Goal: Task Accomplishment & Management: Complete application form

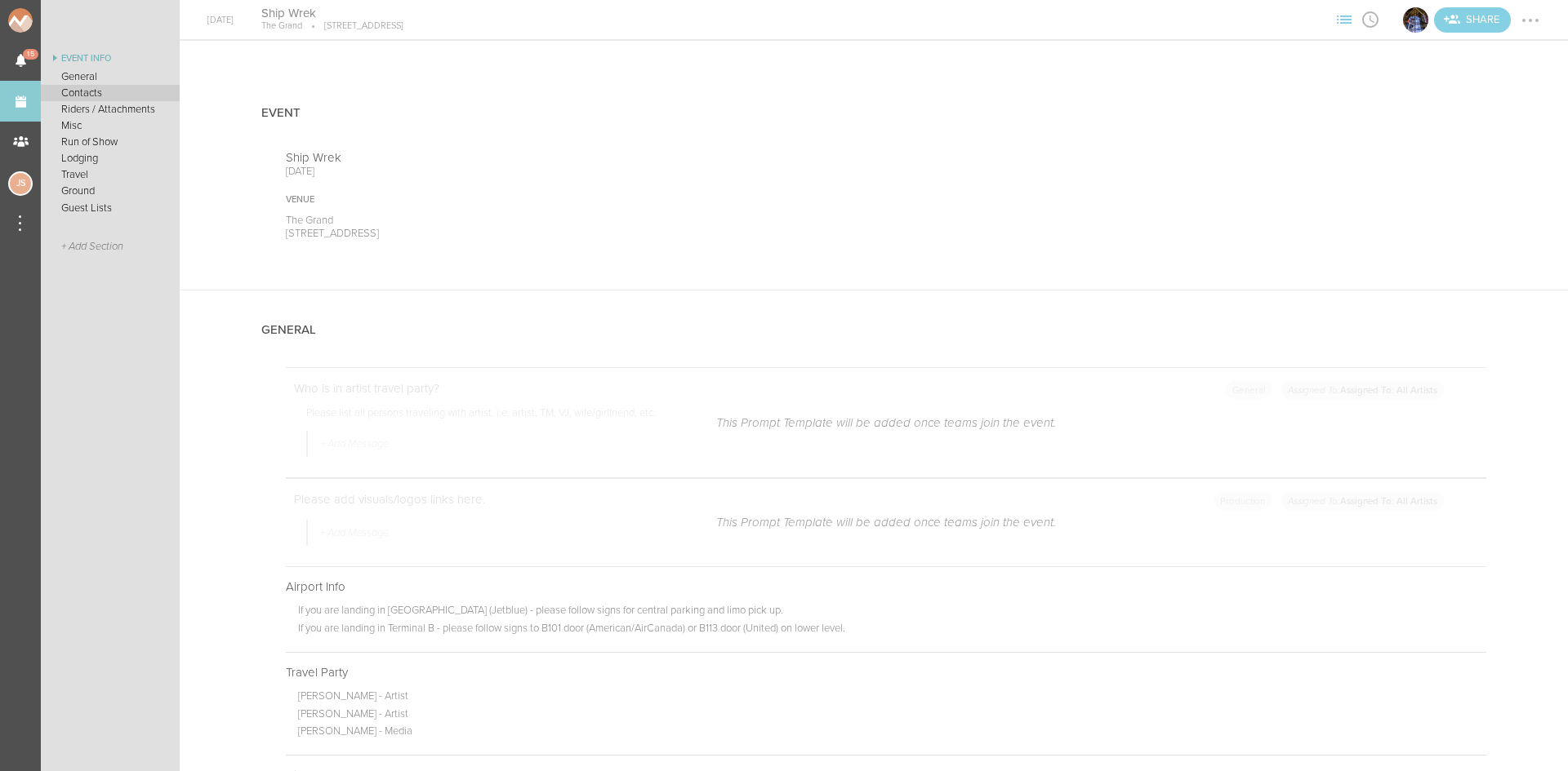
scroll to position [2449, 0]
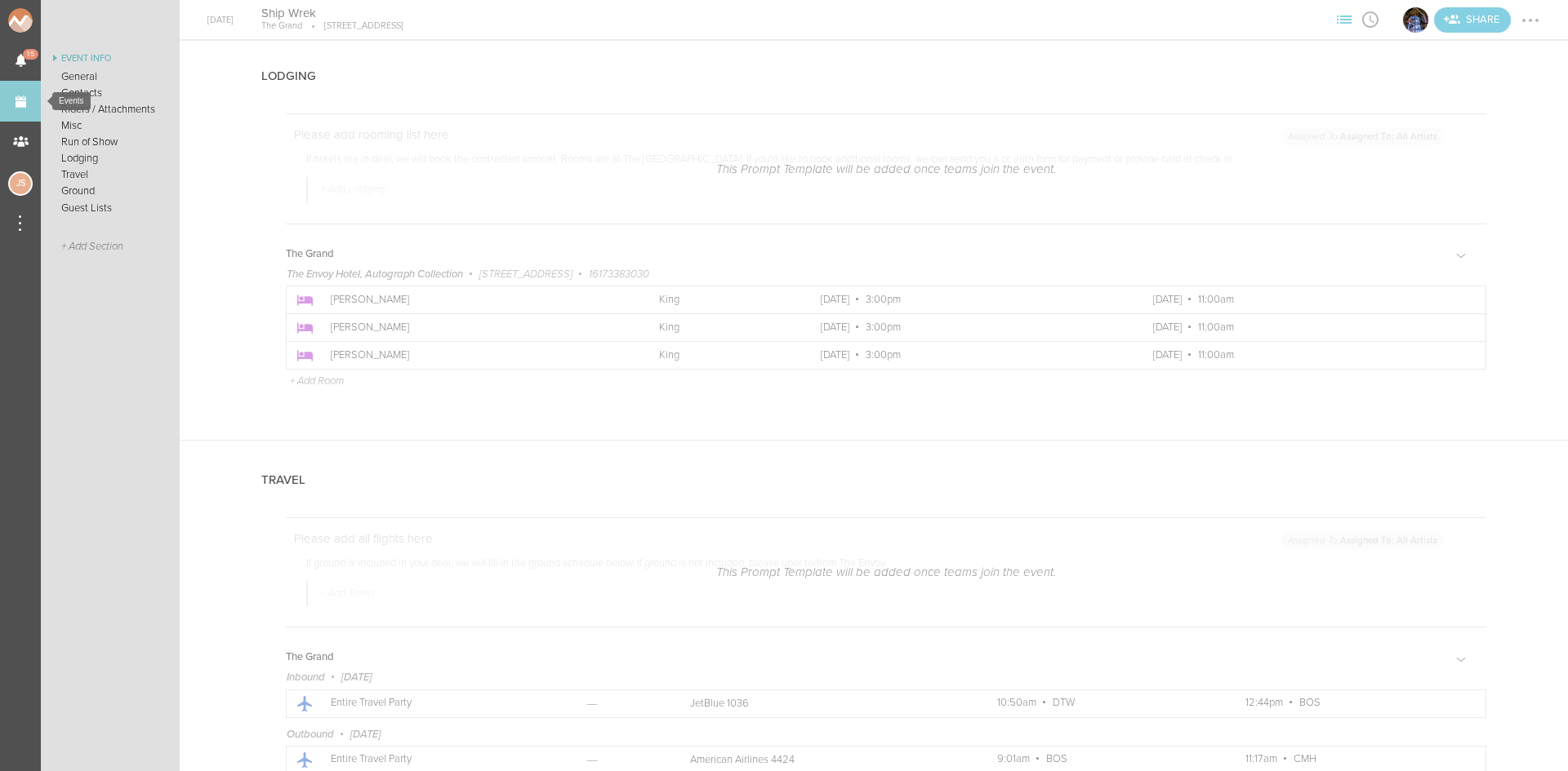
click at [13, 111] on link "Events" at bounding box center [20, 101] width 41 height 41
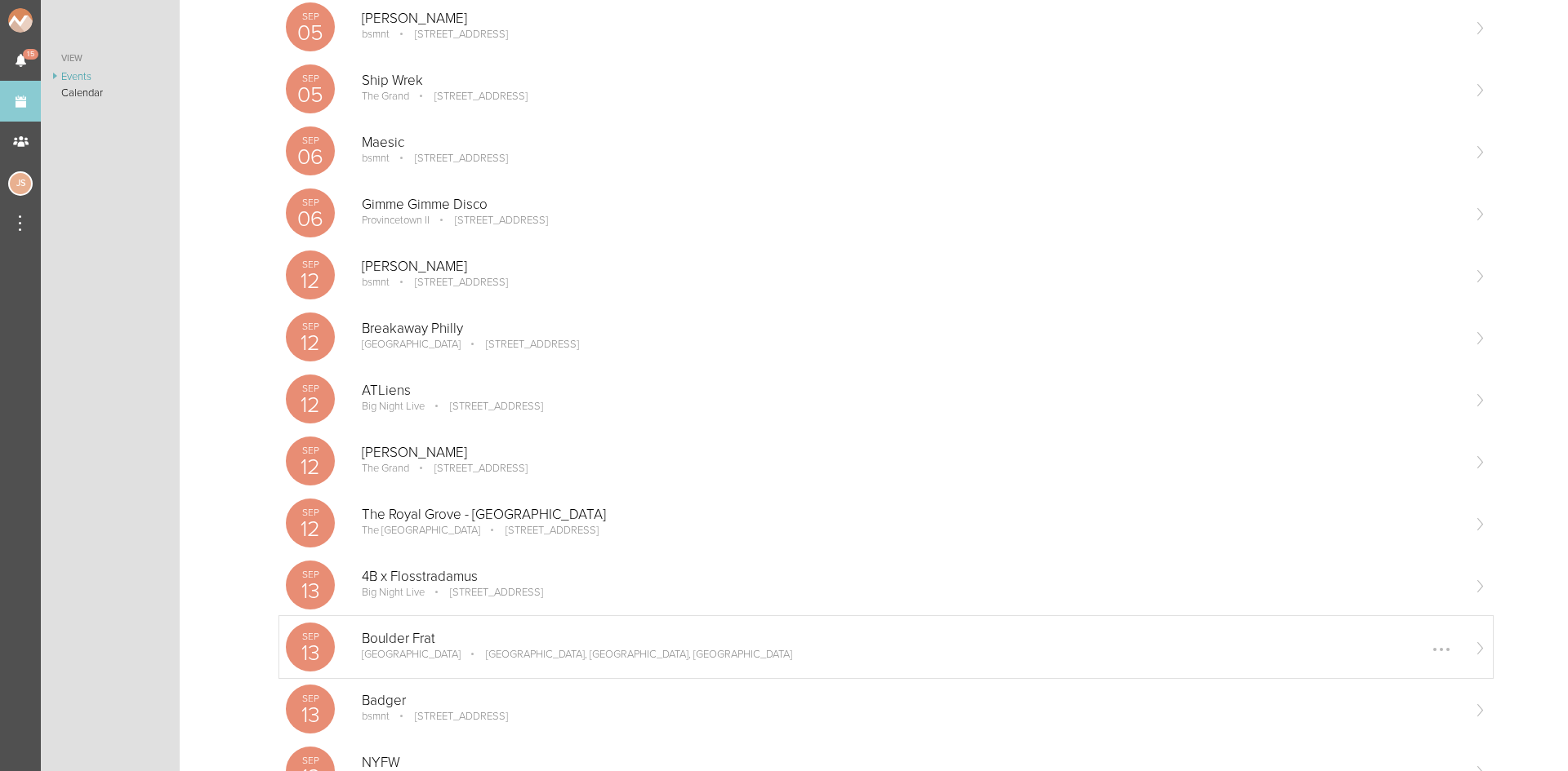
scroll to position [571, 0]
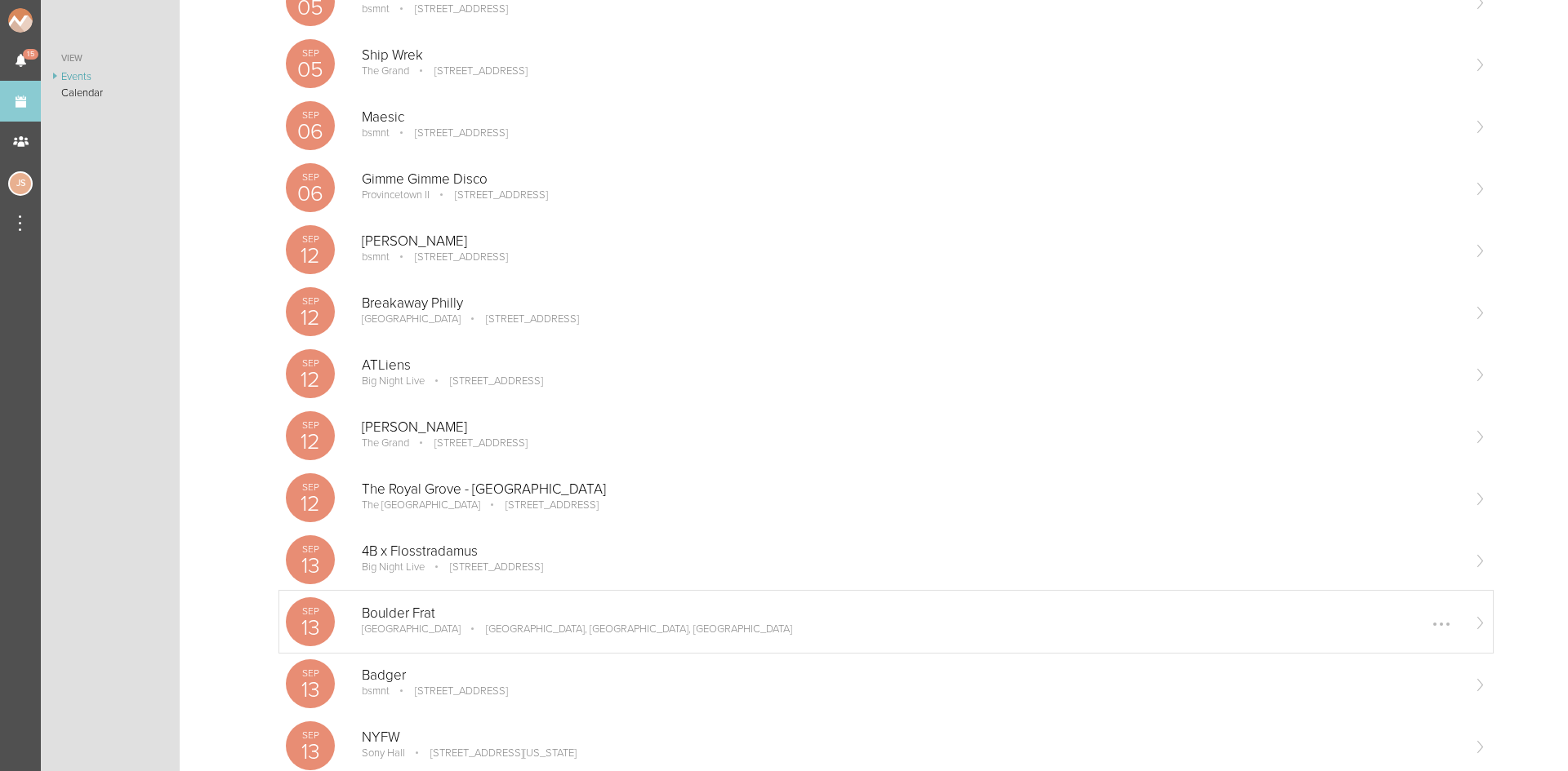
click at [492, 626] on p "[GEOGRAPHIC_DATA], [GEOGRAPHIC_DATA], [GEOGRAPHIC_DATA]" at bounding box center [627, 630] width 329 height 13
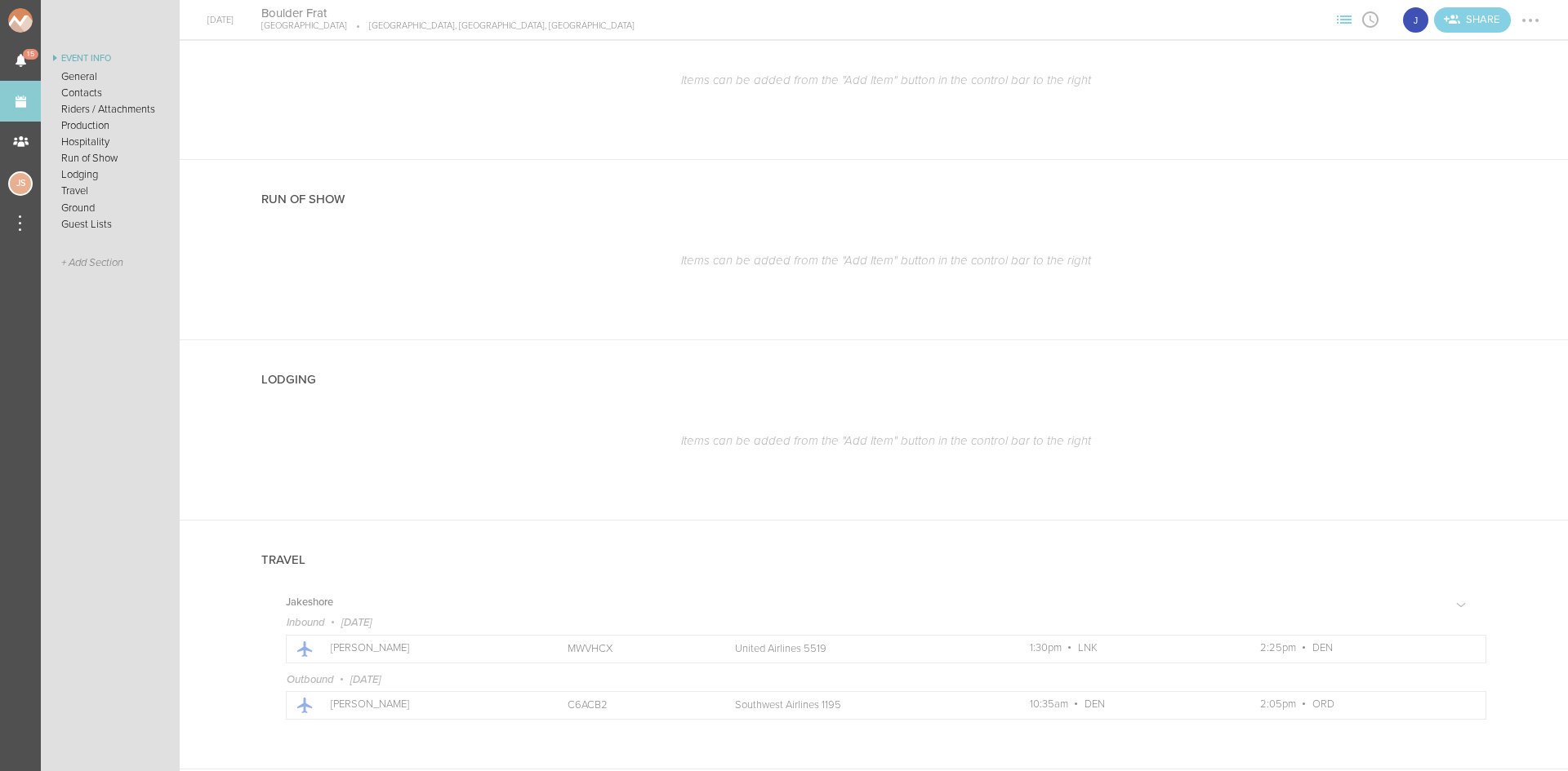
scroll to position [1452, 0]
click at [22, 101] on link "Events" at bounding box center [20, 101] width 41 height 41
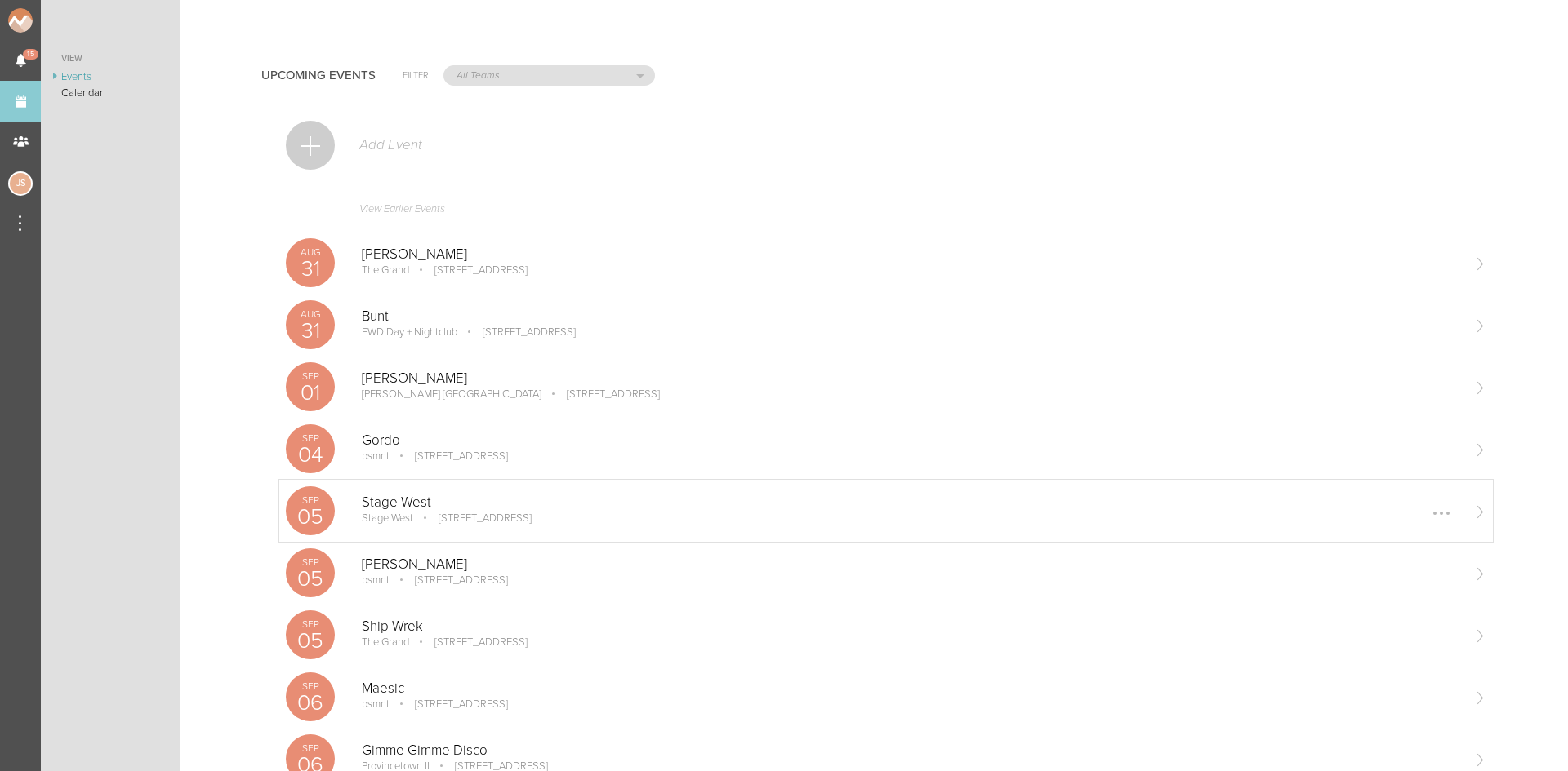
click at [403, 503] on p "Stage West" at bounding box center [910, 502] width 1098 height 16
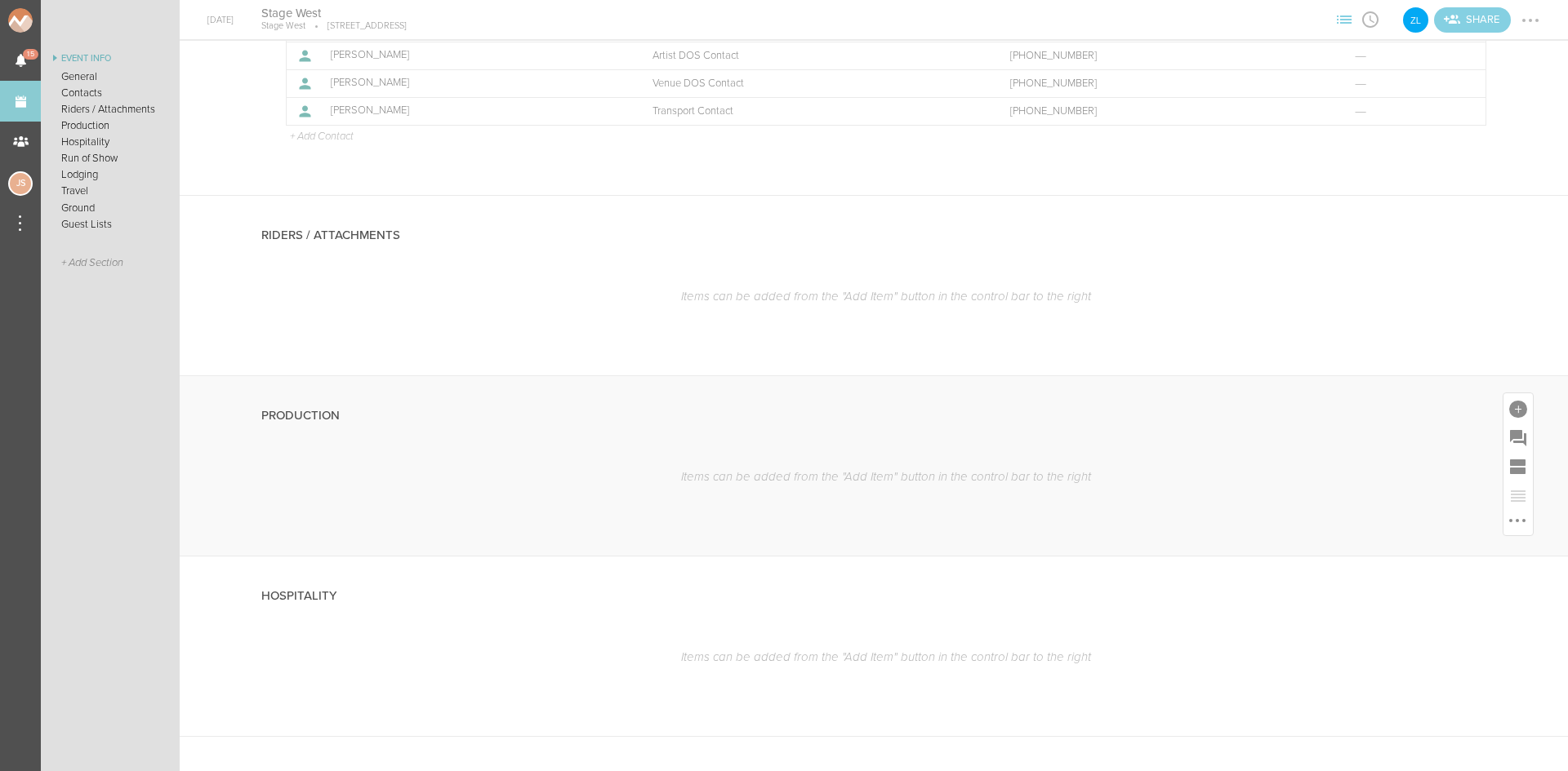
scroll to position [1306, 0]
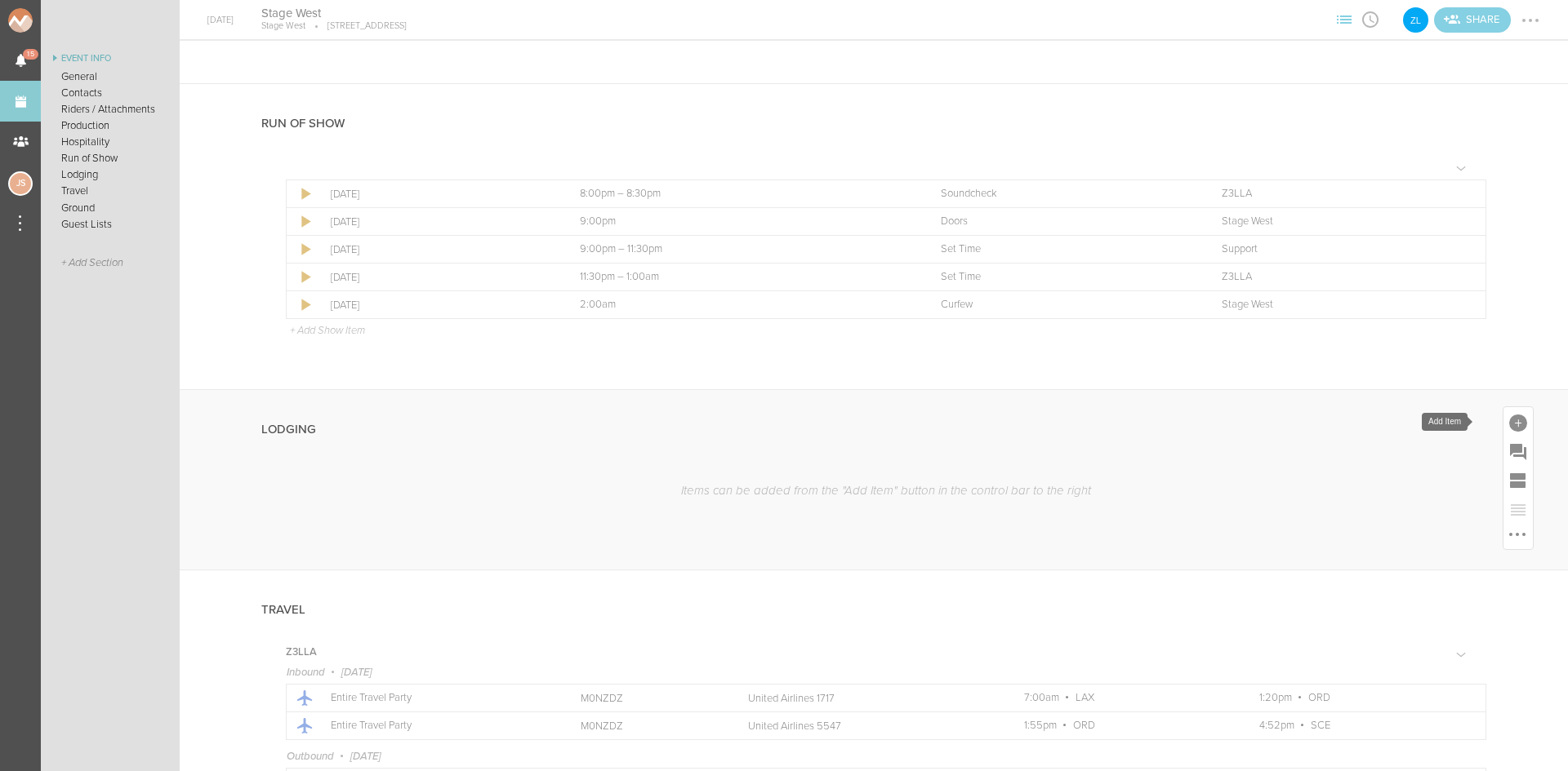
click at [1509, 417] on div at bounding box center [1518, 423] width 18 height 18
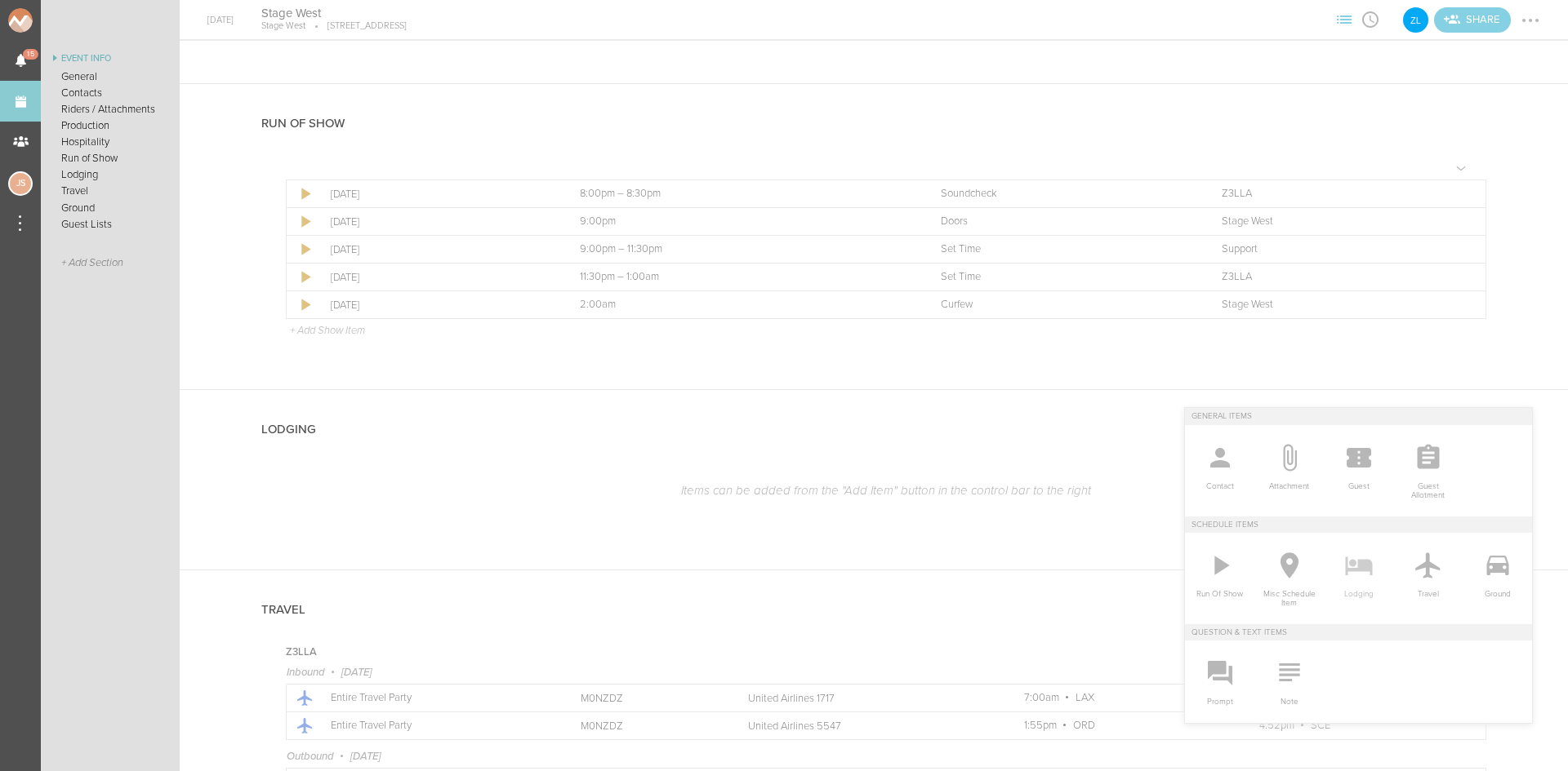
click at [1359, 570] on icon at bounding box center [1359, 567] width 27 height 18
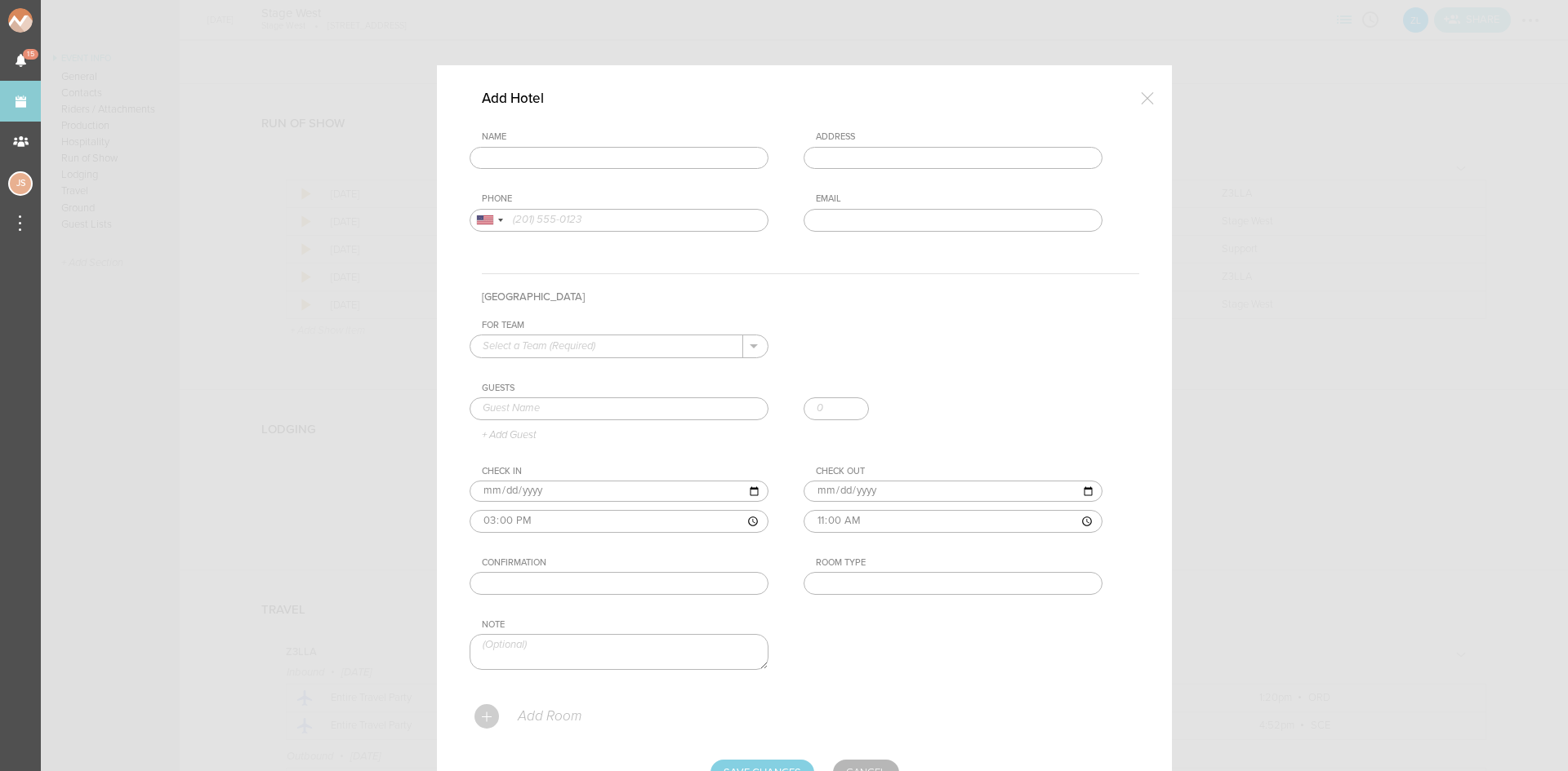
click at [652, 163] on input "text" at bounding box center [619, 157] width 299 height 23
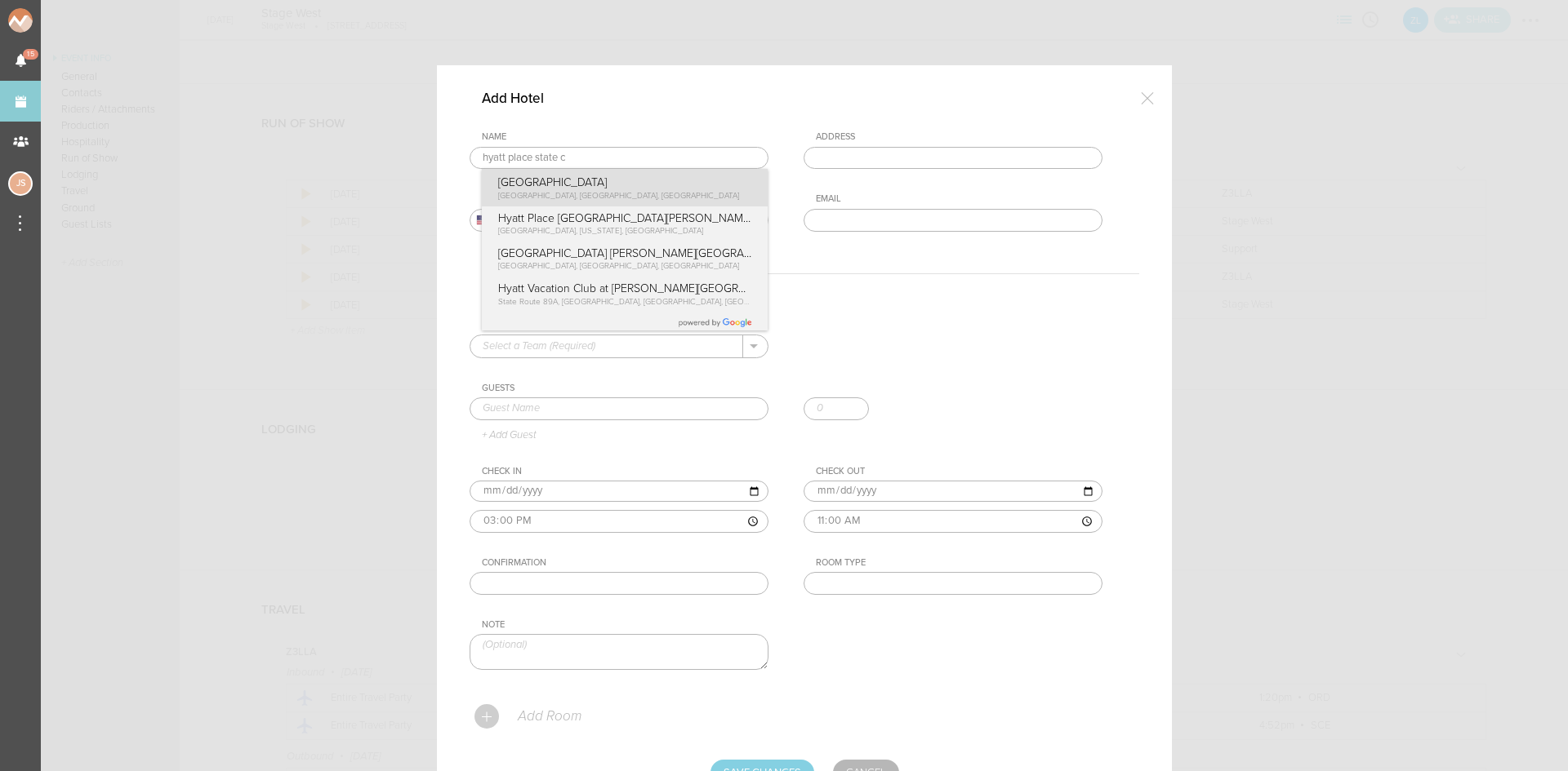
click at [655, 194] on div "Name hyatt place state c Hyatt Place State College West Beaver Avenue, State Co…" at bounding box center [804, 193] width 669 height 125
type input "Hyatt Place State College"
type input "219 W Beaver Ave, State College, PA 16801, USA"
type input "(814) 862-9808"
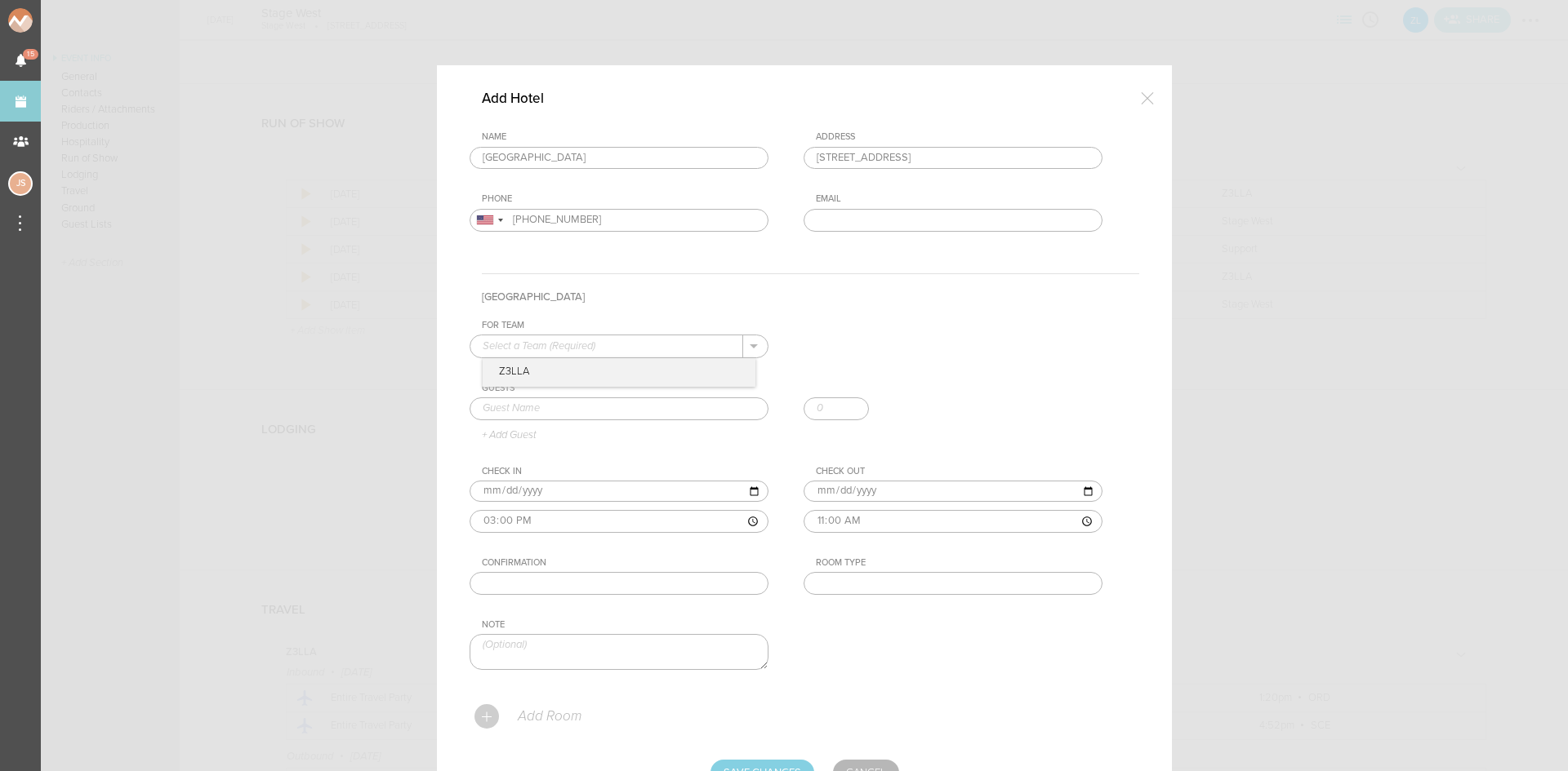
click at [658, 343] on input "text" at bounding box center [607, 346] width 273 height 21
click at [668, 368] on p "Z3LLA" at bounding box center [619, 372] width 273 height 28
type input "Z3LLA"
click at [666, 406] on input "text" at bounding box center [619, 409] width 299 height 23
type input "Julia Seeley"
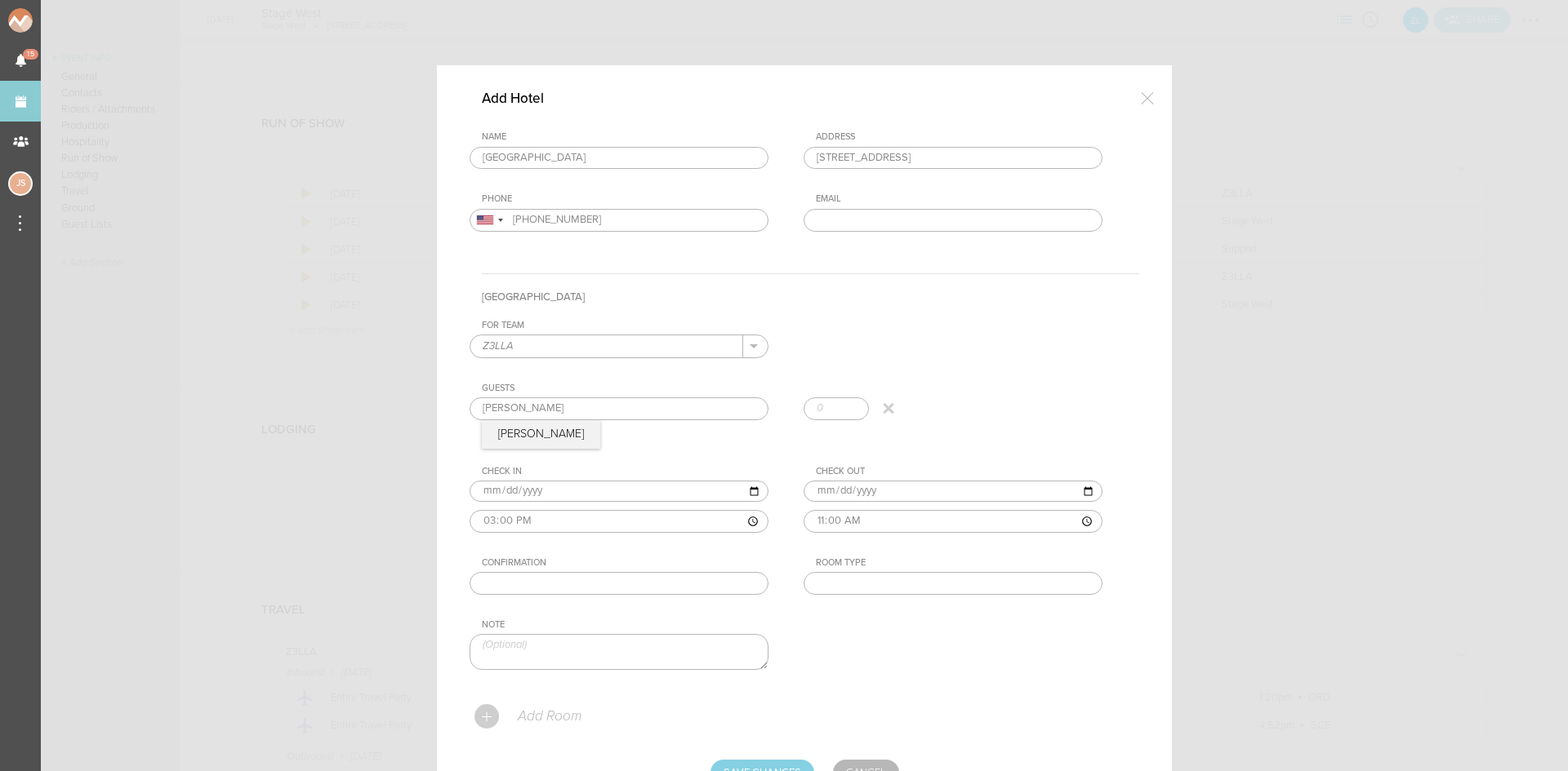
click at [499, 438] on div "Guests Julia Seeley Julia Seeley + Add Guest" at bounding box center [804, 412] width 669 height 59
drag, startPoint x: 696, startPoint y: 591, endPoint x: 704, endPoint y: 591, distance: 8.0
click at [696, 591] on input "text" at bounding box center [619, 583] width 299 height 23
paste input "59503726"
type input "59503726"
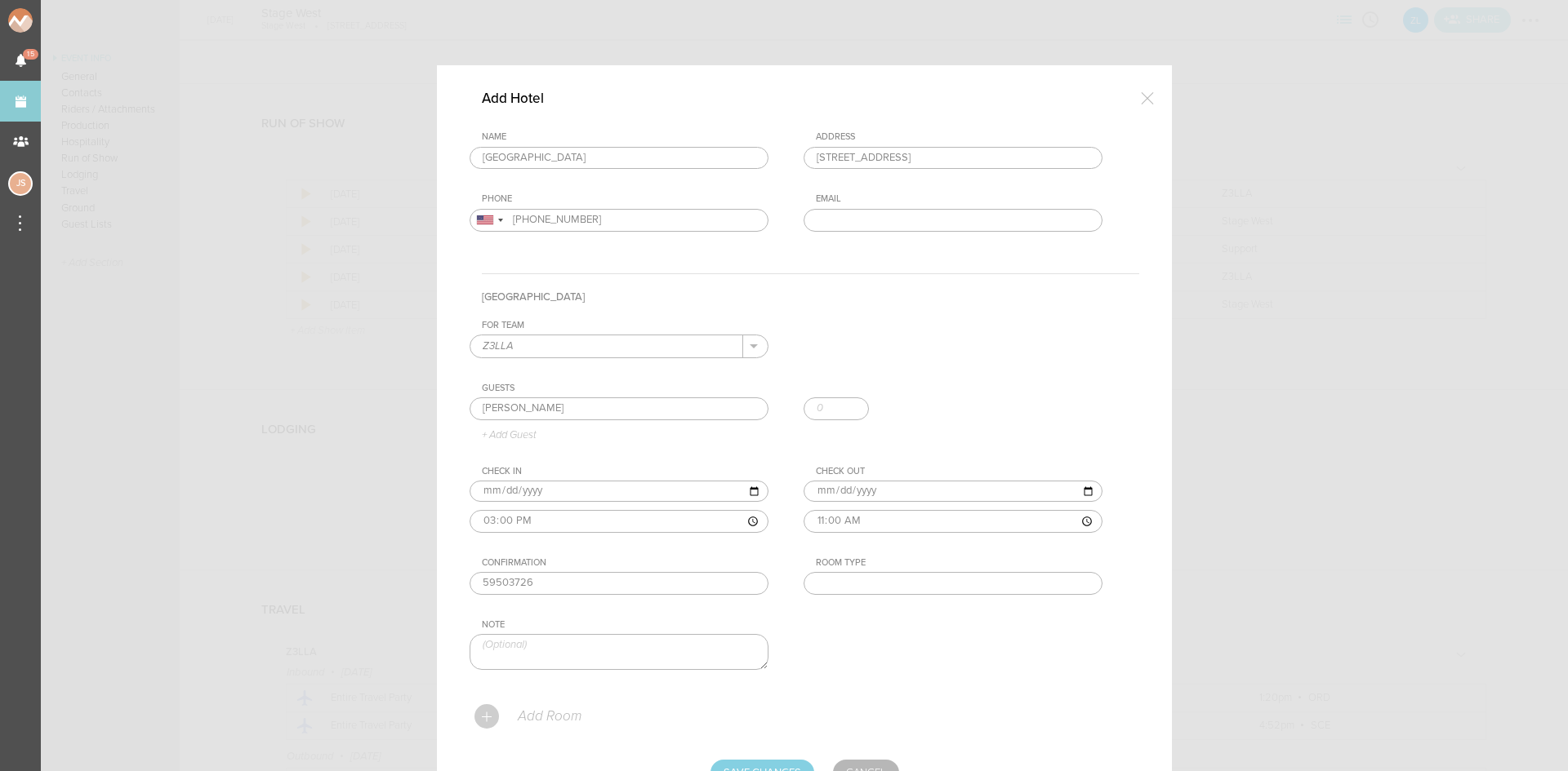
click at [869, 604] on div "For Team Z3LLA + Add New Team Z3LLA . Z3LLA Guests Julia Seeley Julia Seeley + …" at bounding box center [804, 508] width 669 height 378
click at [864, 594] on input "text" at bounding box center [952, 583] width 299 height 23
type input "Double"
click at [761, 764] on input "Save Changes" at bounding box center [762, 773] width 104 height 26
type input "Saving..."
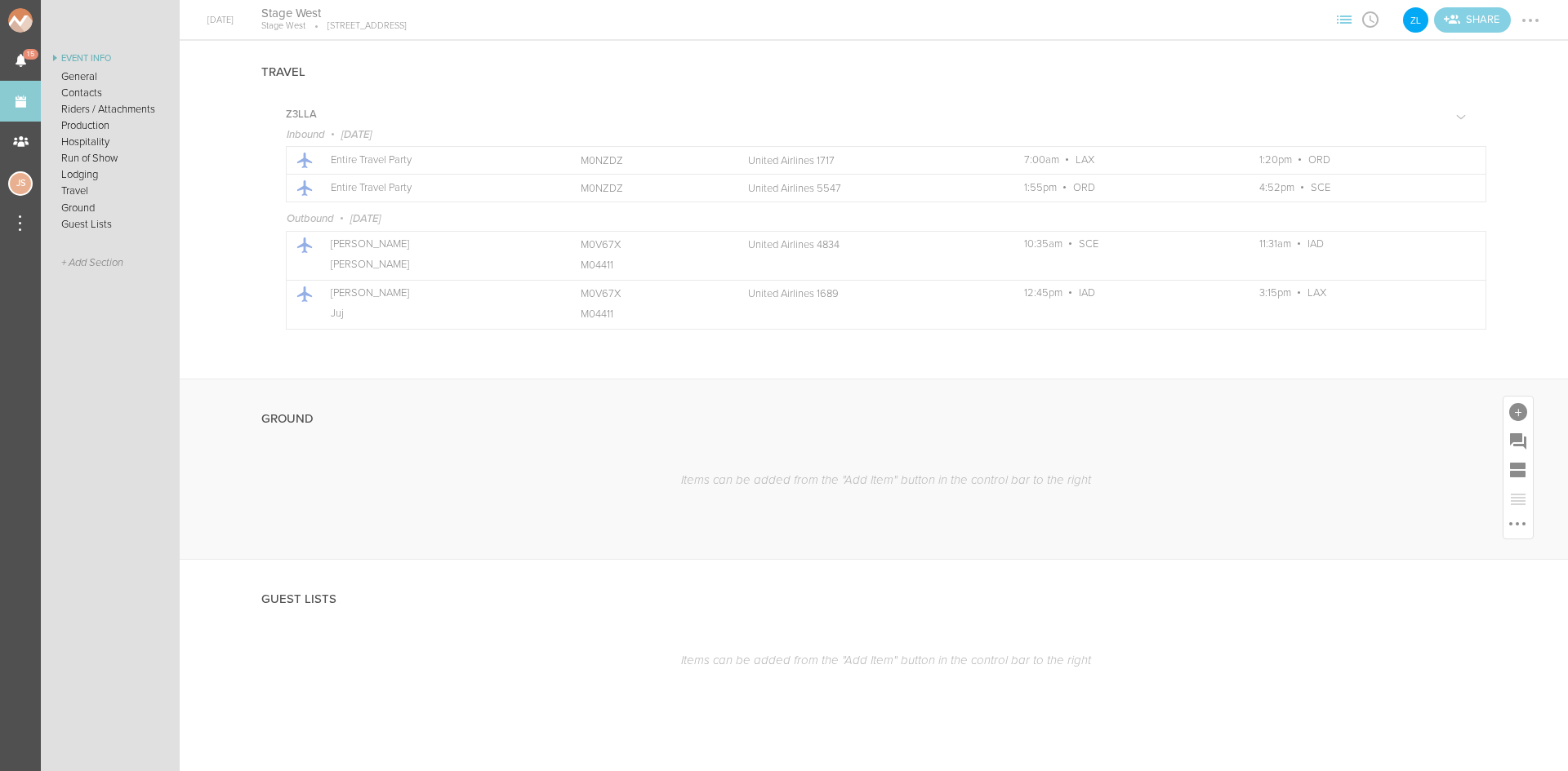
scroll to position [1877, 0]
click at [1511, 409] on div at bounding box center [1518, 411] width 18 height 18
click at [1486, 558] on icon at bounding box center [1497, 553] width 22 height 19
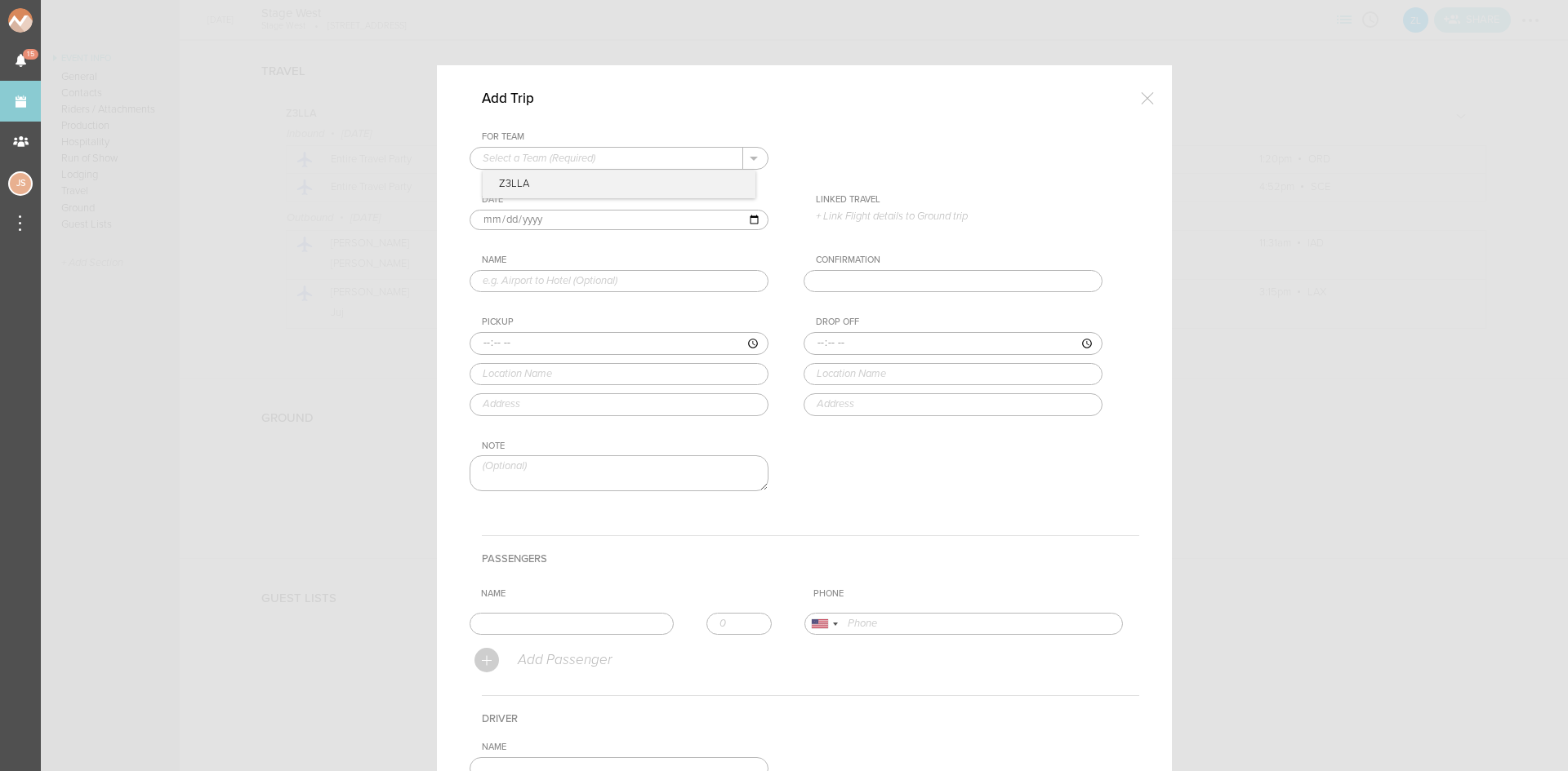
click at [519, 158] on input "text" at bounding box center [607, 157] width 273 height 21
click at [529, 179] on p "Z3LLA" at bounding box center [619, 184] width 273 height 28
type input "Z3LLA"
click at [898, 213] on p "+ Link Flight details to Ground trip" at bounding box center [959, 217] width 286 height 13
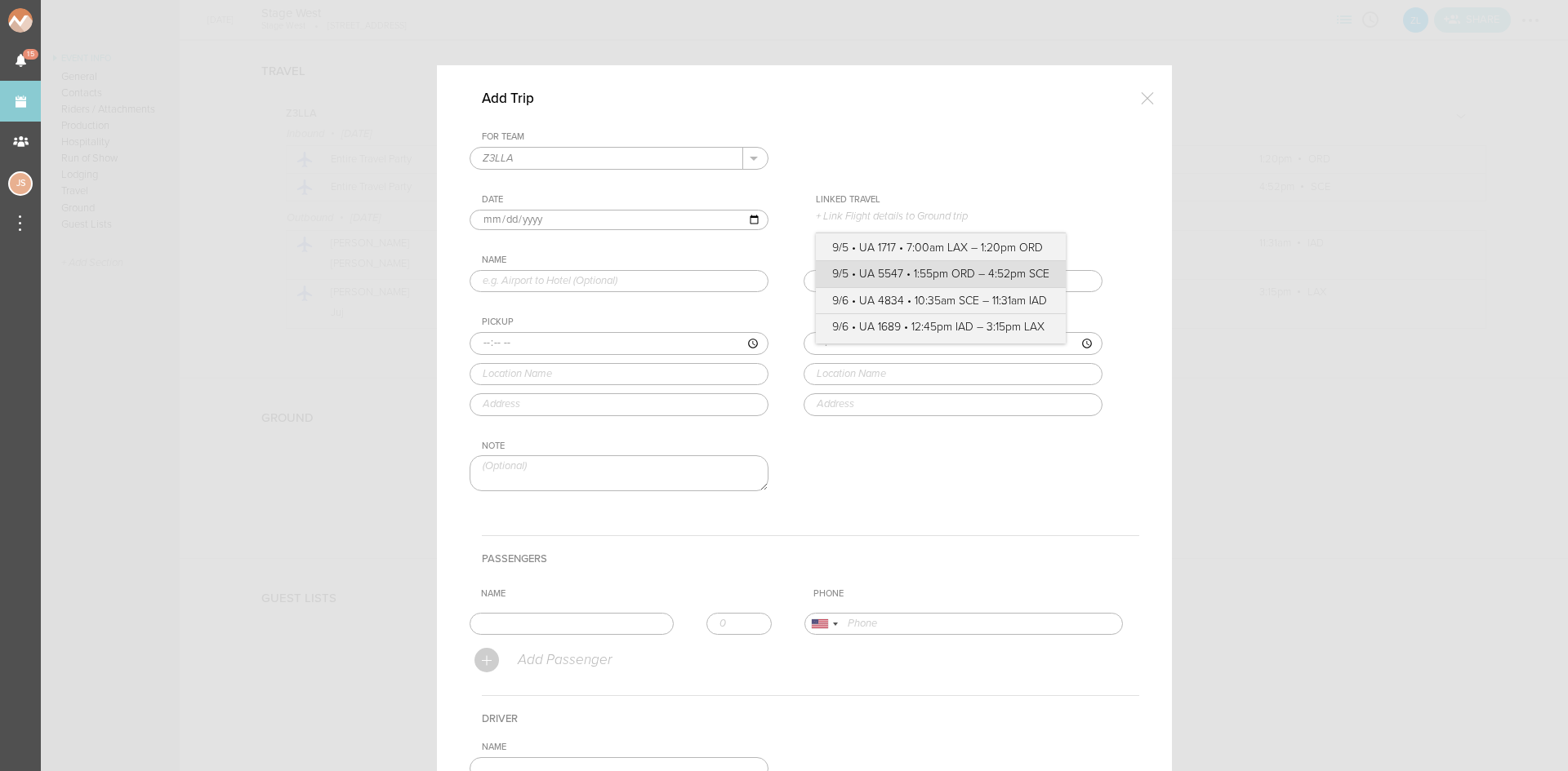
click at [902, 272] on label "9/5 • UA 5547 • 1:55pm ORD – 4:52pm SCE" at bounding box center [940, 274] width 217 height 16
click at [0, 0] on input "9/5 • UA 5547 • 1:55pm ORD – 4:52pm SCE" at bounding box center [0, 0] width 0 height 0
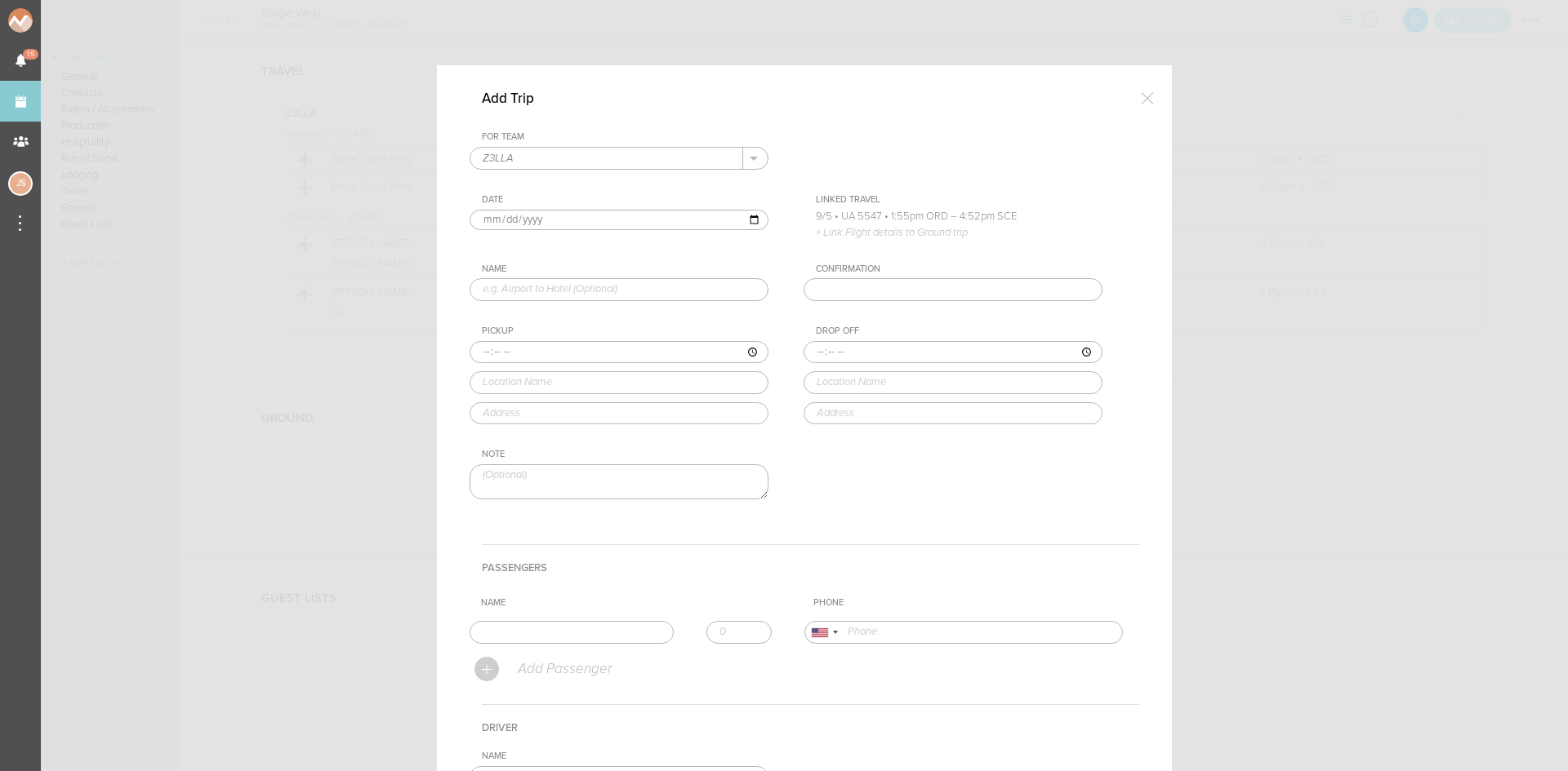
click at [645, 298] on input "text" at bounding box center [619, 289] width 299 height 23
type input "Airport to Hotel"
click at [473, 354] on input "time" at bounding box center [619, 352] width 299 height 23
type input "16:52"
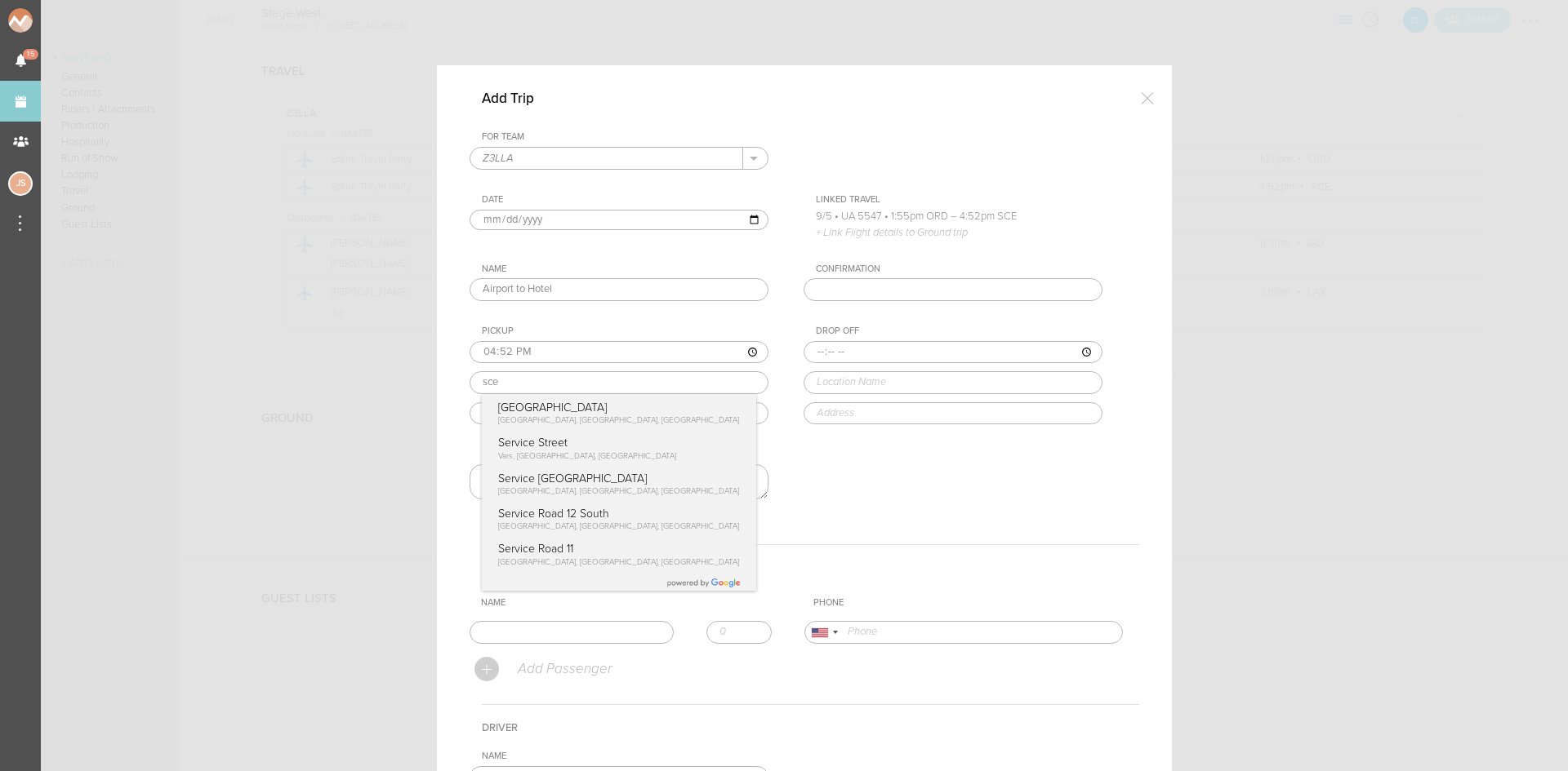
click at [507, 409] on div "Pickup 16:52 sce State College Regional Airport Fox Hill Road, State College, P…" at bounding box center [636, 375] width 332 height 99
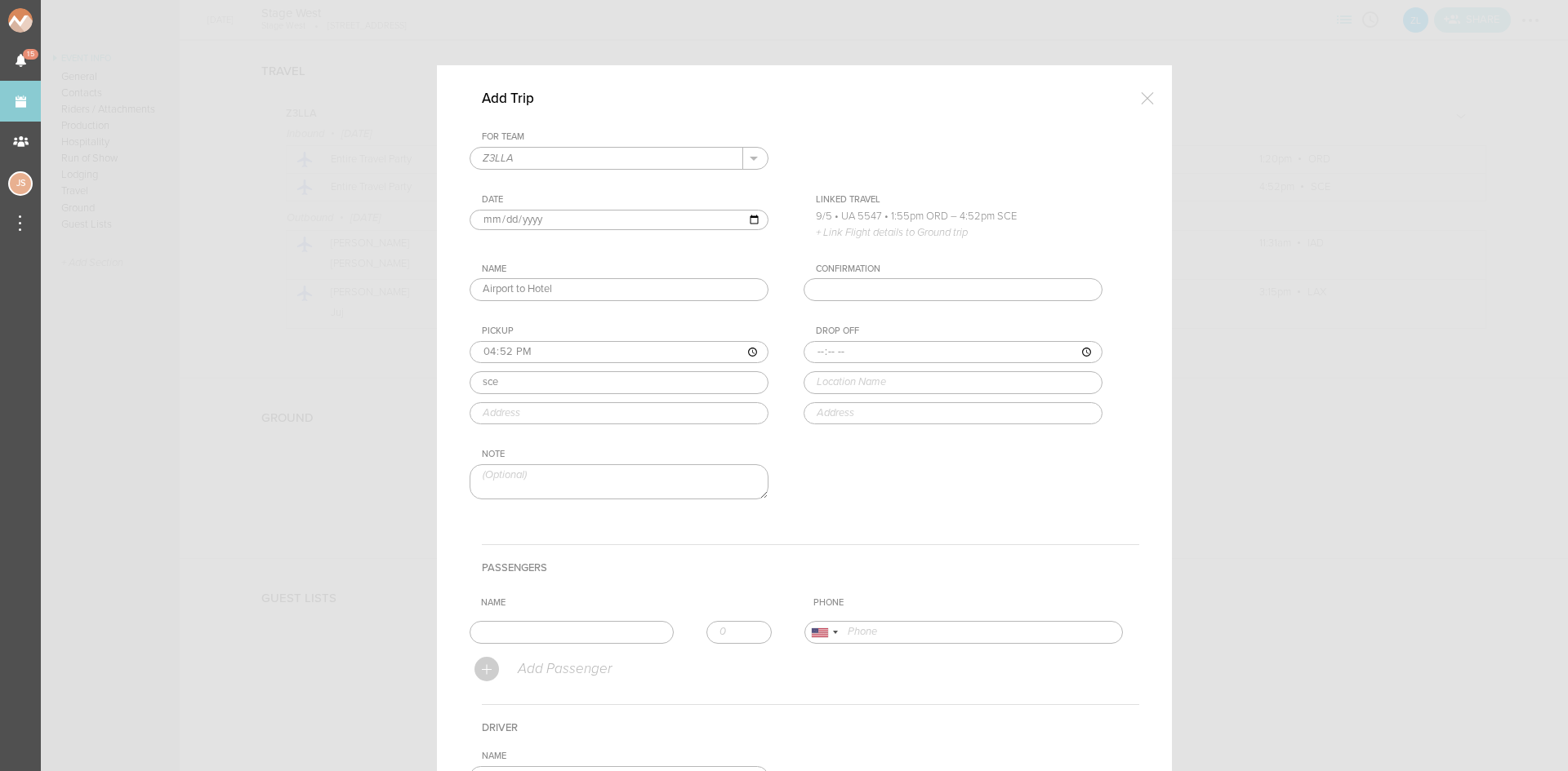
type input "State College Regional Airport"
type input "2493 Fox Hill Rd, State College, PA 16803, USA"
click at [812, 352] on input "time" at bounding box center [952, 352] width 299 height 23
type input "17:10"
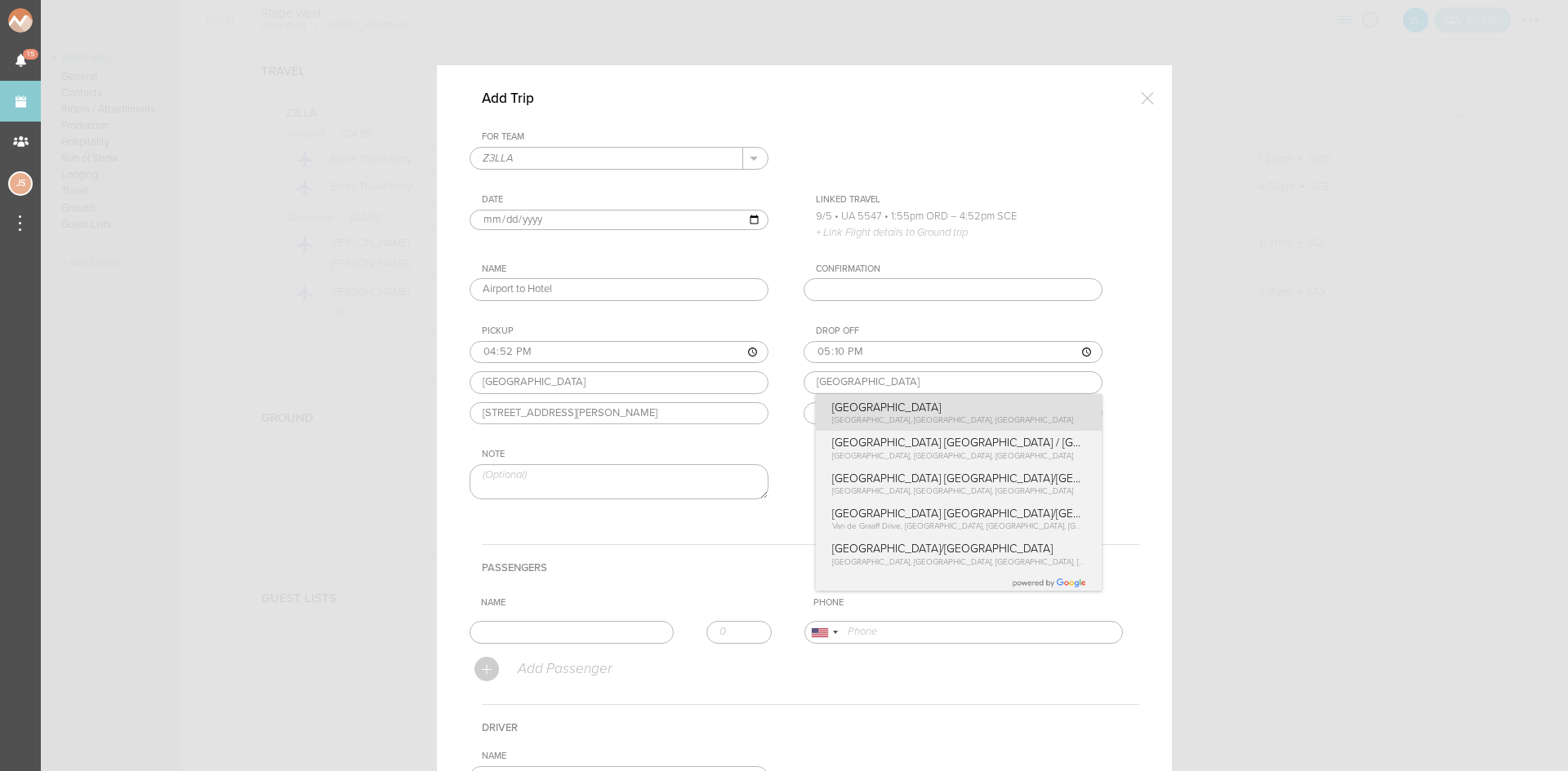
type input "Hyatt Place State College"
type input "219 W Beaver Ave, State College, PA 16801, USA"
click at [886, 403] on div "Drop Off 17:10 Hyatt Place State College Hyatt Place State College West Beaver …" at bounding box center [969, 375] width 332 height 99
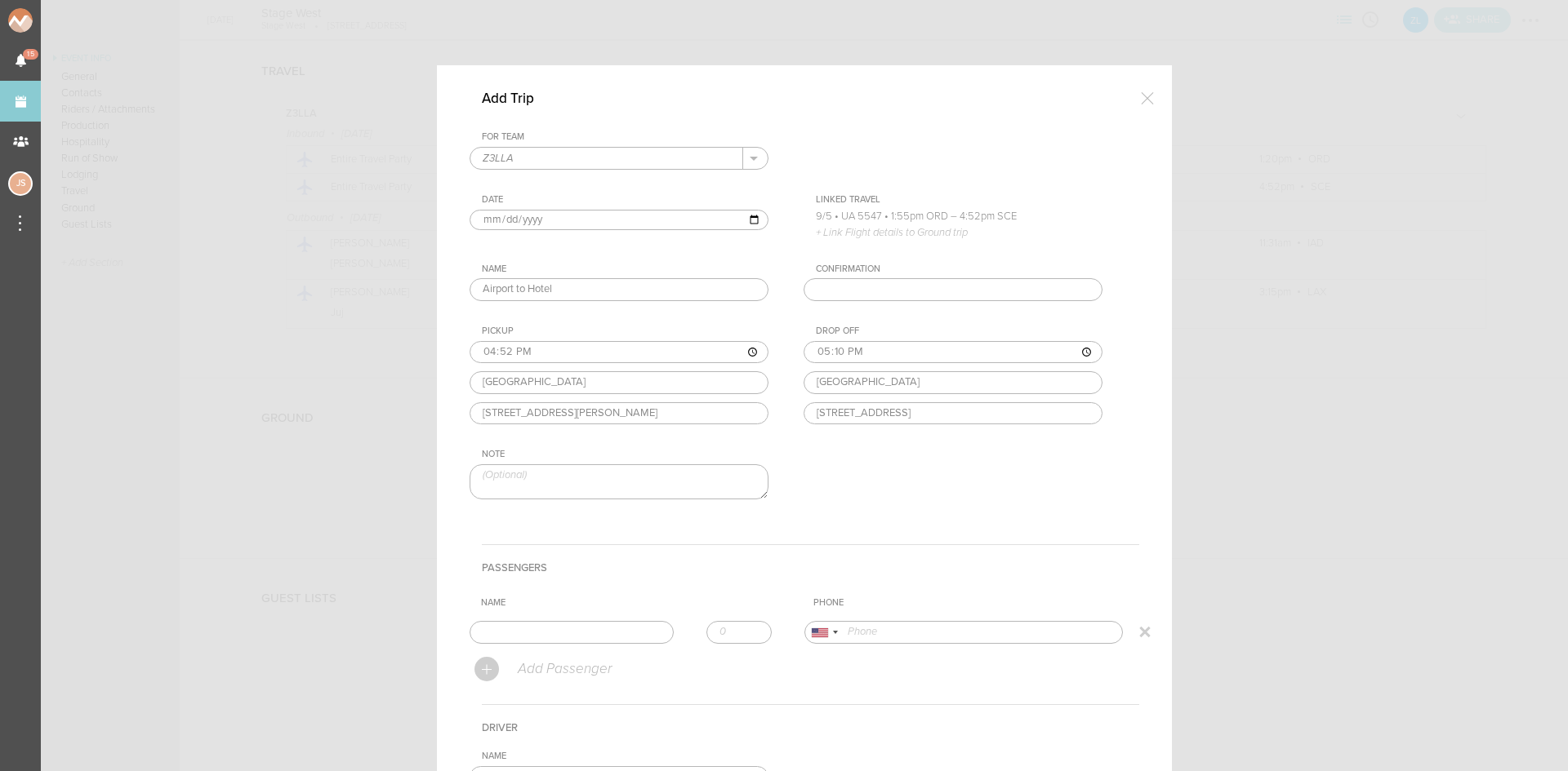
click at [524, 635] on input "text" at bounding box center [572, 632] width 204 height 23
type input "Julia Seeley"
type input "16109553851"
click at [559, 645] on td "Name Julia Seeley Julia Seeley +1 (610) 955-3851" at bounding box center [637, 632] width 335 height 36
type input "1"
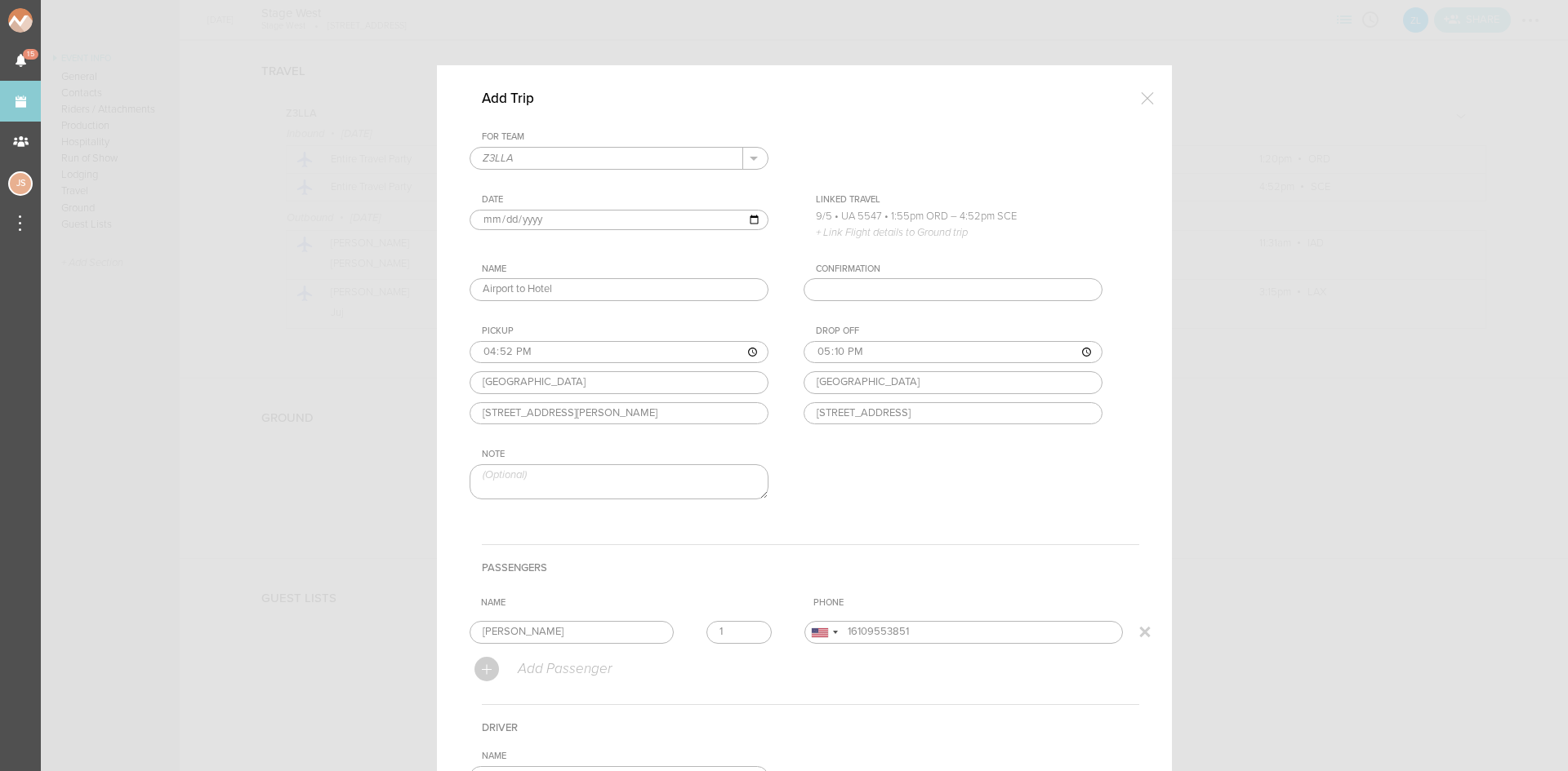
click at [747, 631] on input "1" at bounding box center [739, 632] width 65 height 23
click at [752, 602] on th "Name" at bounding box center [640, 603] width 333 height 24
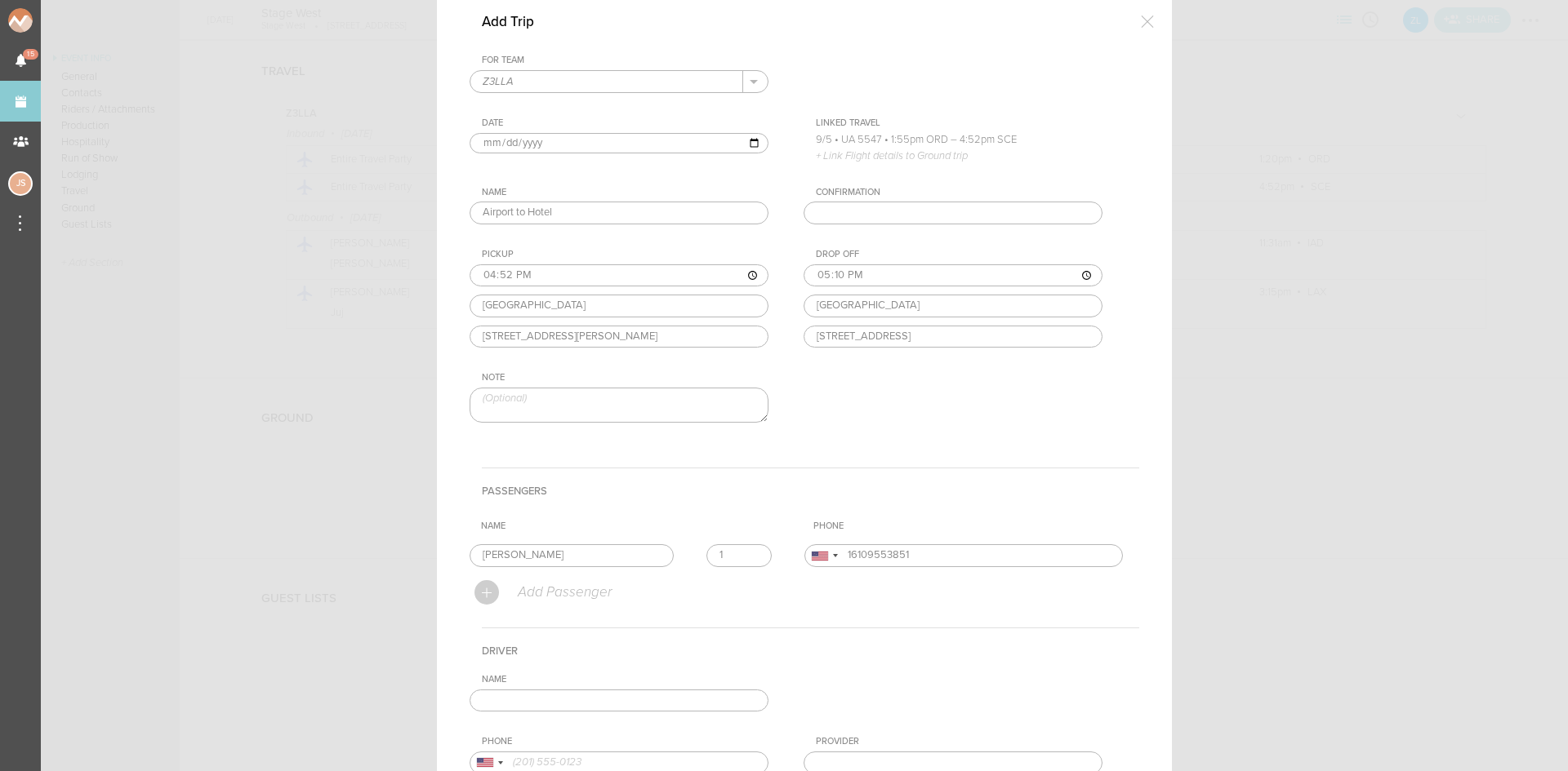
scroll to position [163, 0]
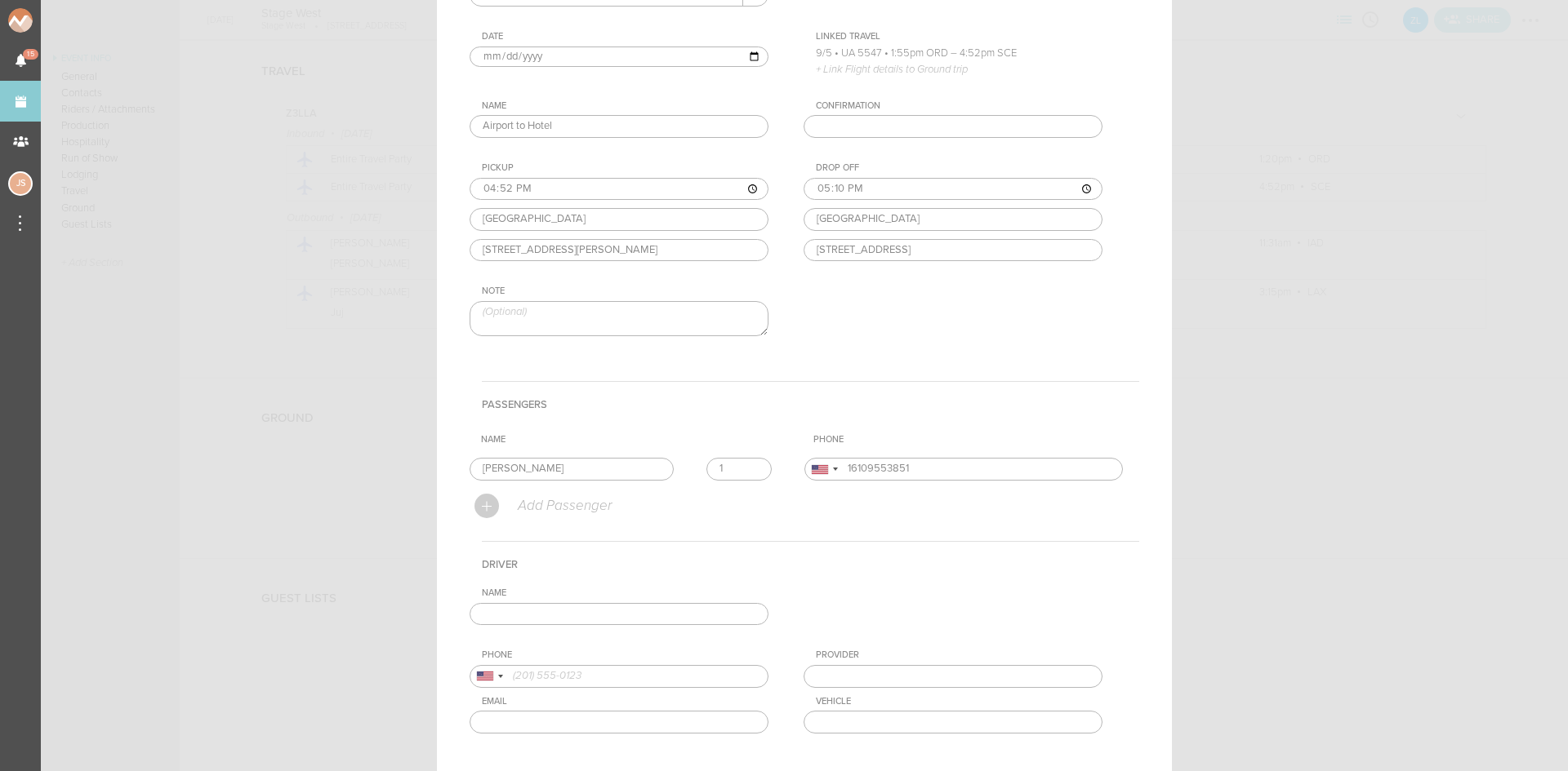
click at [610, 604] on input "text" at bounding box center [619, 614] width 299 height 23
click at [604, 612] on input "text" at bounding box center [619, 614] width 299 height 23
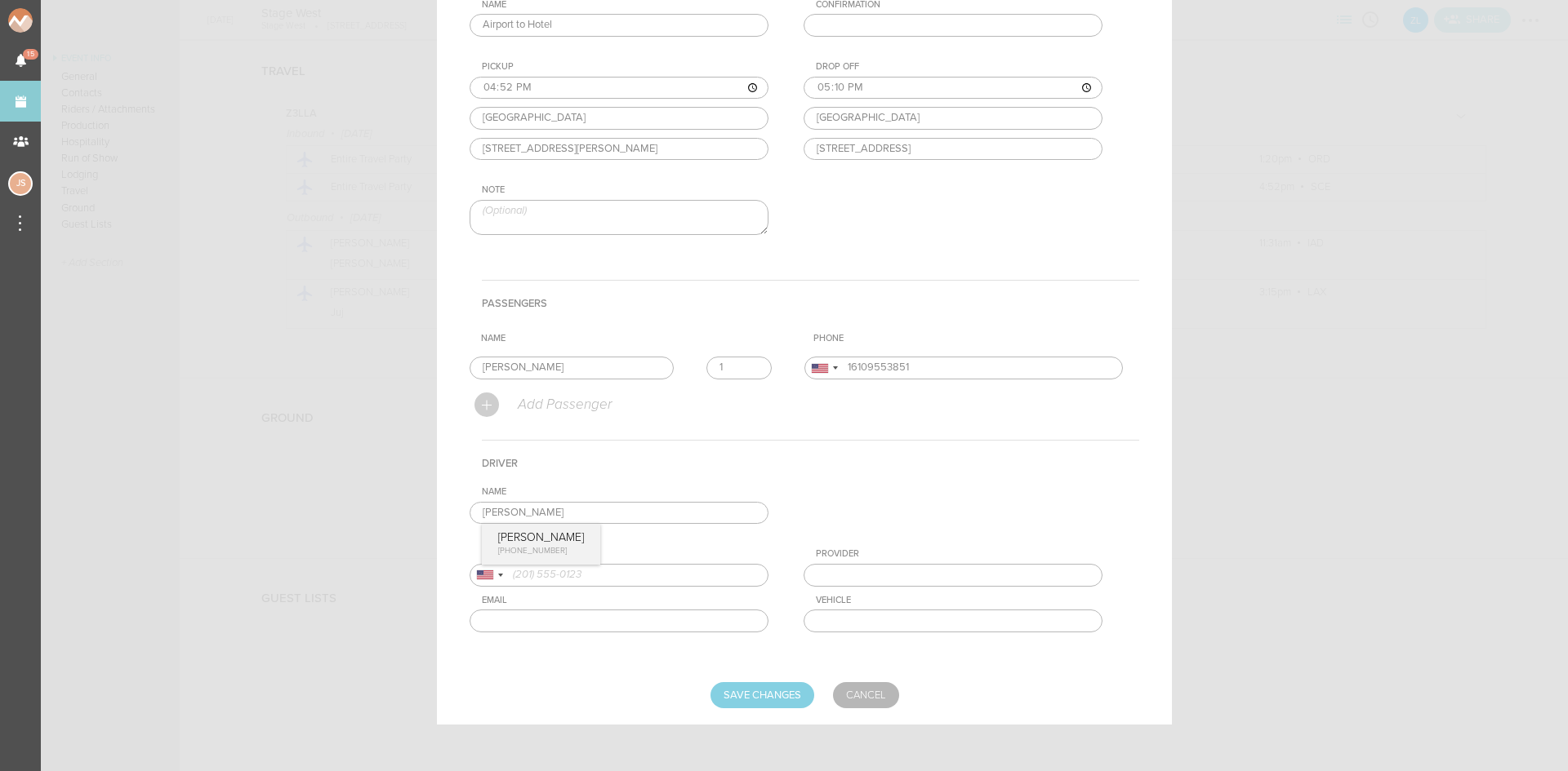
scroll to position [267, 0]
type input "Josh Malkiewicz"
type input "14439421043"
click at [551, 542] on div "Name Josh Malkiewicz Josh Malkiewicz +1 (443) 942-1043 Phone United States +1 U…" at bounding box center [804, 569] width 669 height 172
click at [770, 696] on input "Save Changes" at bounding box center [762, 692] width 104 height 26
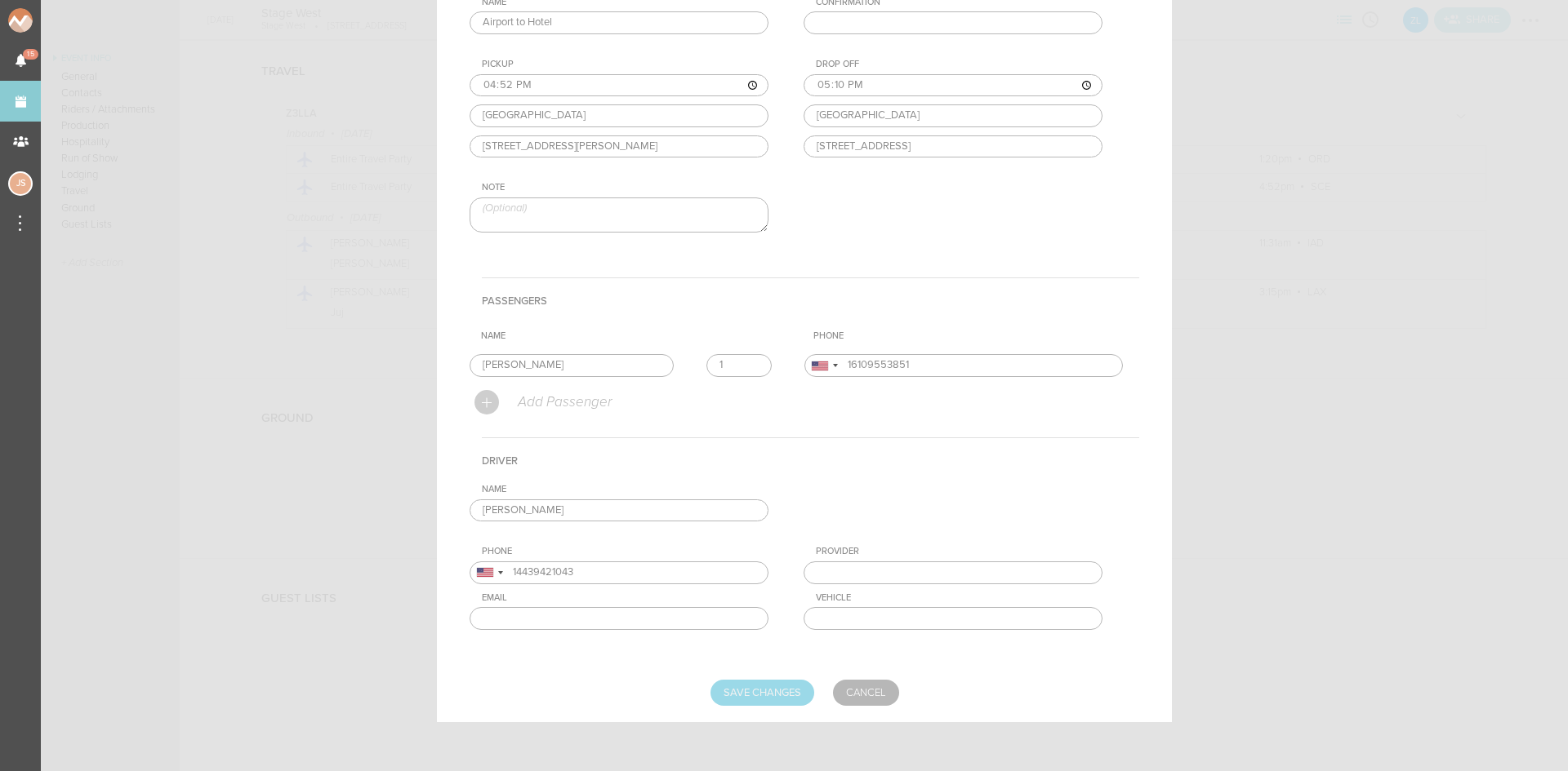
type input "Saving..."
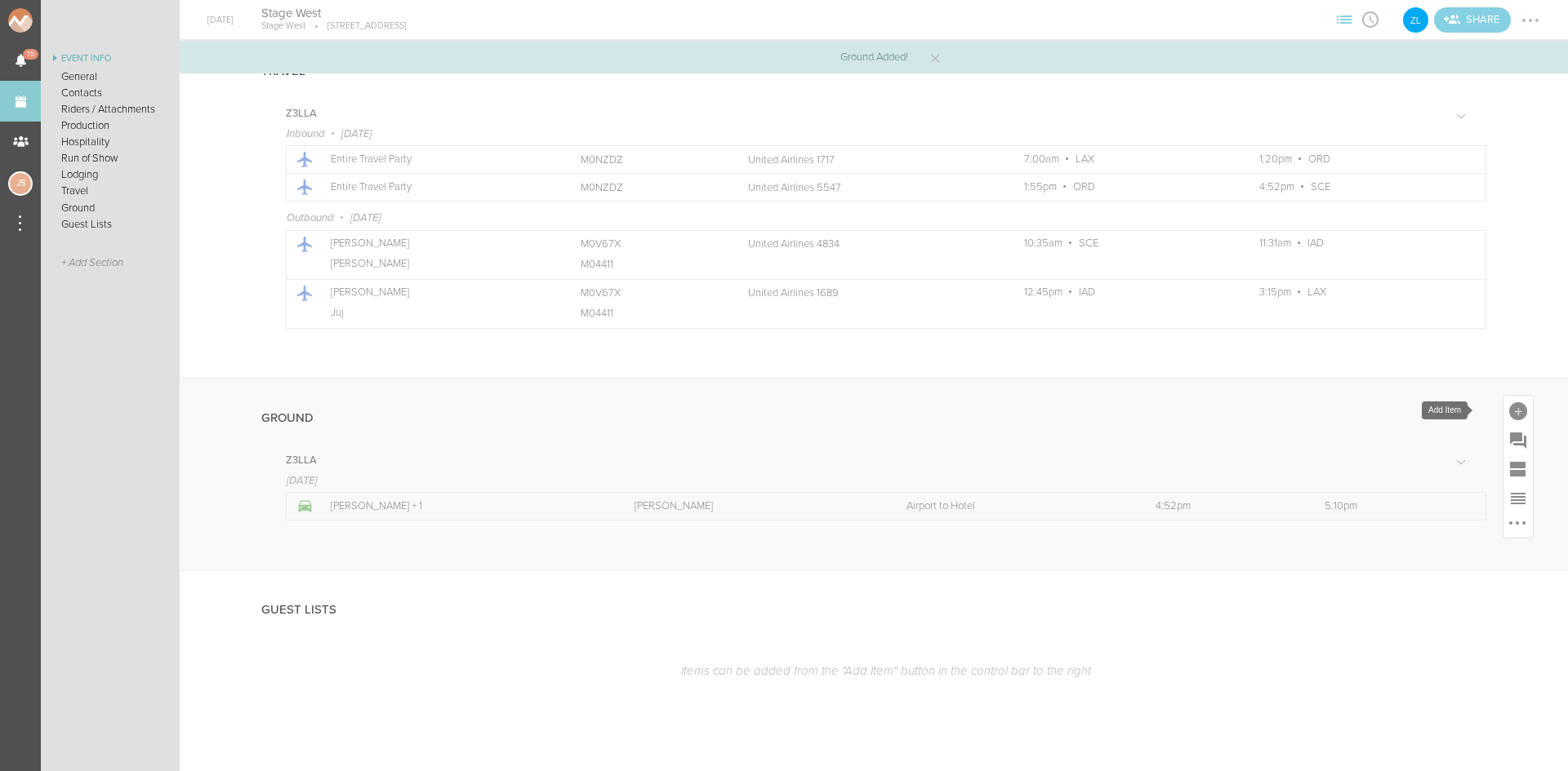
click at [1509, 408] on div at bounding box center [1518, 411] width 18 height 18
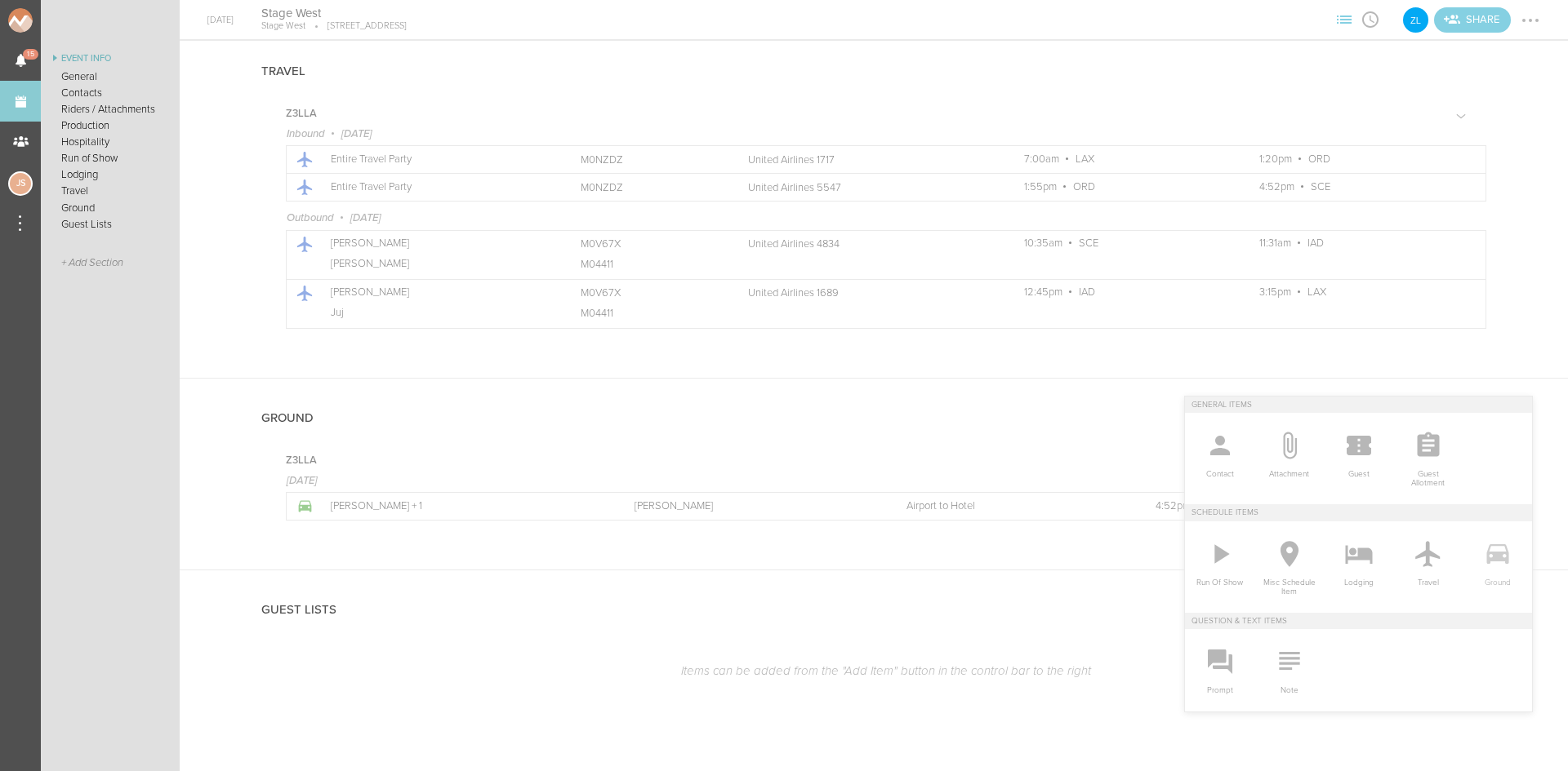
click at [1488, 570] on icon at bounding box center [1498, 553] width 33 height 33
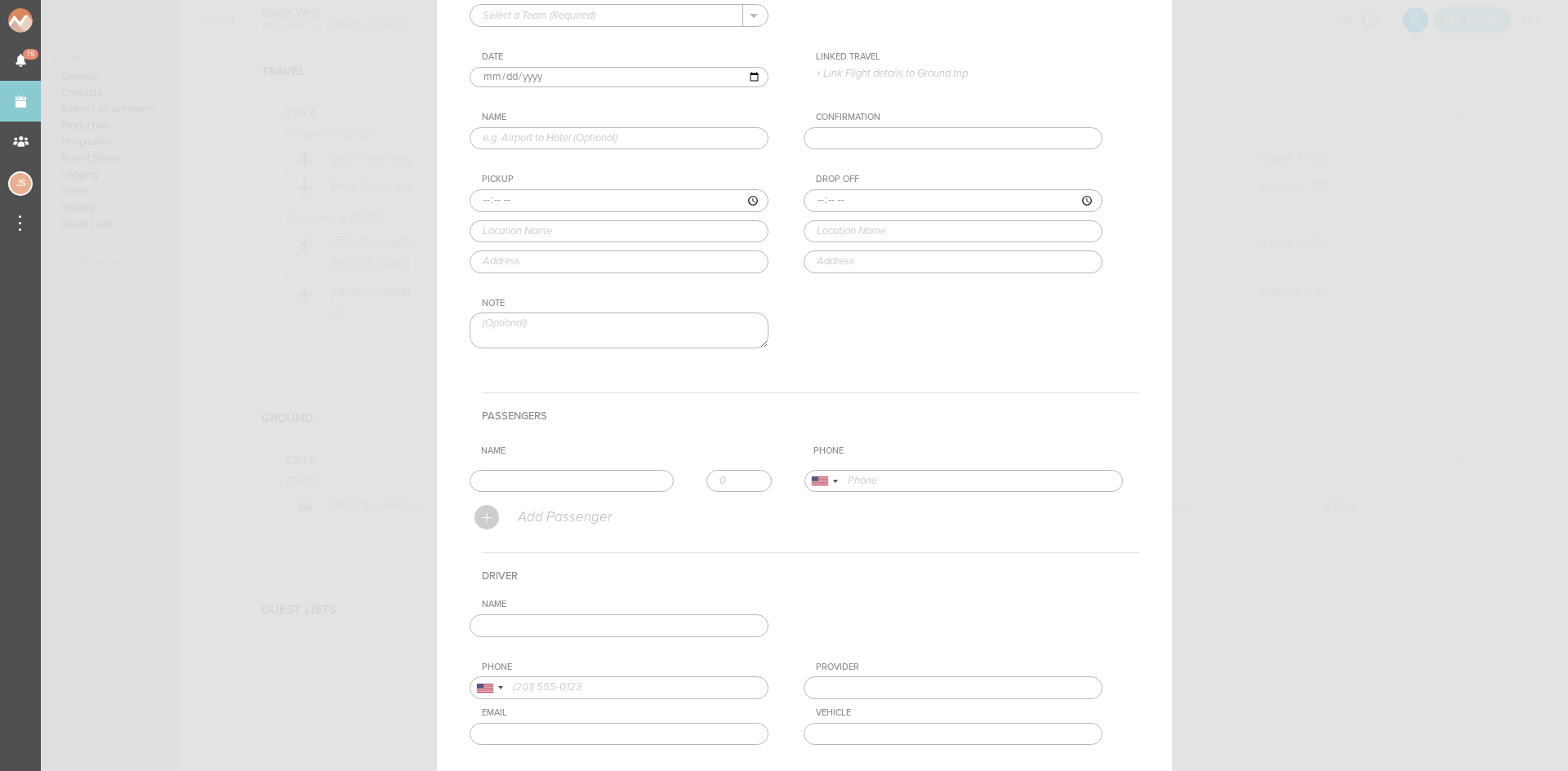
scroll to position [0, 0]
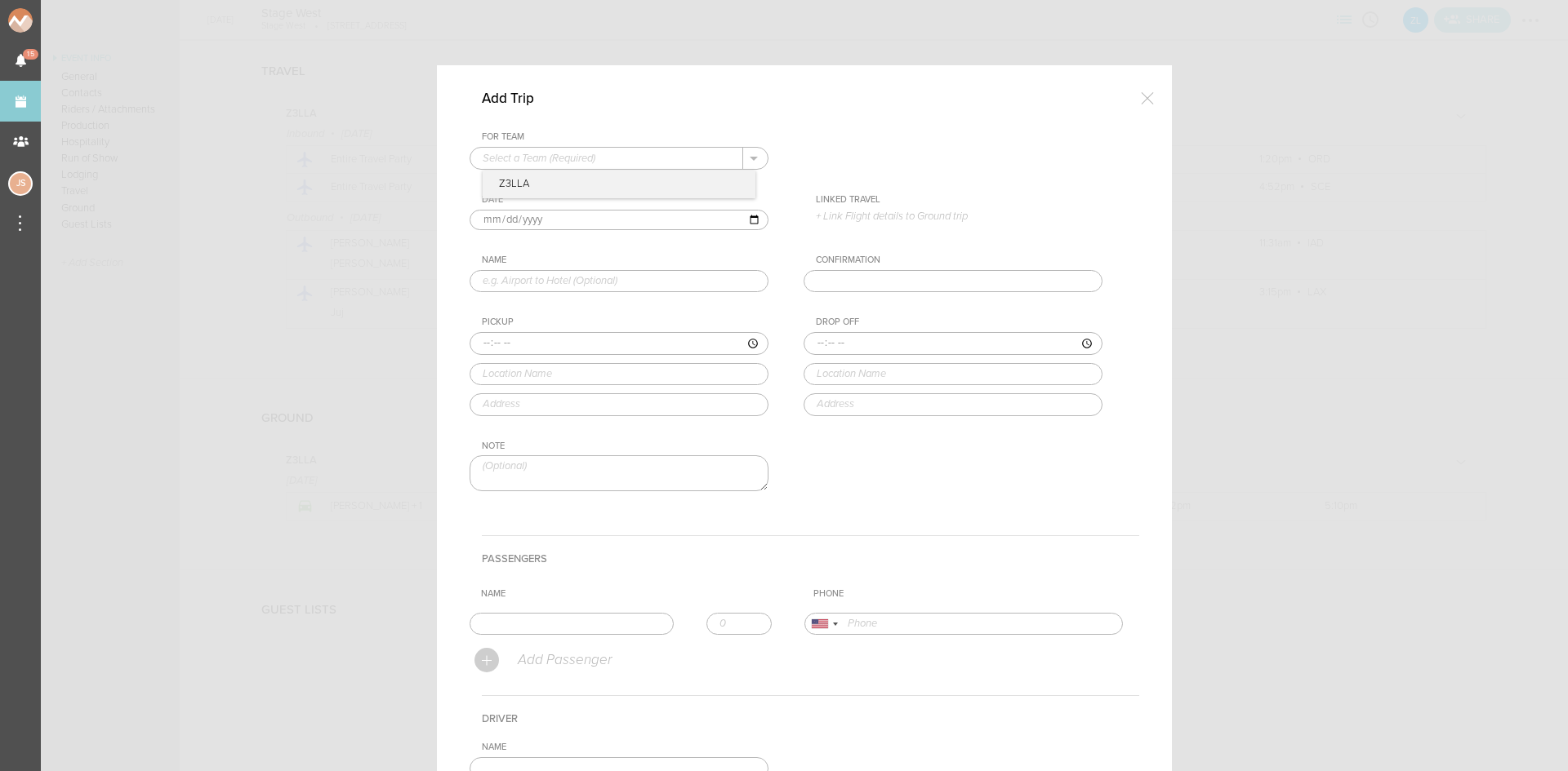
click at [596, 155] on input "text" at bounding box center [607, 157] width 273 height 21
click at [599, 179] on p "Z3LLA" at bounding box center [619, 184] width 273 height 28
type input "Z3LLA"
click at [878, 210] on p "+ Link Flight details to Ground trip" at bounding box center [959, 217] width 286 height 13
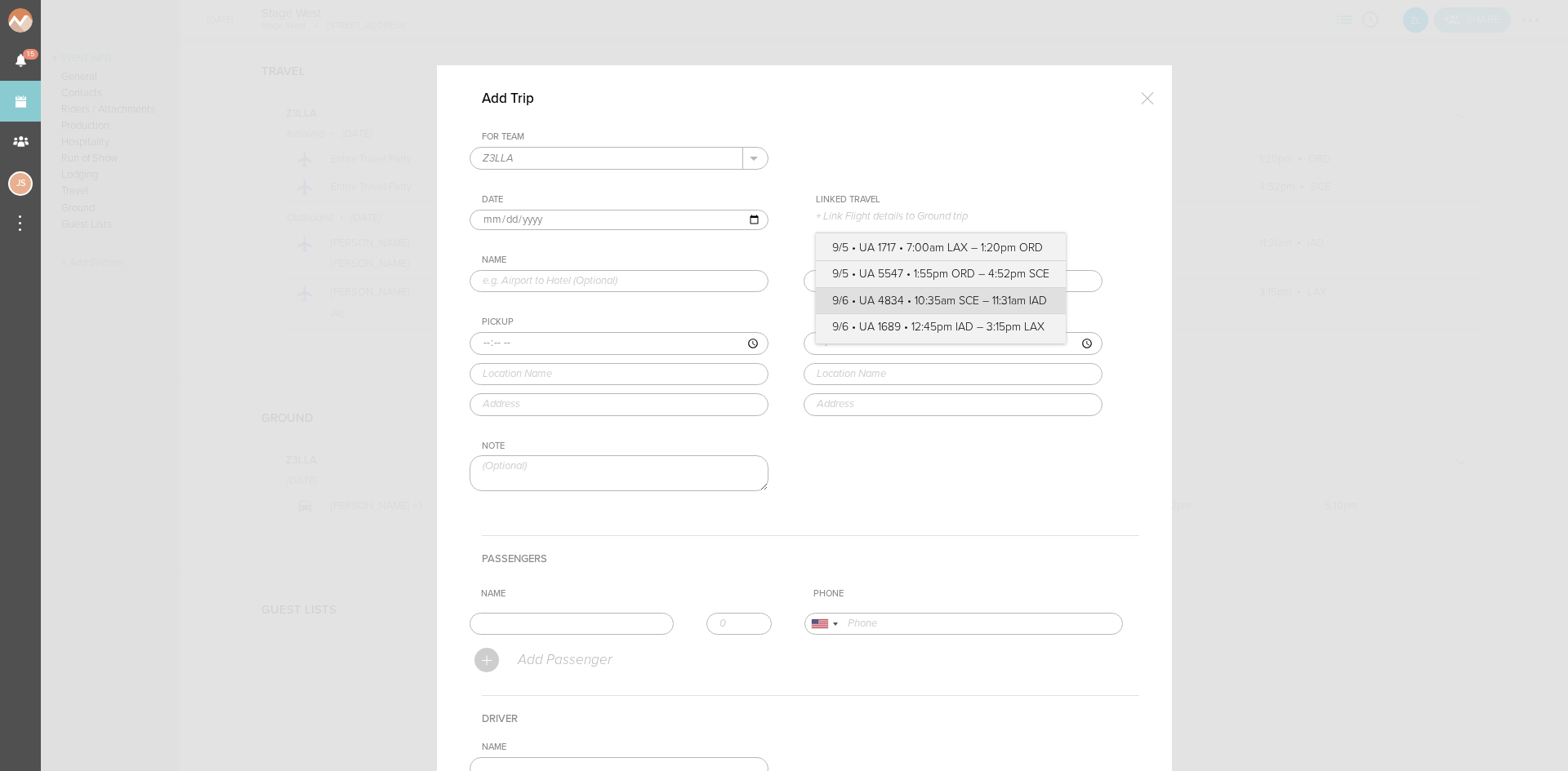
click at [897, 304] on label "9/6 • UA 4834 • 10:35am SCE – 11:31am IAD" at bounding box center [940, 301] width 217 height 16
click at [0, 0] on input "9/6 • UA 4834 • 10:35am SCE – 11:31am IAD" at bounding box center [0, 0] width 0 height 0
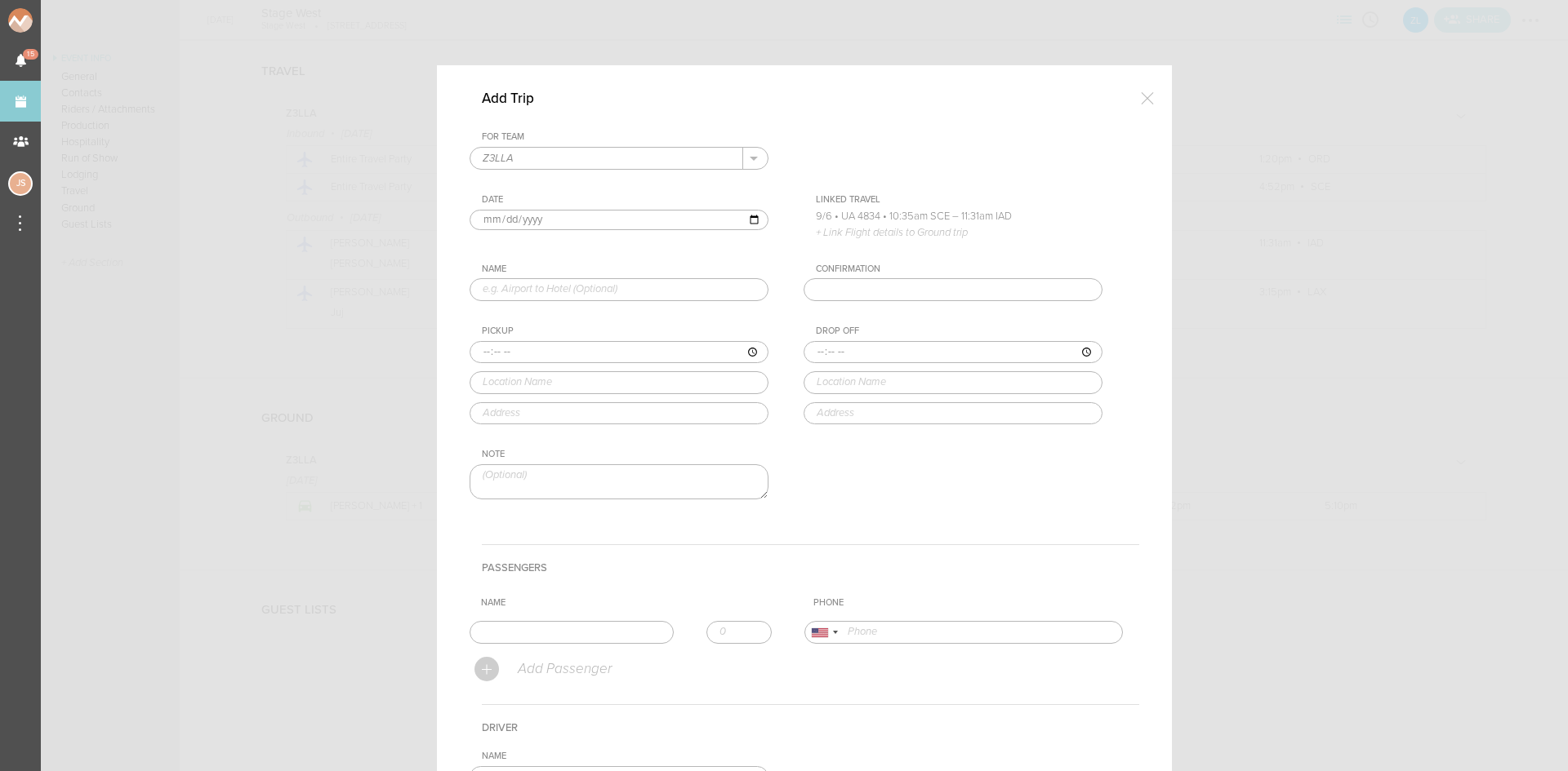
click at [505, 218] on input "2025-09-05" at bounding box center [619, 220] width 299 height 21
type input "2025-09-06"
click at [559, 290] on input "text" at bounding box center [619, 289] width 299 height 23
type input "Hotel to Airport"
click at [479, 350] on input "time" at bounding box center [619, 352] width 299 height 23
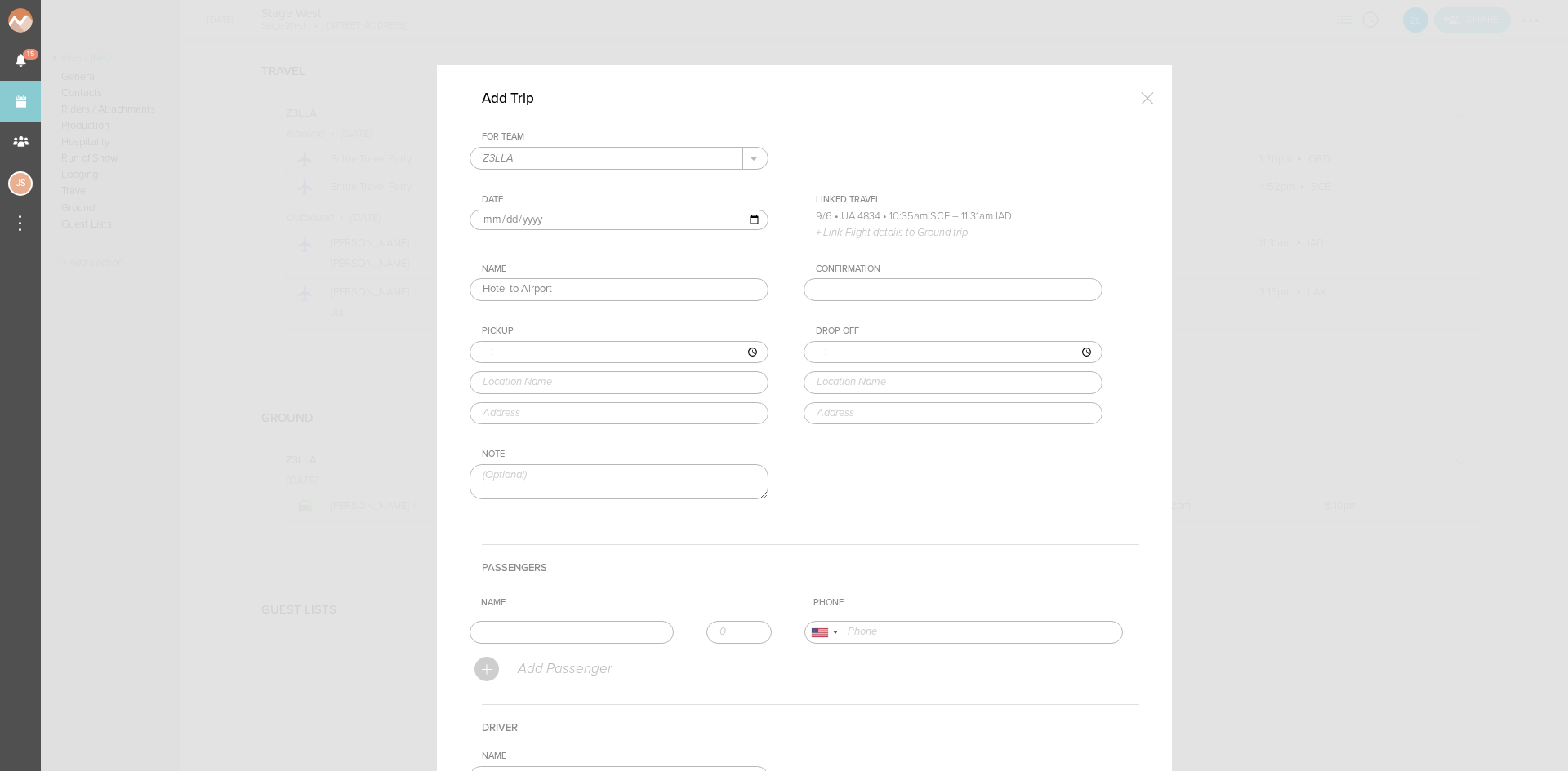
type input "08:50"
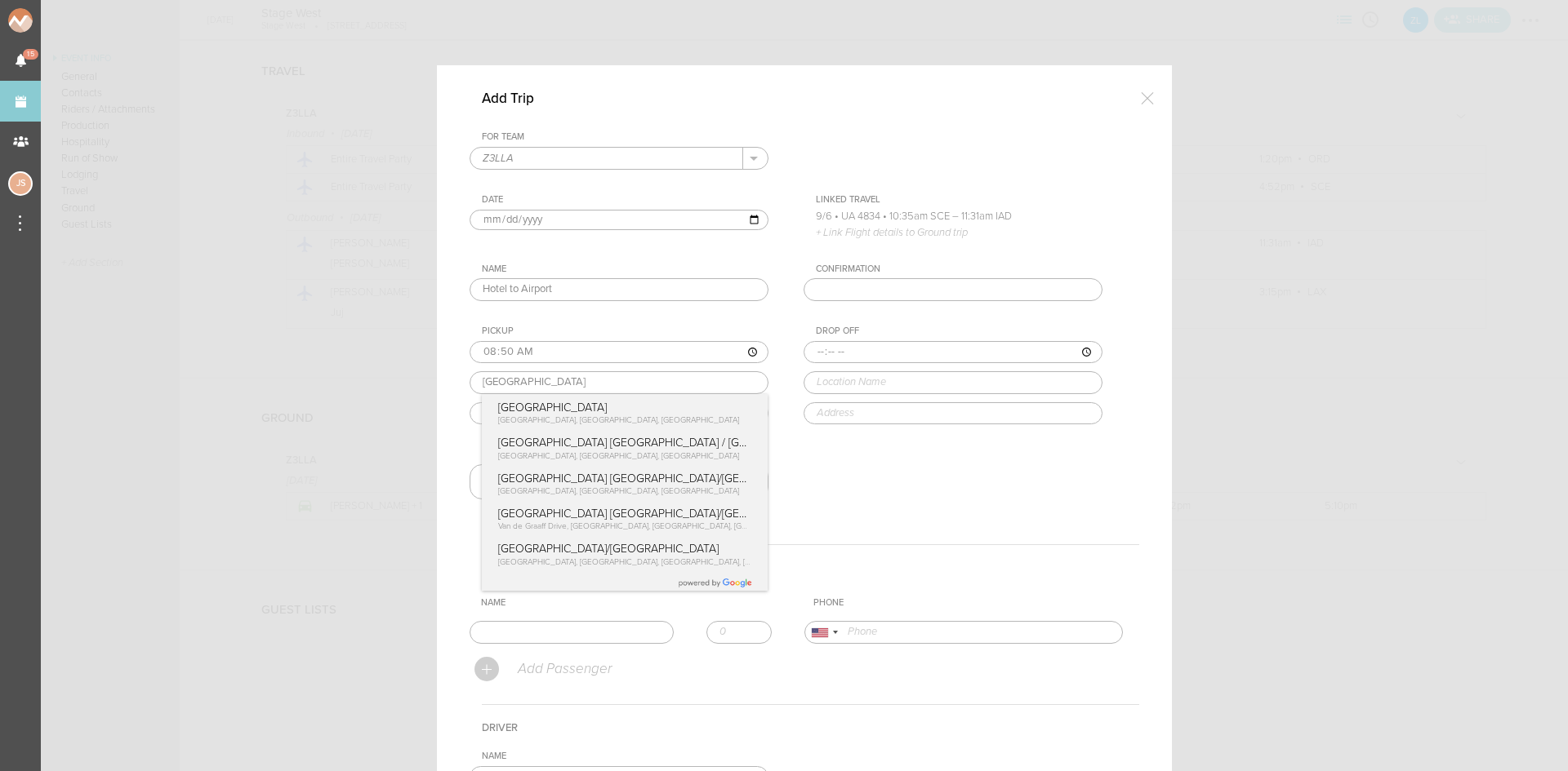
type input "Hyatt Place State College"
type input "219 W Beaver Ave, State College, PA 16801, USA"
click at [512, 409] on div "Pickup 08:50 Hyatt Place State College Hyatt Place State College West Beaver Av…" at bounding box center [636, 375] width 332 height 99
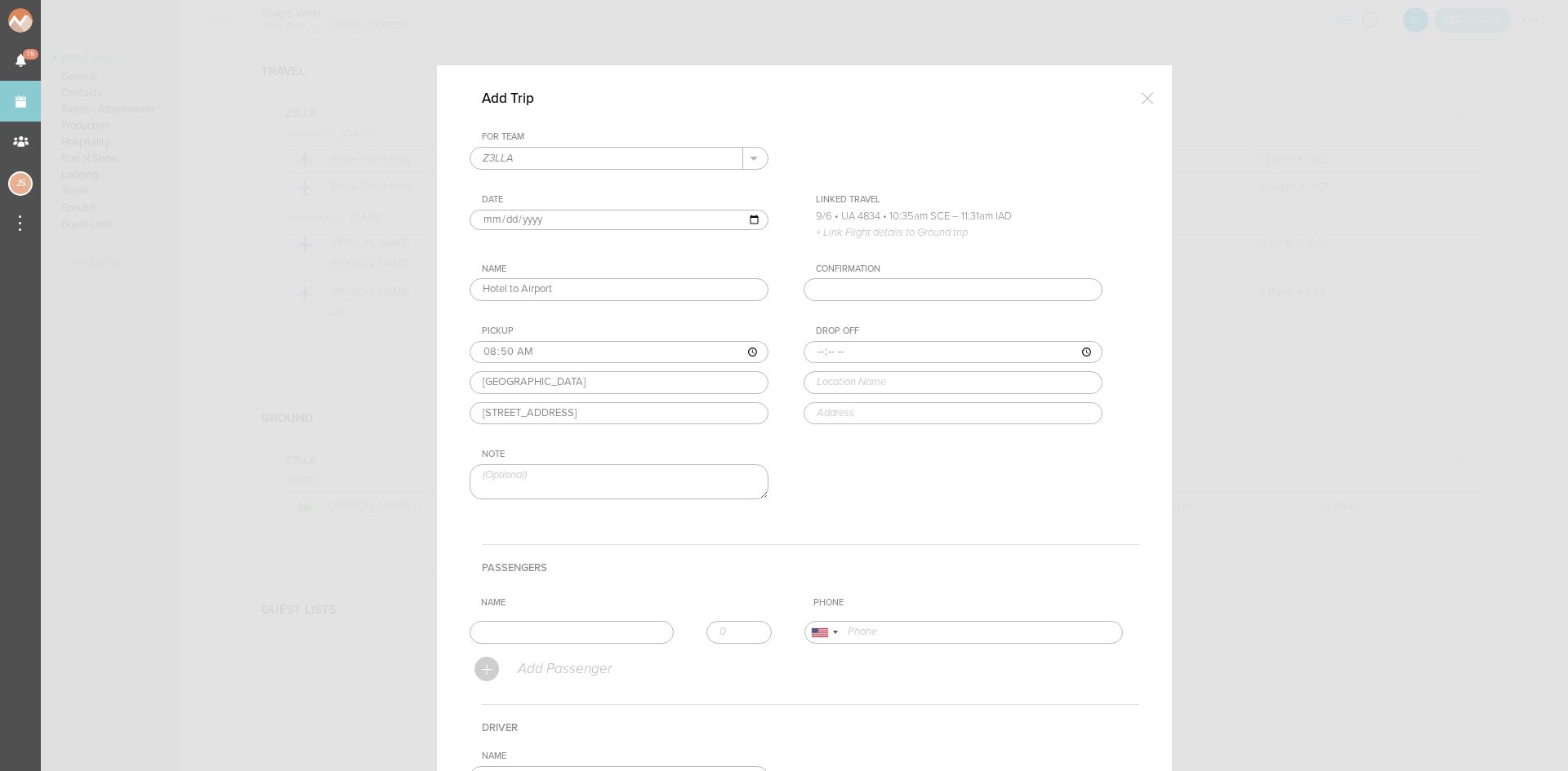
click at [812, 352] on input "time" at bounding box center [952, 352] width 299 height 23
type input "09:05"
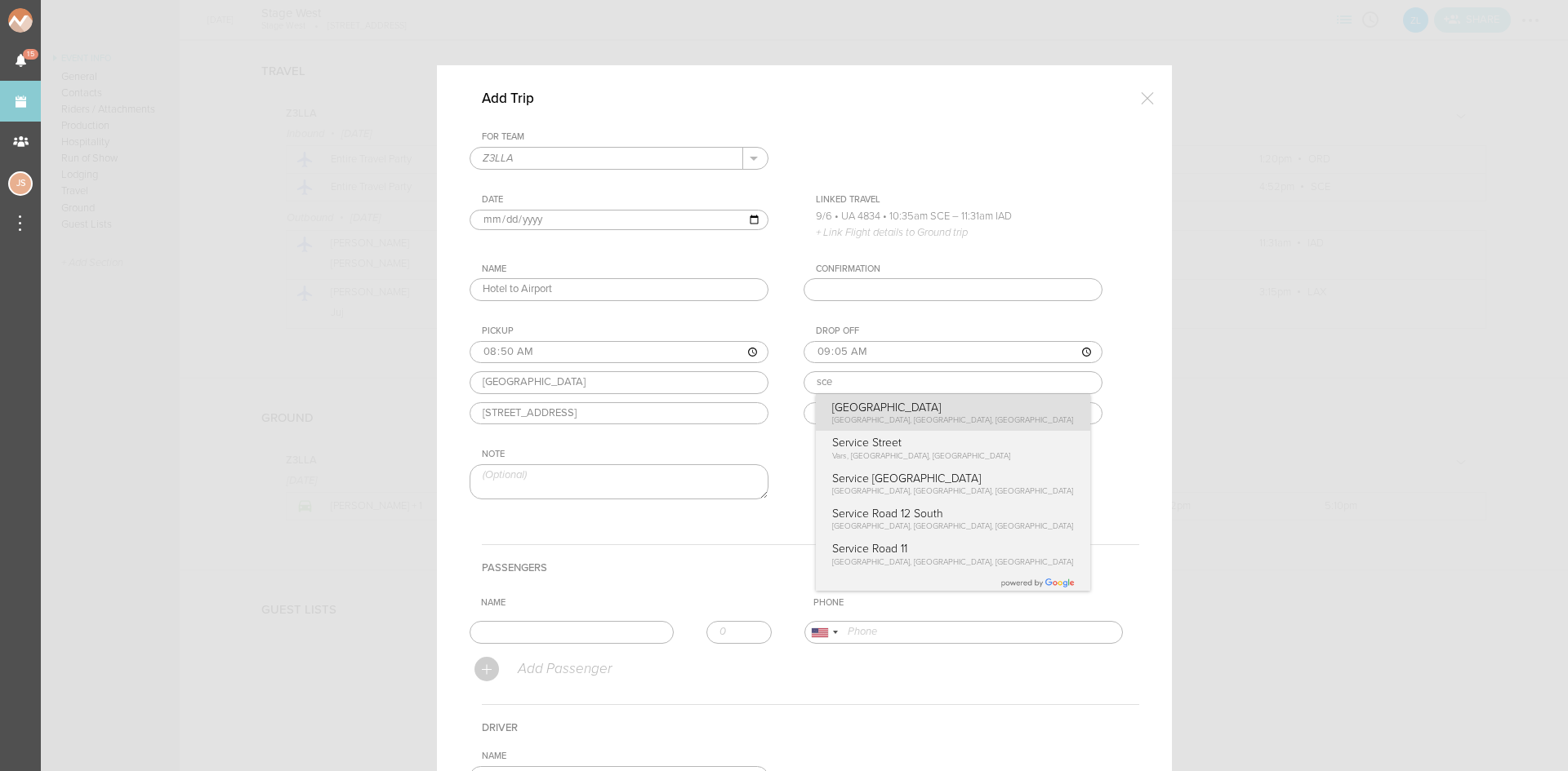
type input "State College Regional Airport"
type input "2493 Fox Hill Rd, State College, PA 16803, USA"
click at [940, 429] on div "For Team Z3LLA + Add New Team Z3LLA . Z3LLA Date 2025-09-06 Linked Travel 9/5 •…" at bounding box center [804, 330] width 669 height 397
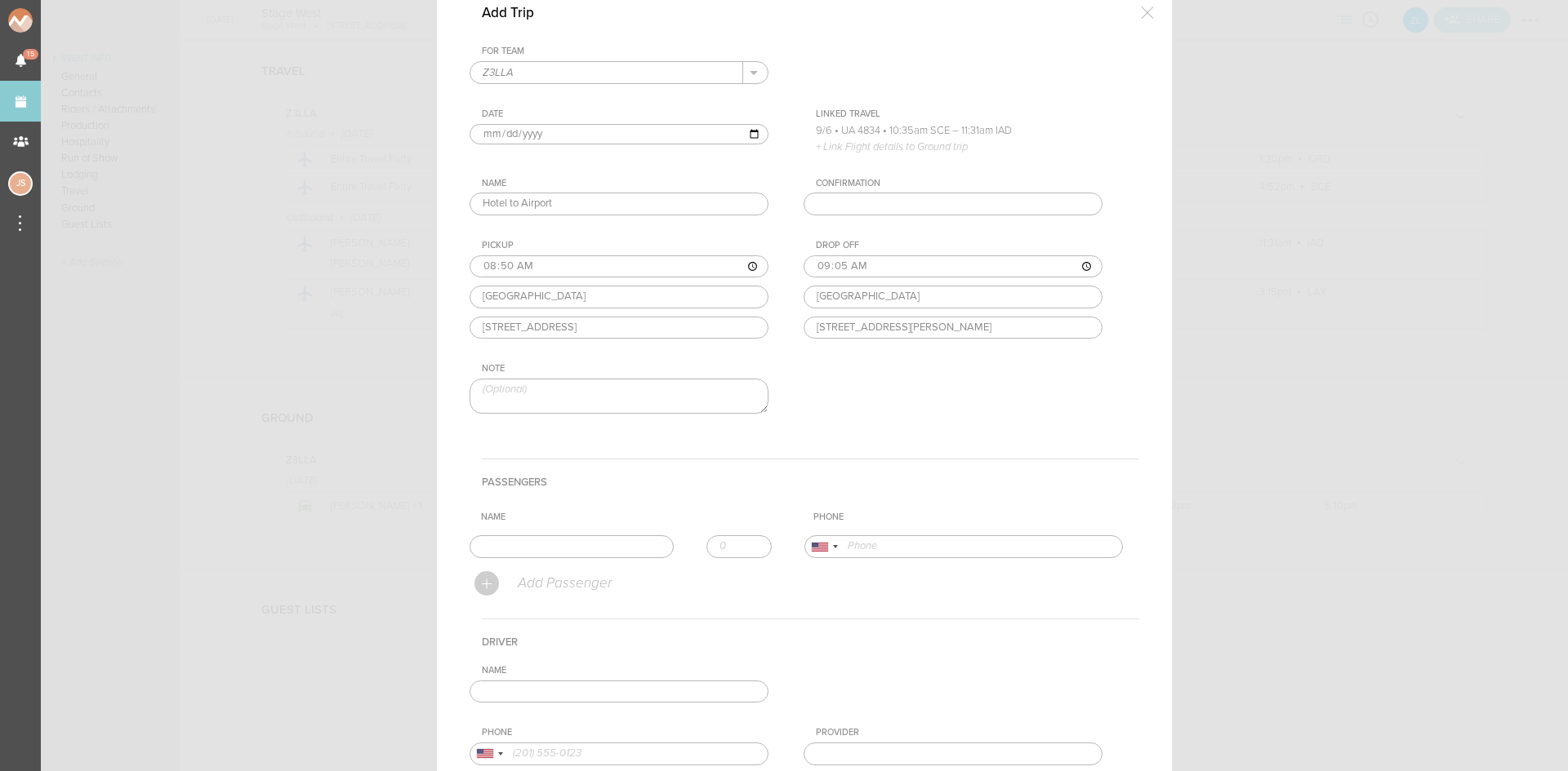
scroll to position [163, 0]
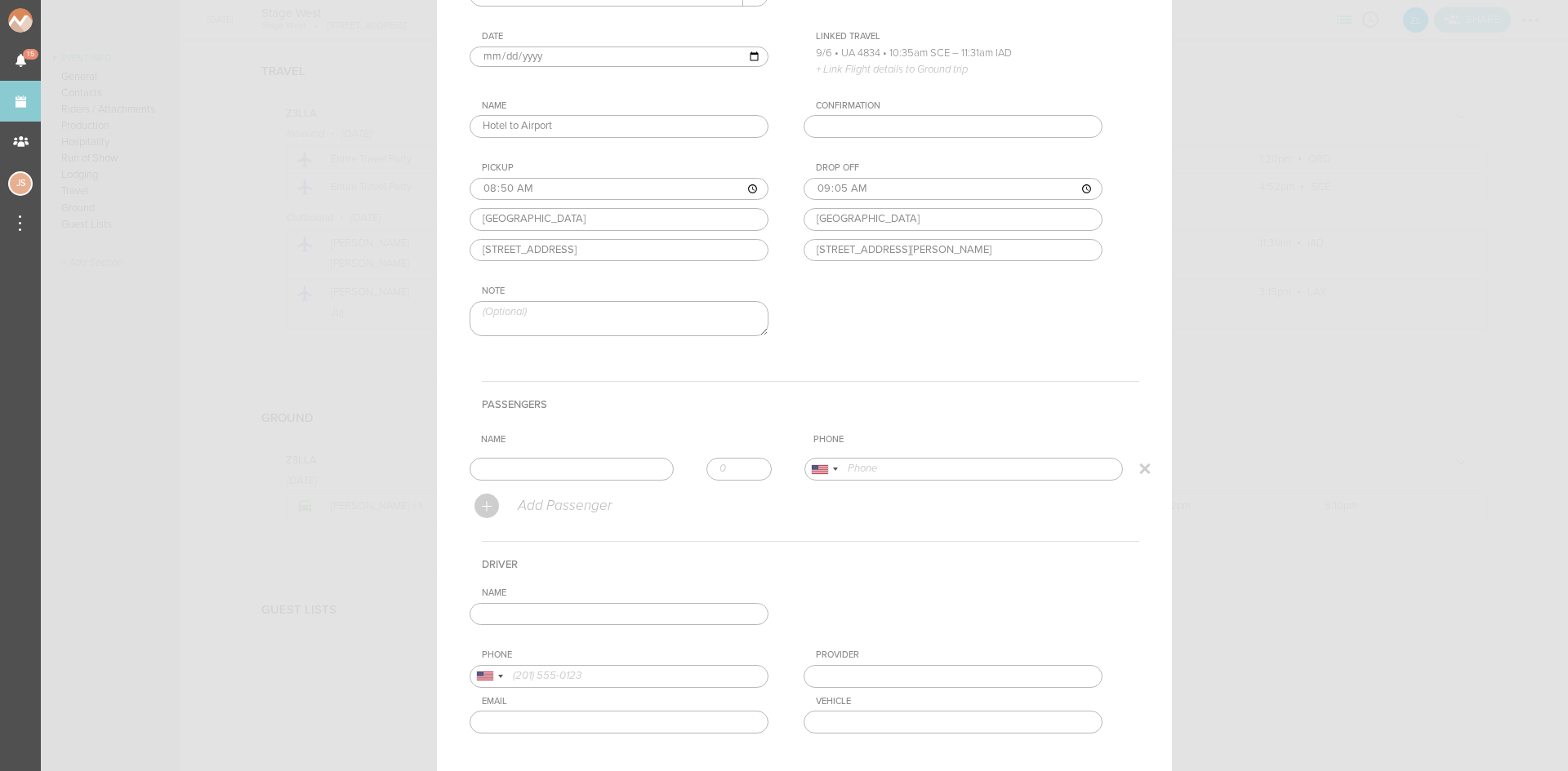
click at [515, 469] on input "text" at bounding box center [572, 469] width 204 height 23
type input "Julia Seeley"
type input "16109553851"
click at [536, 496] on form "For Team Z3LLA + Add New Team Z3LLA . Z3LLA Date 2025-09-06 Linked Travel 9/5 •…" at bounding box center [804, 388] width 669 height 841
type input "1"
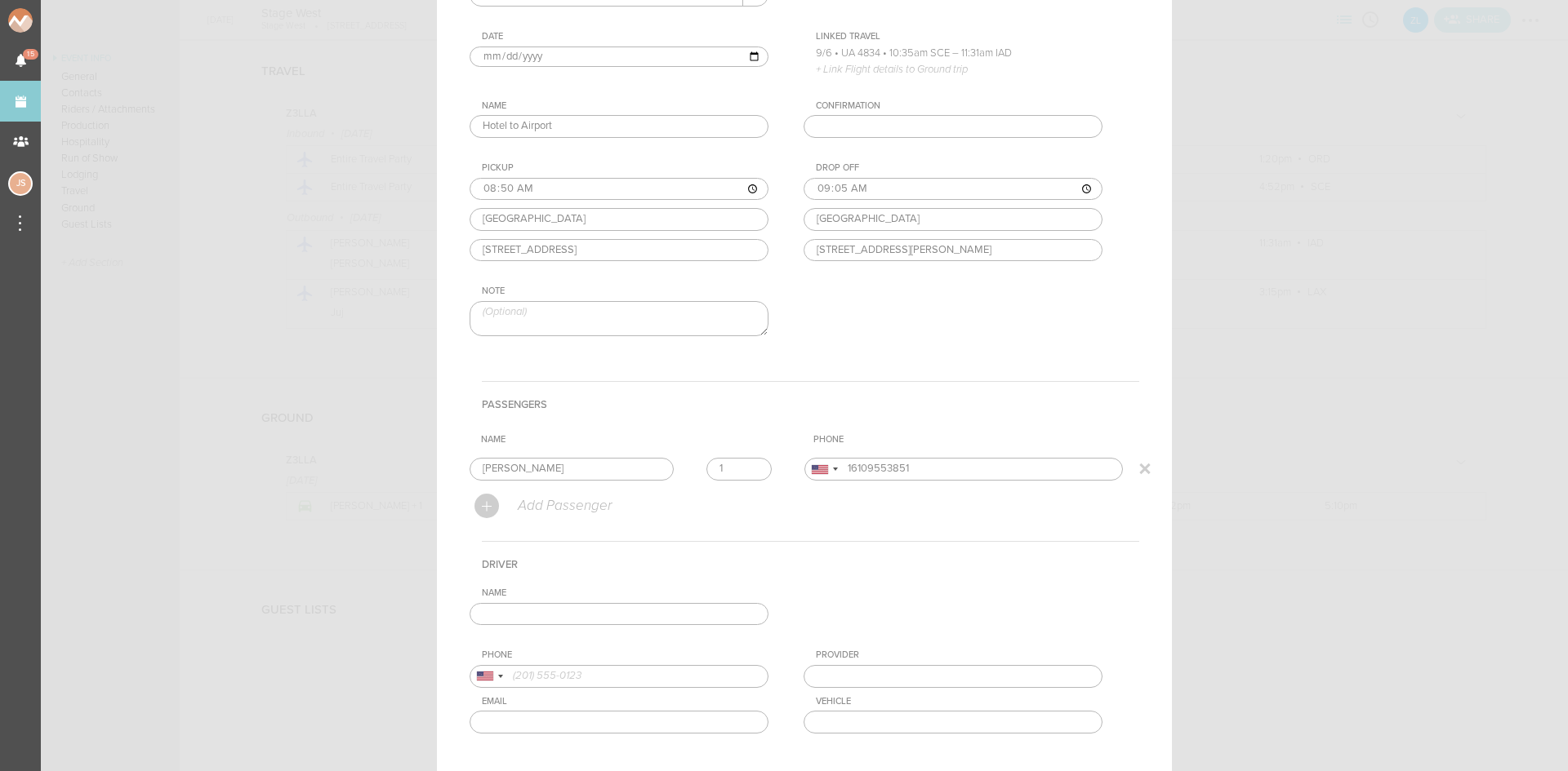
click at [745, 466] on input "1" at bounding box center [739, 469] width 65 height 23
click at [724, 603] on input "text" at bounding box center [619, 614] width 299 height 23
type input "Josh Malkiewicz"
type input "14439421043"
click at [549, 669] on div "Name Josh Malkiewicz Josh Malkiewicz +1 (443) 942-1043 Josh Malkiewicz +1 (443)…" at bounding box center [804, 673] width 669 height 172
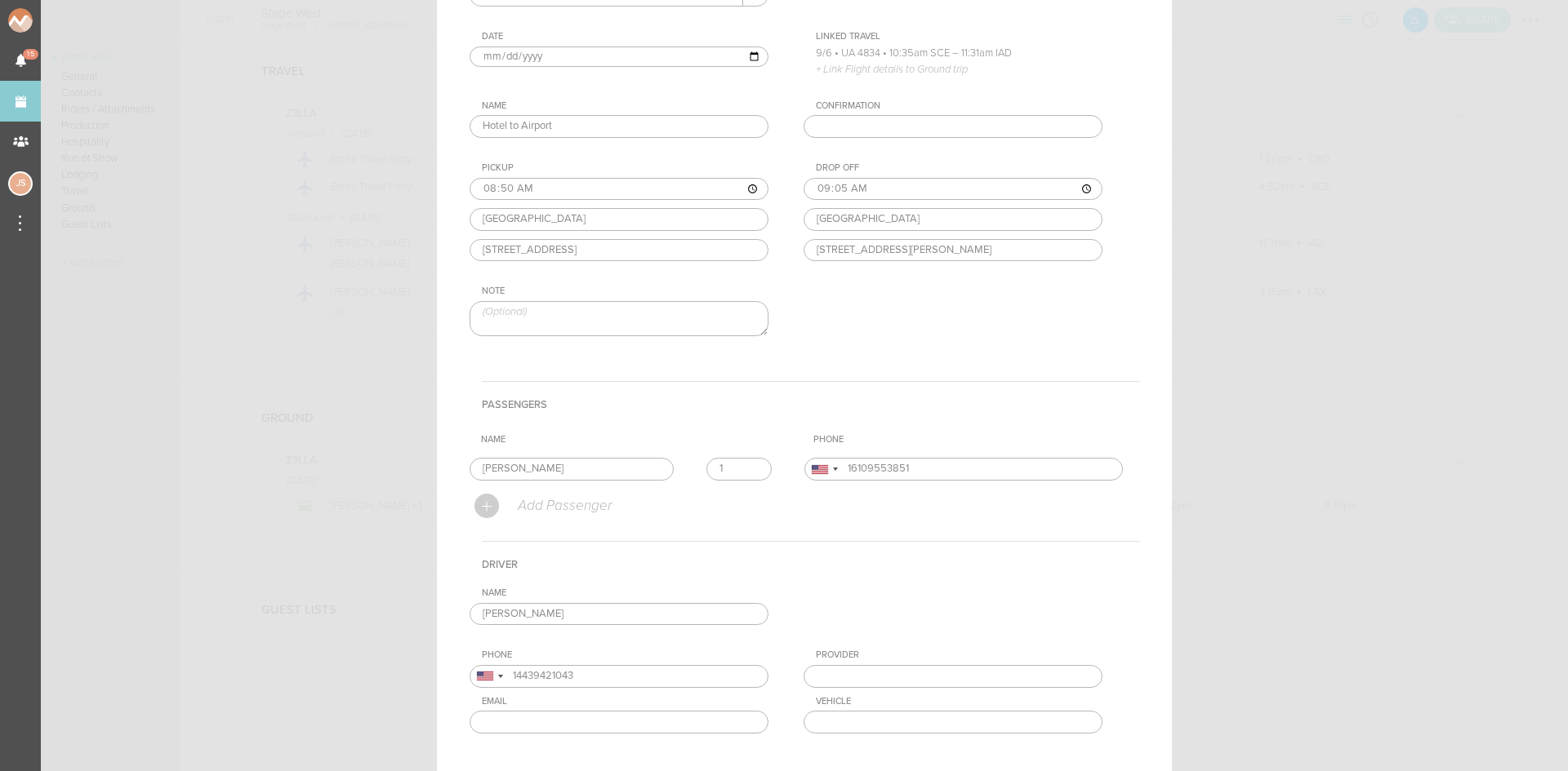
scroll to position [267, 0]
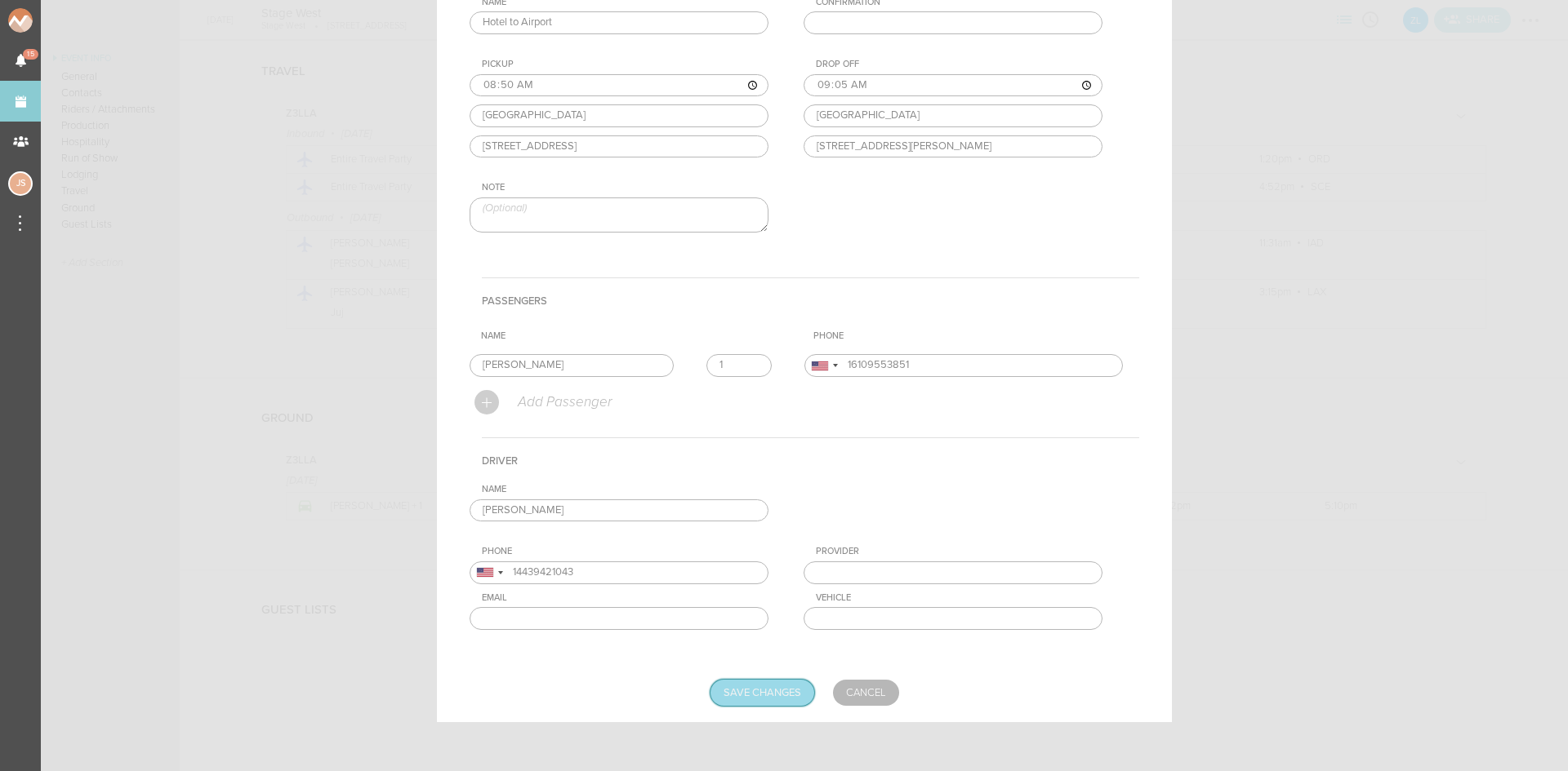
click at [747, 701] on input "Save Changes" at bounding box center [762, 692] width 104 height 26
type input "Saving..."
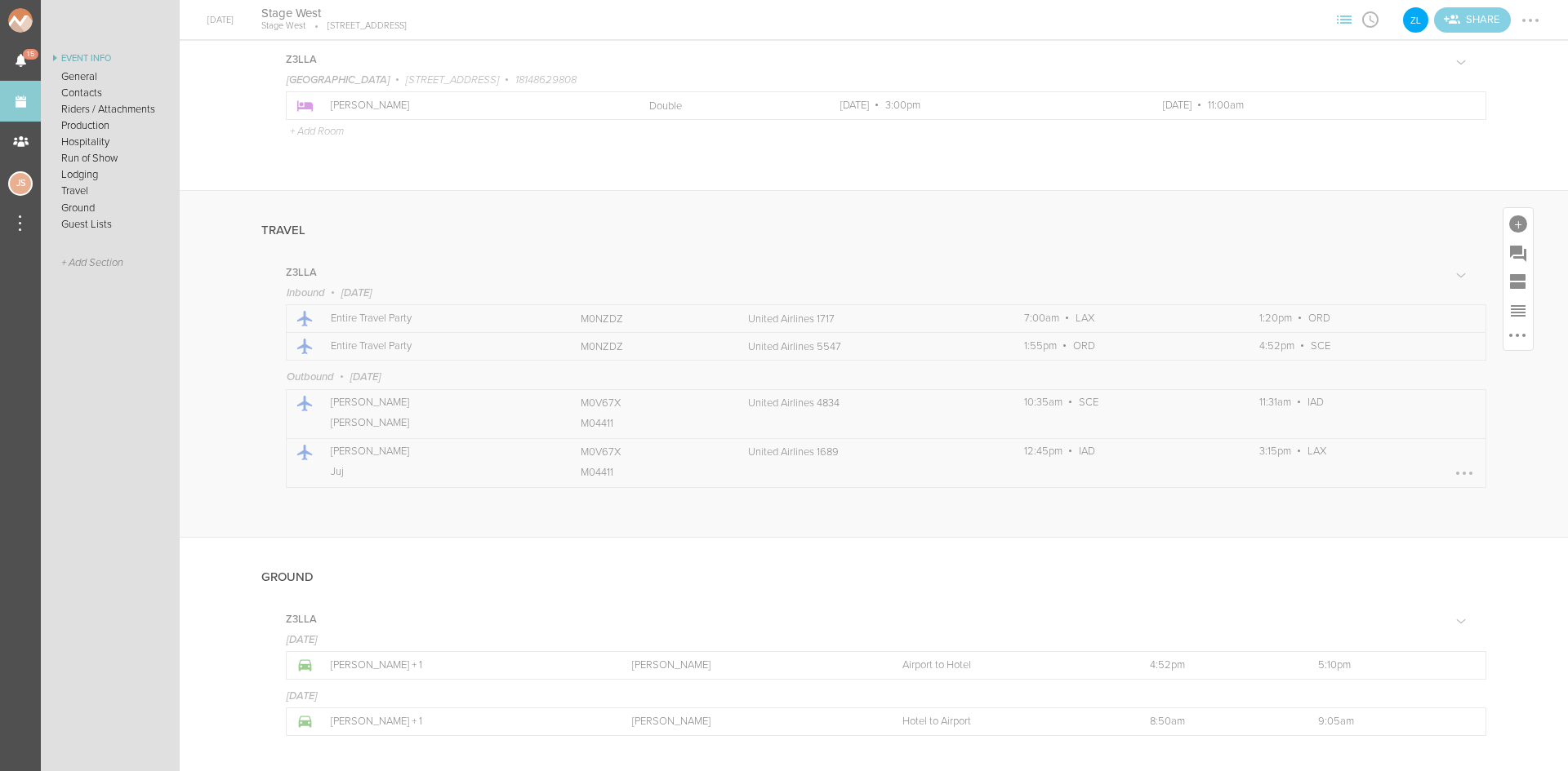
scroll to position [1945, 0]
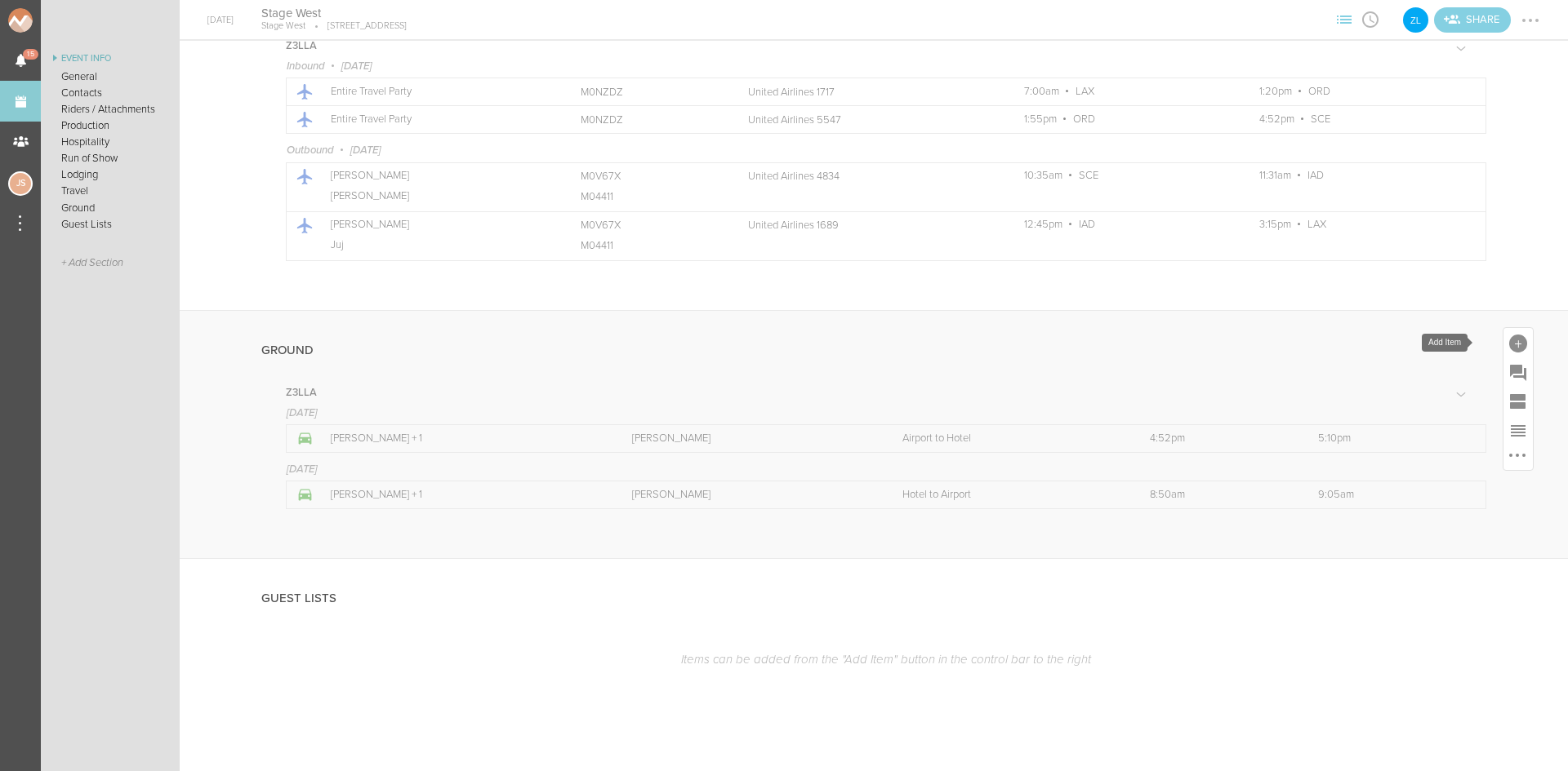
click at [1509, 344] on div at bounding box center [1518, 343] width 18 height 18
click at [1484, 501] on icon at bounding box center [1498, 486] width 33 height 33
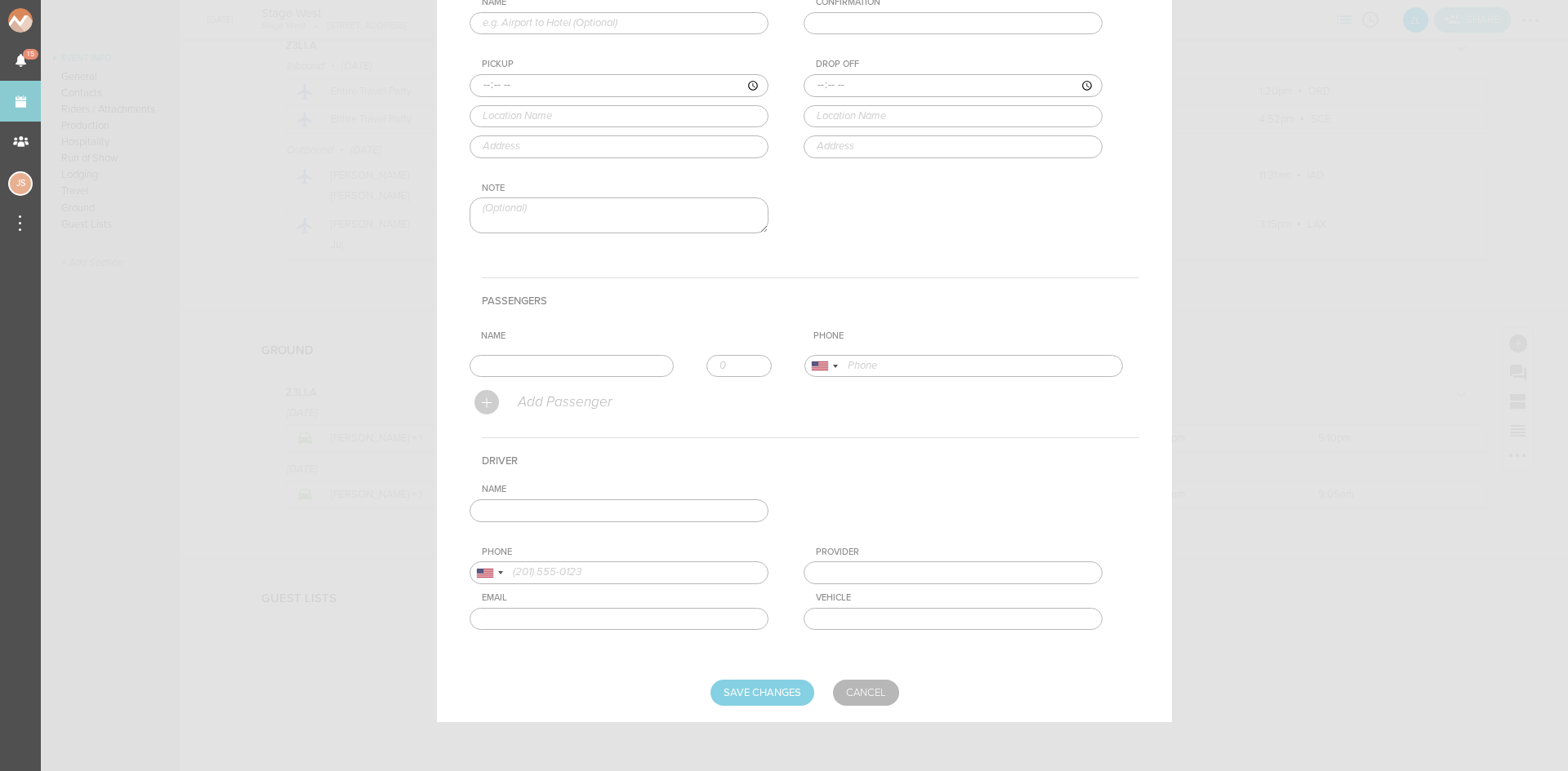
scroll to position [0, 0]
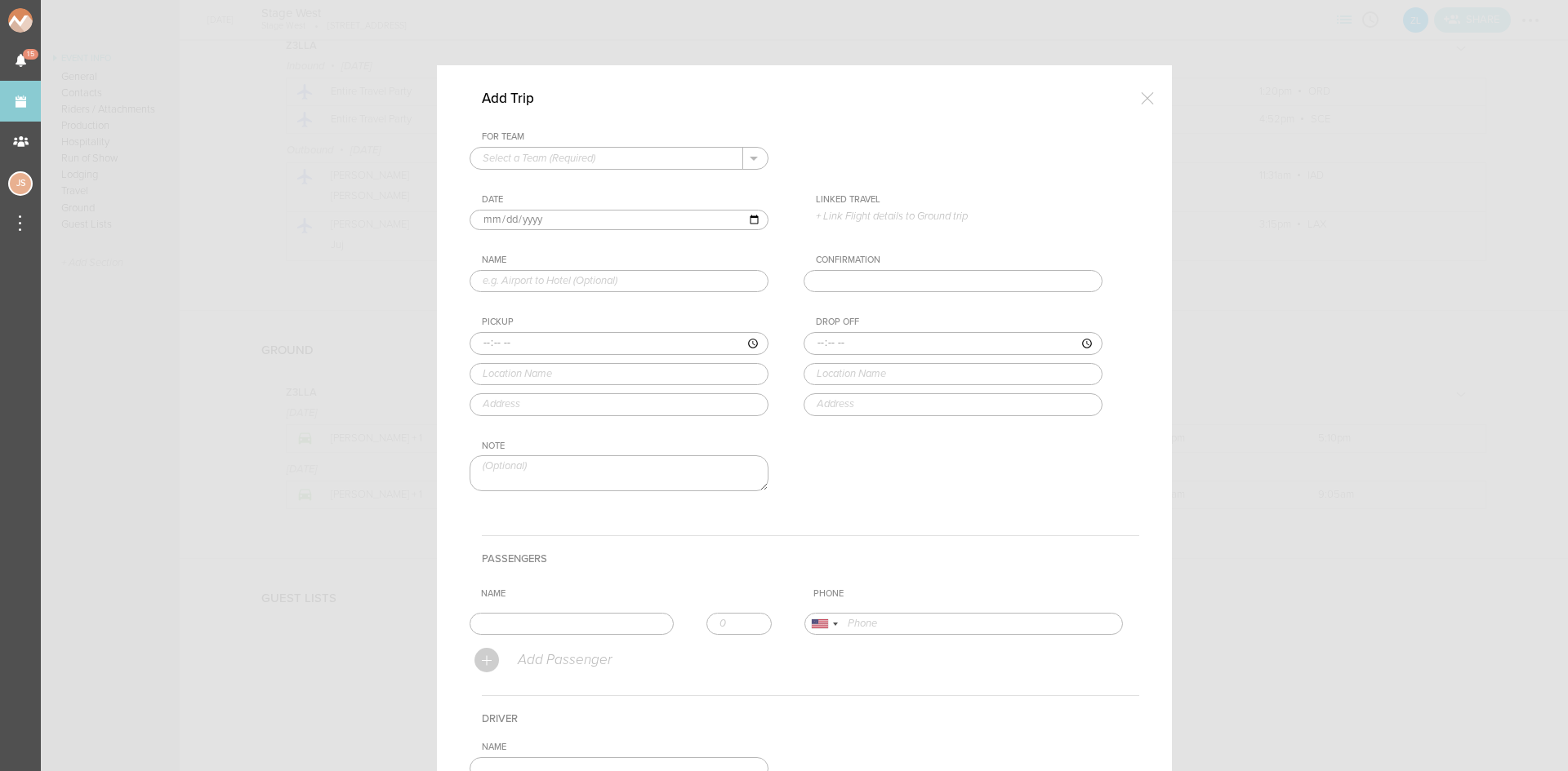
drag, startPoint x: 580, startPoint y: 157, endPoint x: 580, endPoint y: 167, distance: 10.0
click at [580, 157] on input "text" at bounding box center [607, 157] width 273 height 21
click at [577, 193] on p "Z3LLA" at bounding box center [619, 184] width 273 height 28
type input "Z3LLA"
click at [544, 283] on input "text" at bounding box center [619, 281] width 299 height 23
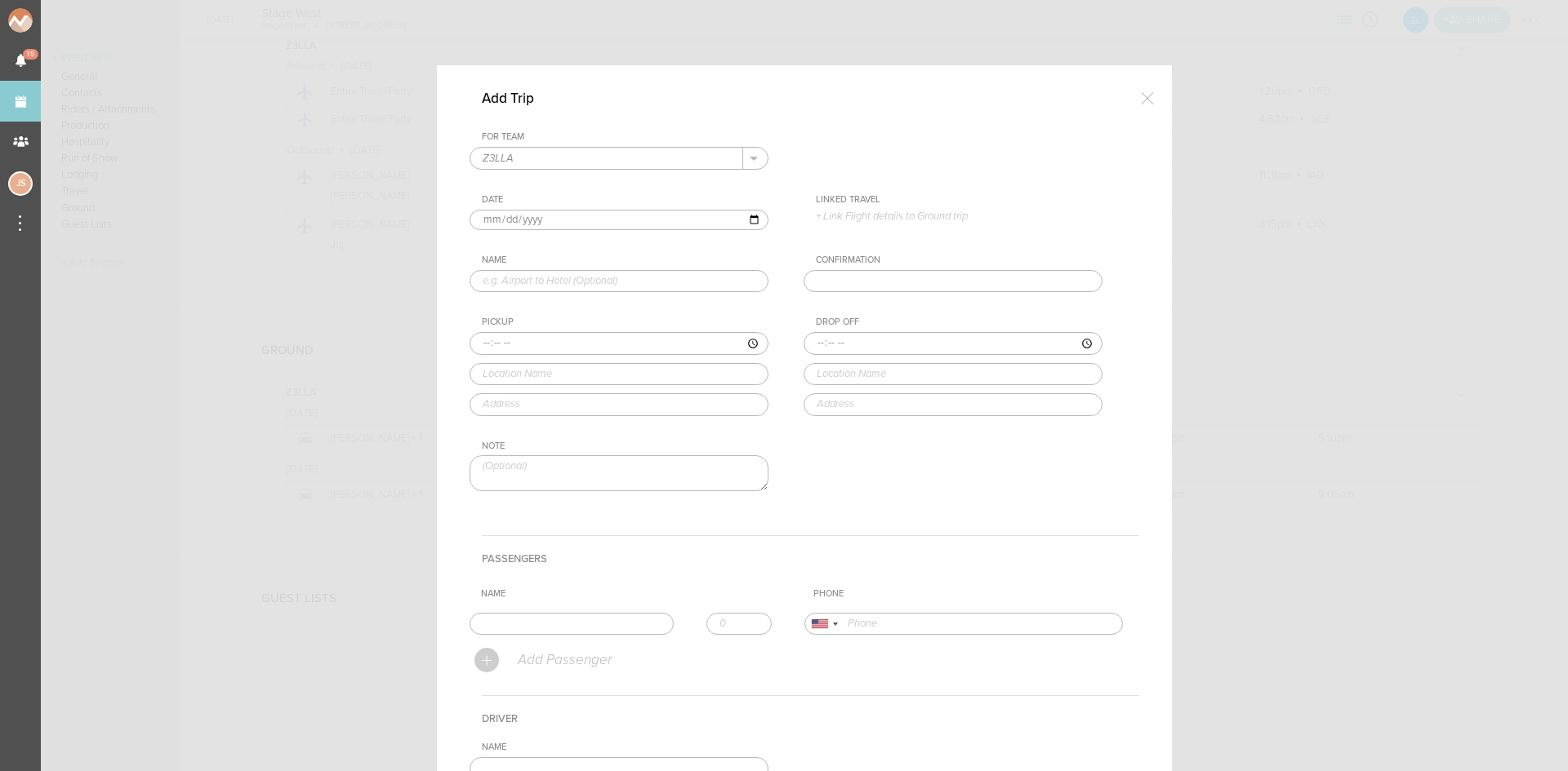
type input "Hotel to Soundcheck"
click at [472, 339] on input "time" at bounding box center [619, 343] width 299 height 23
click at [475, 342] on input "time" at bounding box center [619, 343] width 299 height 23
type input "19:55"
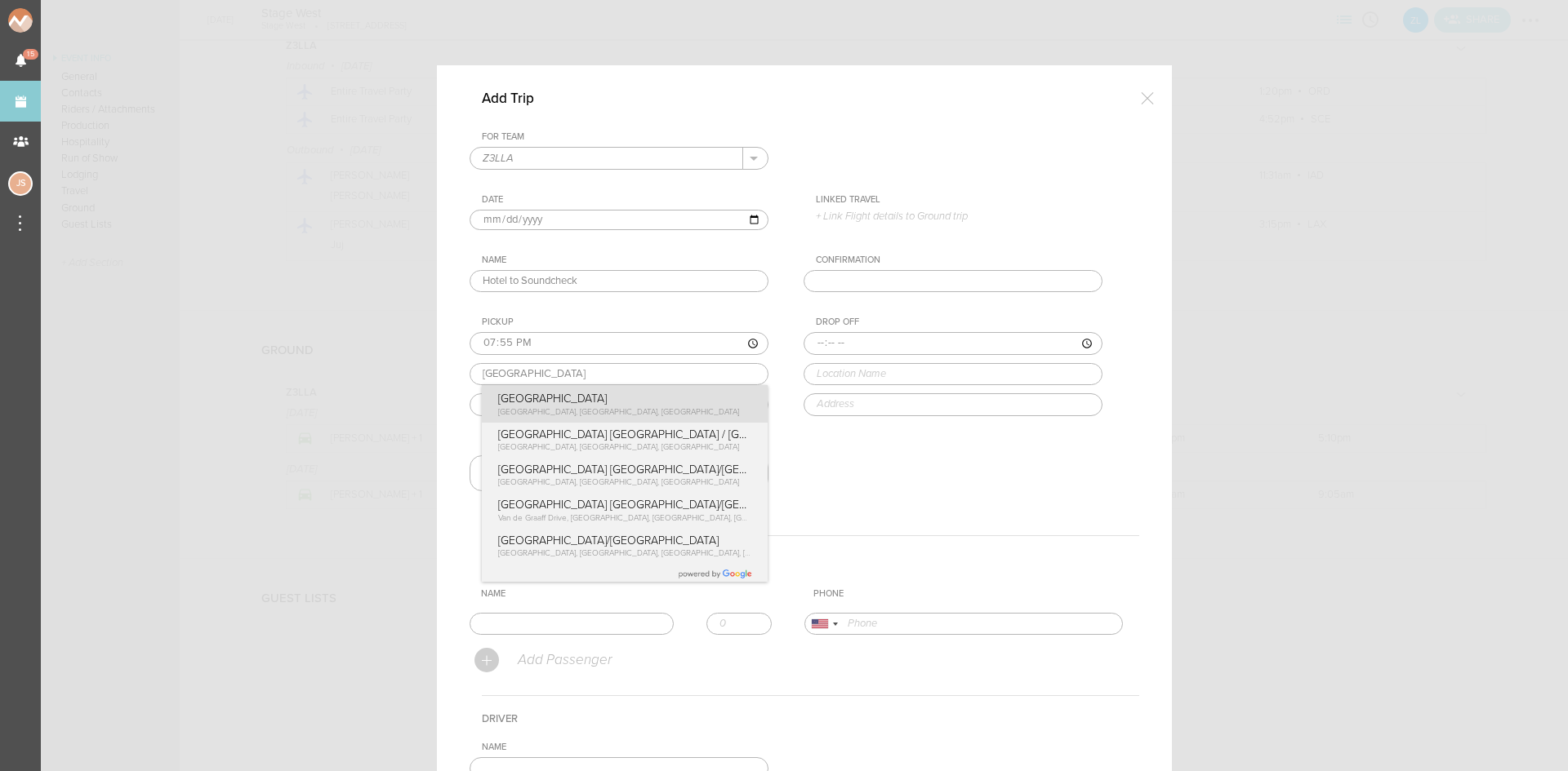
type input "Hyatt Place State College"
type input "219 W Beaver Ave, State College, PA 16801, USA"
click at [550, 401] on div "Pickup 19:55 Hyatt Place State College Hyatt Place State College West Beaver Av…" at bounding box center [636, 366] width 332 height 99
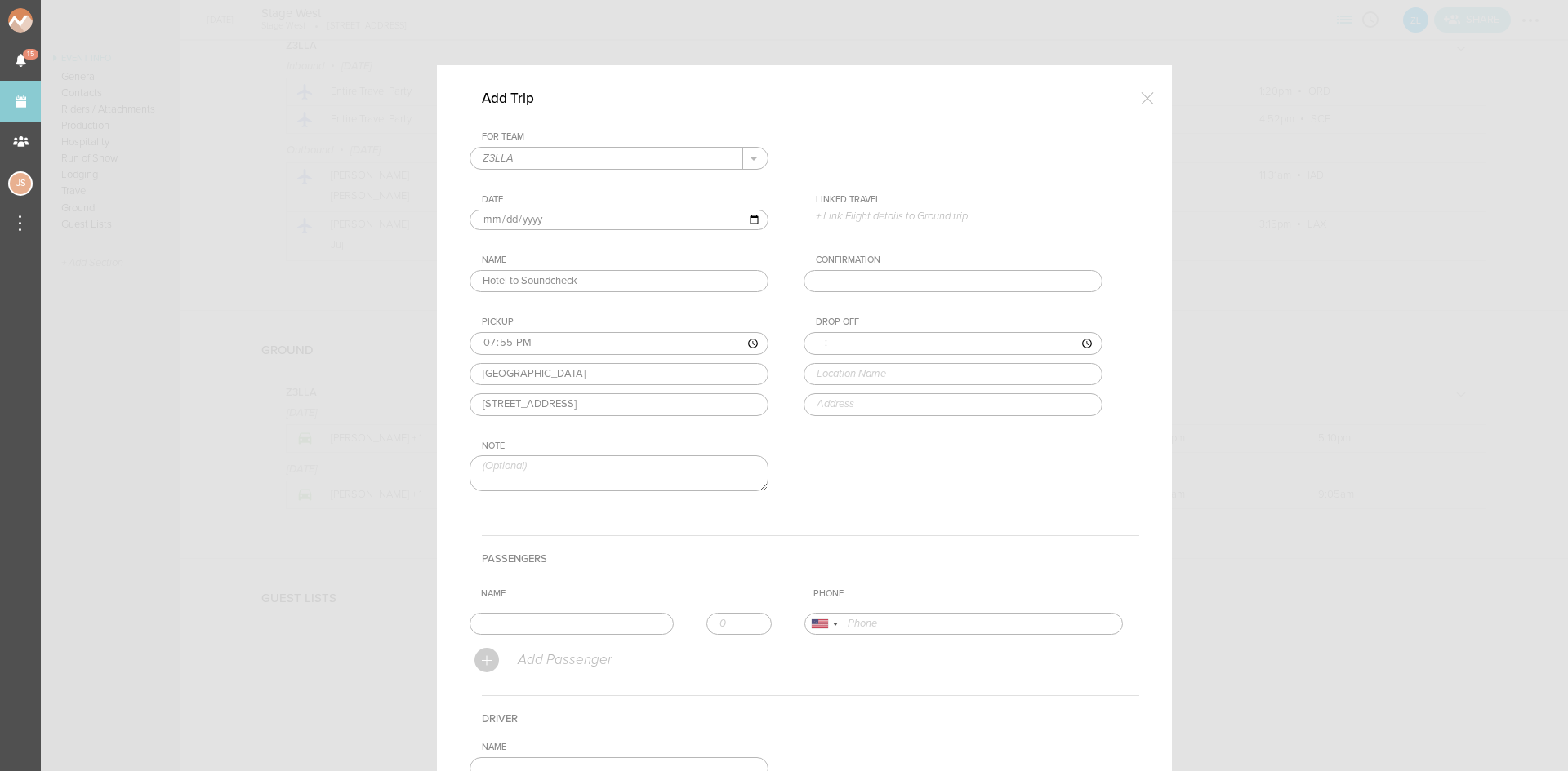
click at [803, 342] on input "time" at bounding box center [952, 343] width 299 height 23
type input "20:00"
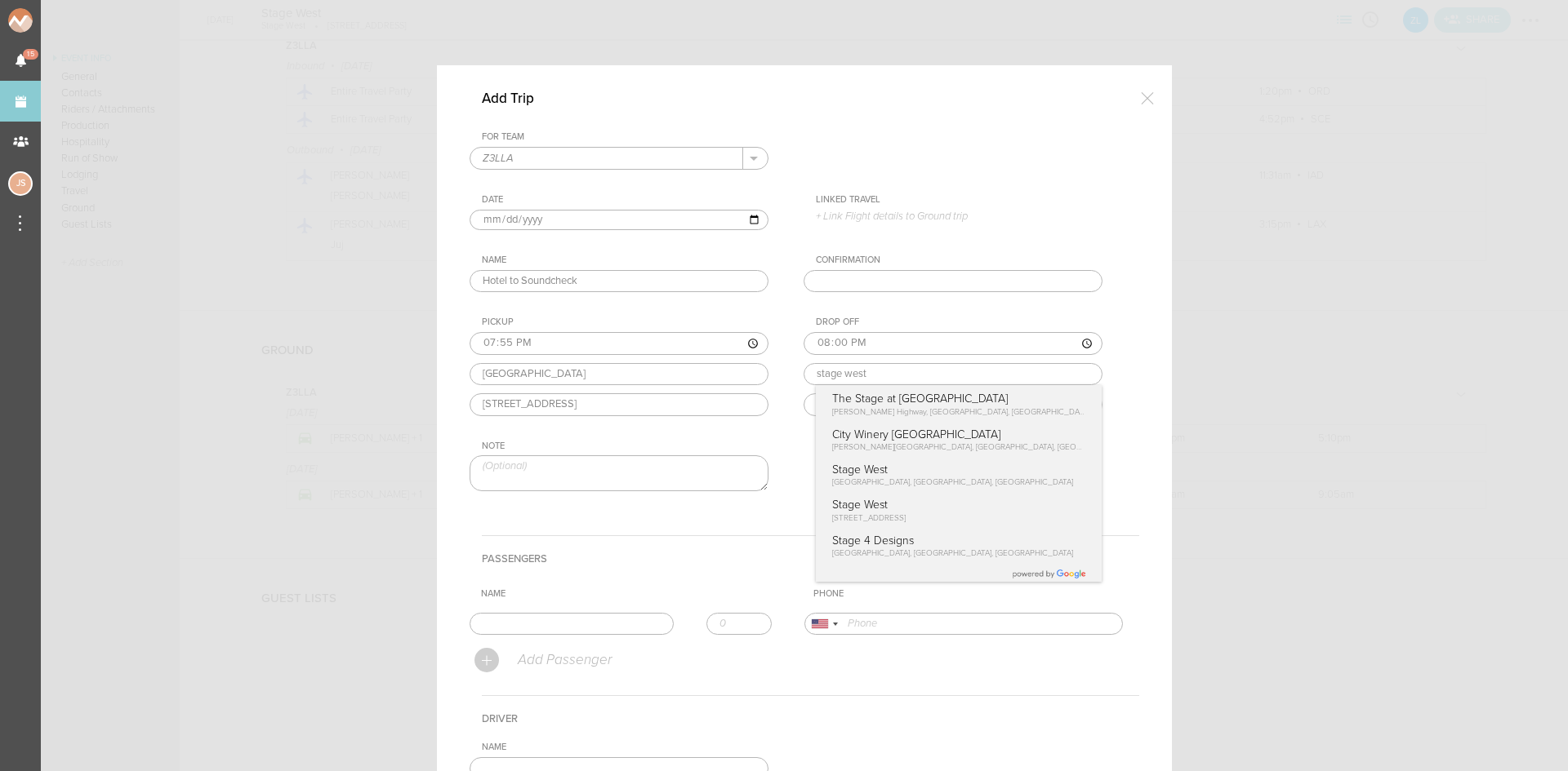
click at [957, 478] on div "For Team Z3LLA + Add New Team Z3LLA . Z3LLA Date 2025-09-05 Linked Travel 9/5 •…" at bounding box center [804, 325] width 669 height 388
type input "Stage West"
type input "420 E College Ave, State College, PA 16801, USA"
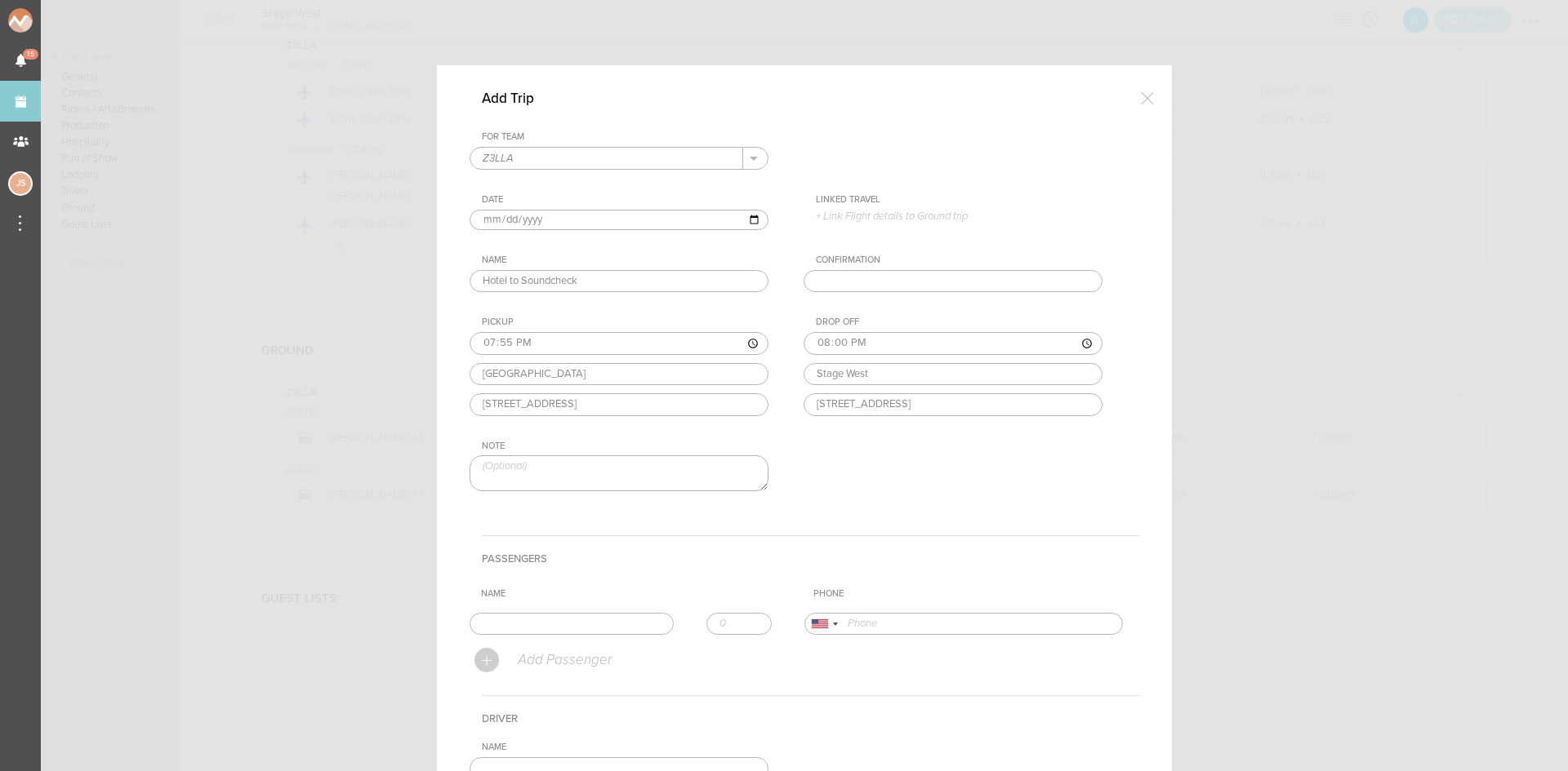
click at [607, 473] on textarea at bounding box center [619, 473] width 299 height 35
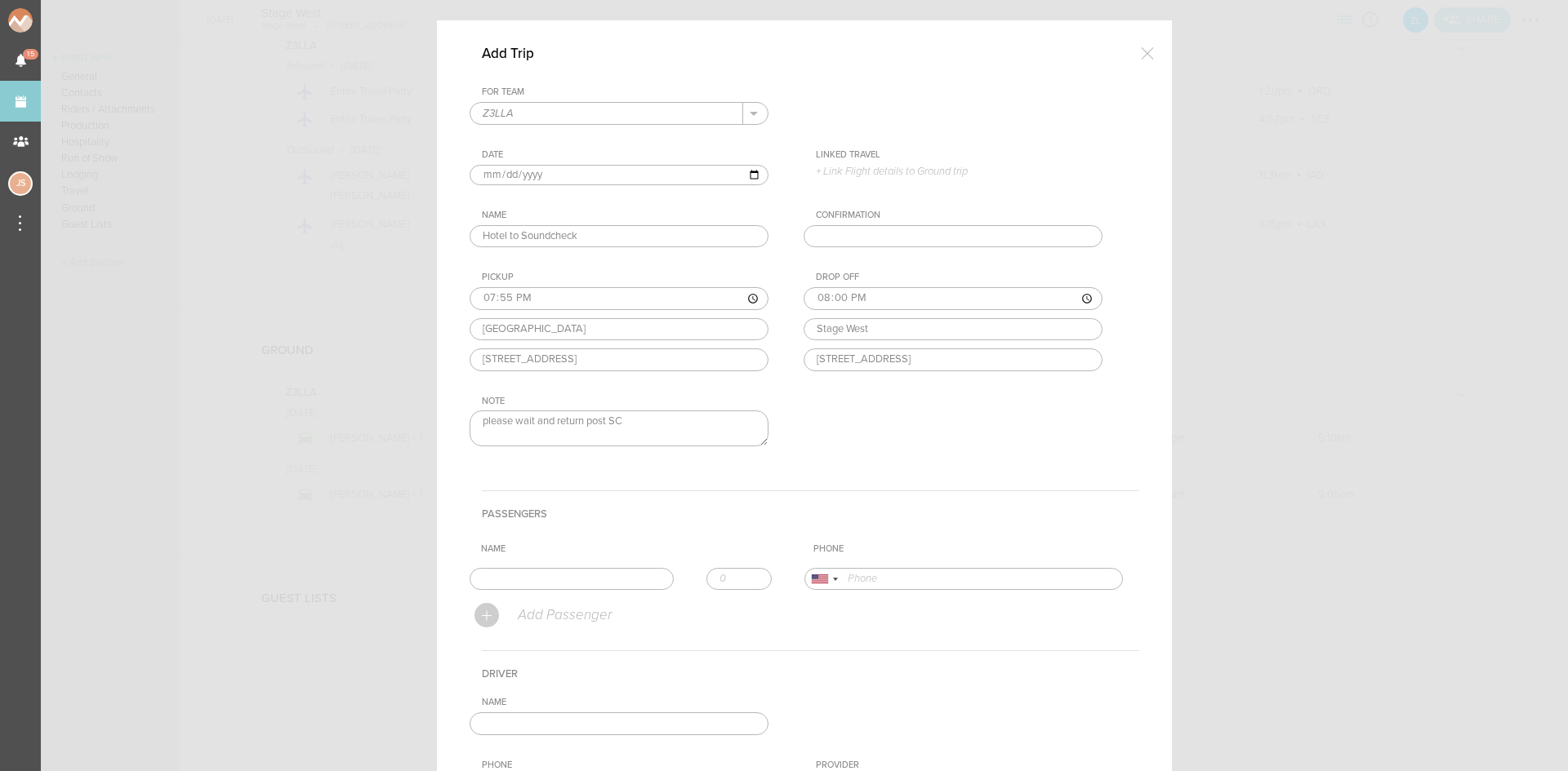
scroll to position [81, 0]
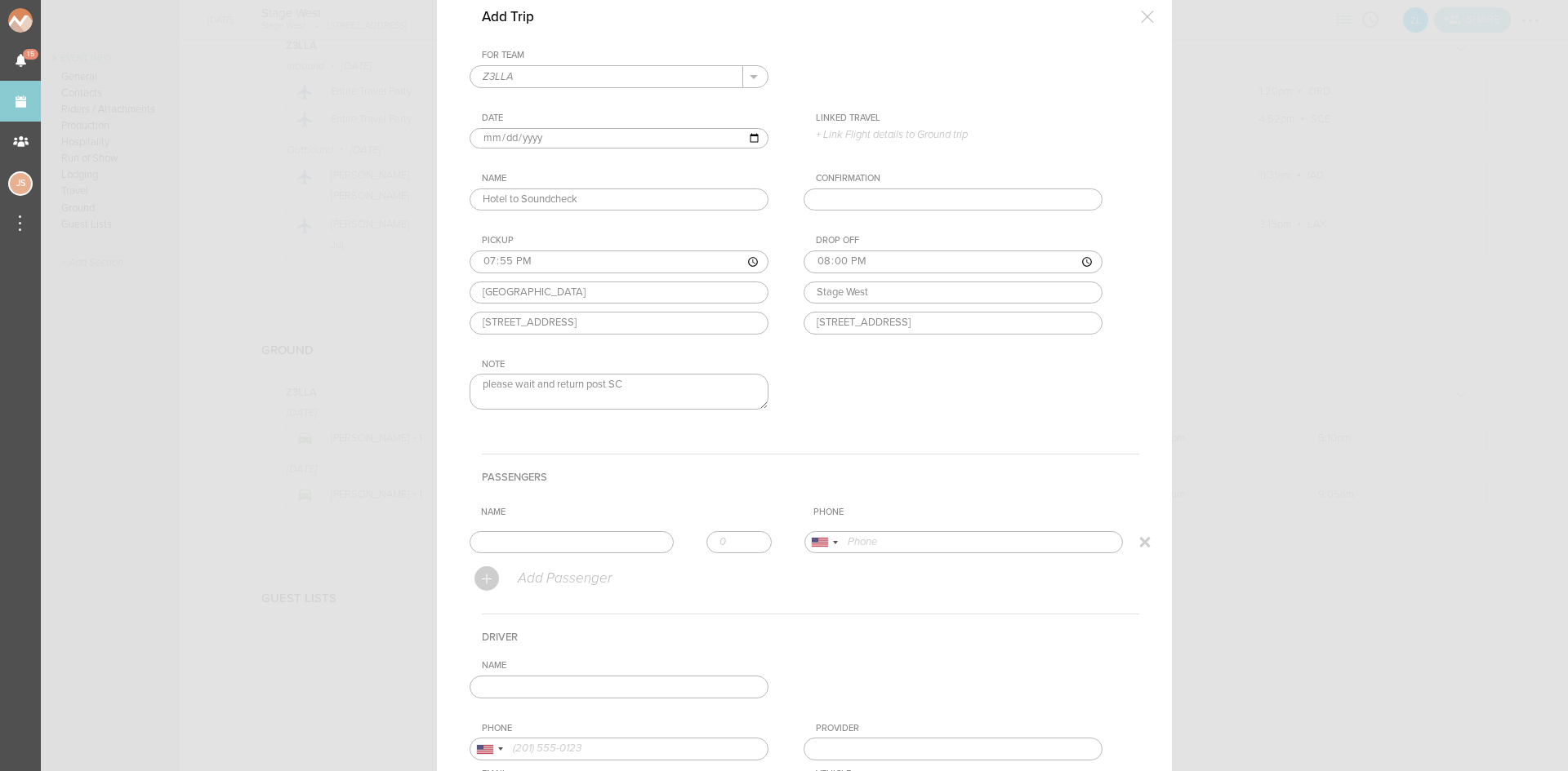
type textarea "please wait and return post SC"
click at [584, 535] on input "text" at bounding box center [572, 542] width 204 height 23
type input "Julia Seeley"
type input "16109553851"
click at [539, 565] on form "For Team Z3LLA + Add New Team Z3LLA . Z3LLA Date 2025-09-05 Linked Travel 9/5 •…" at bounding box center [804, 465] width 669 height 832
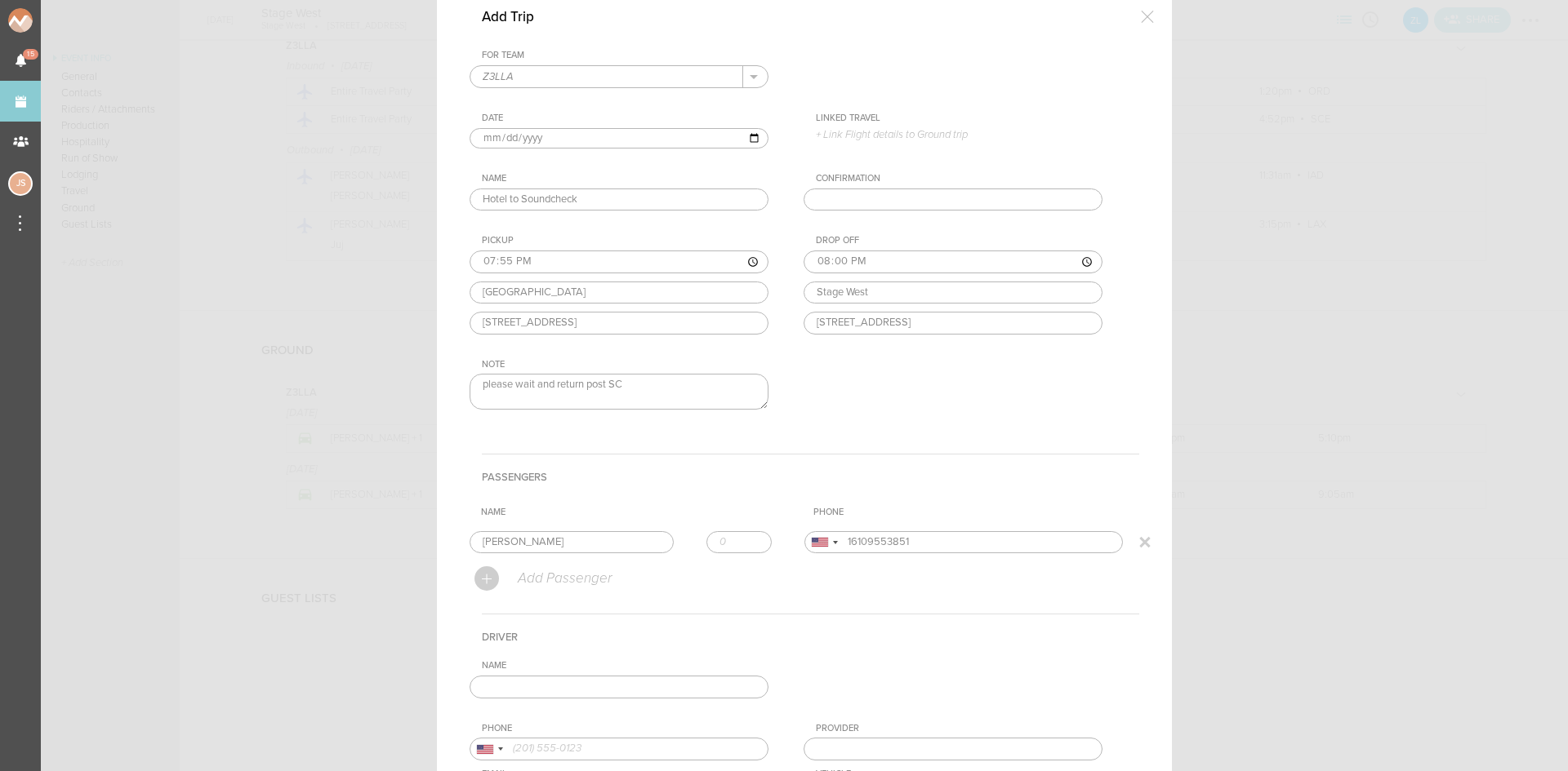
click at [745, 534] on input "number" at bounding box center [739, 542] width 65 height 23
type input "1"
click at [744, 538] on input "1" at bounding box center [739, 542] width 65 height 23
click at [682, 691] on input "text" at bounding box center [619, 686] width 299 height 23
click at [589, 710] on div "Name josh m Josh Malkiewicz +1 (443) 942-1043 Josh Malkiewicz +1 (443) 942-1043…" at bounding box center [804, 746] width 669 height 172
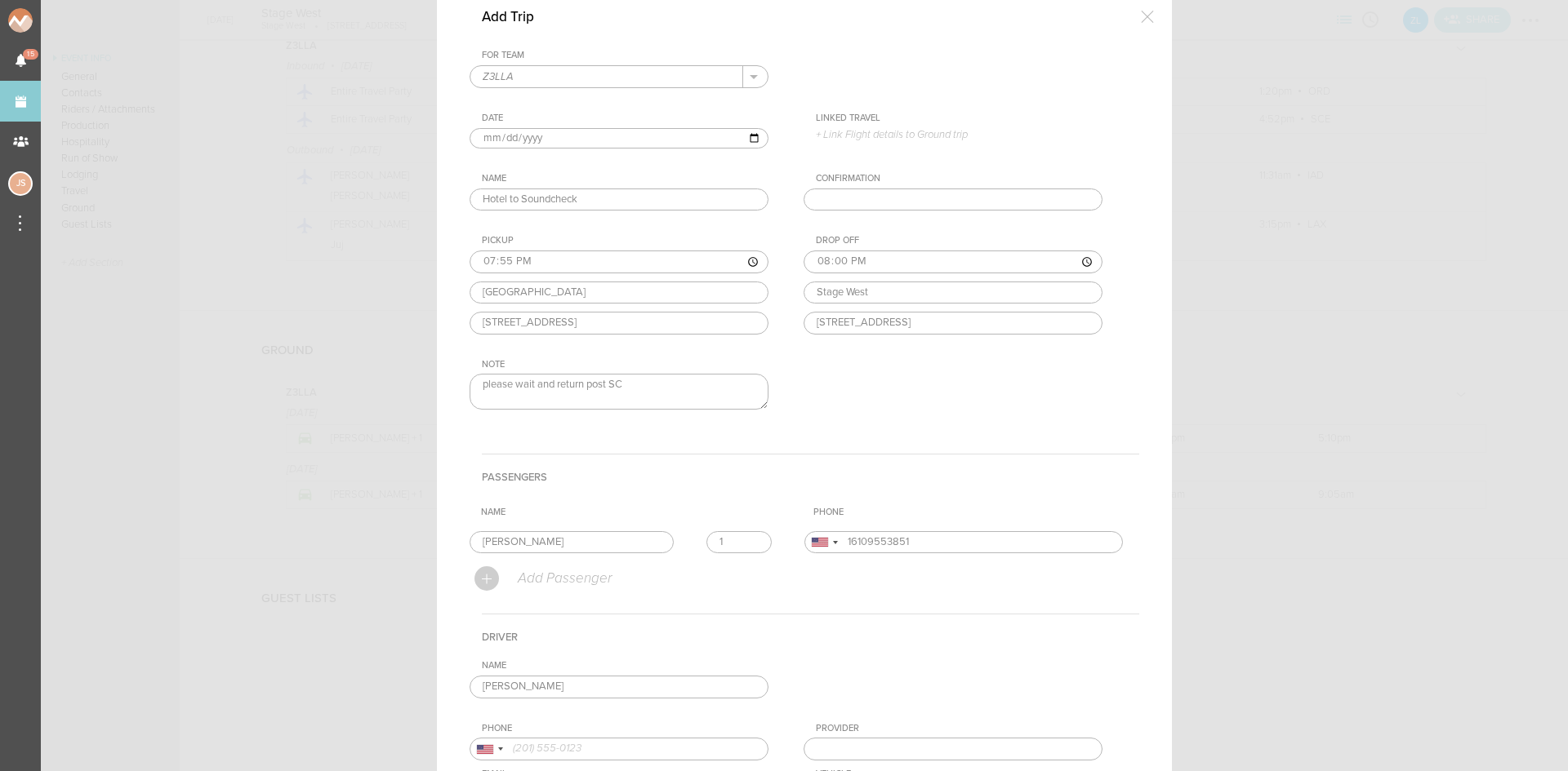
click at [561, 714] on div "Name josh m Josh Malkiewicz +1 (443) 942-1043 Josh Malkiewicz +1 (443) 942-1043…" at bounding box center [804, 746] width 669 height 172
click at [560, 690] on input "josh m" at bounding box center [619, 686] width 299 height 23
type input "Josh Malkiewicz"
type input "14439421043"
click at [552, 710] on div "Name Josh Malkiewicz Josh Malkiewicz +1 (443) 942-1043 Josh Malkiewicz +1 (443)…" at bounding box center [804, 746] width 669 height 172
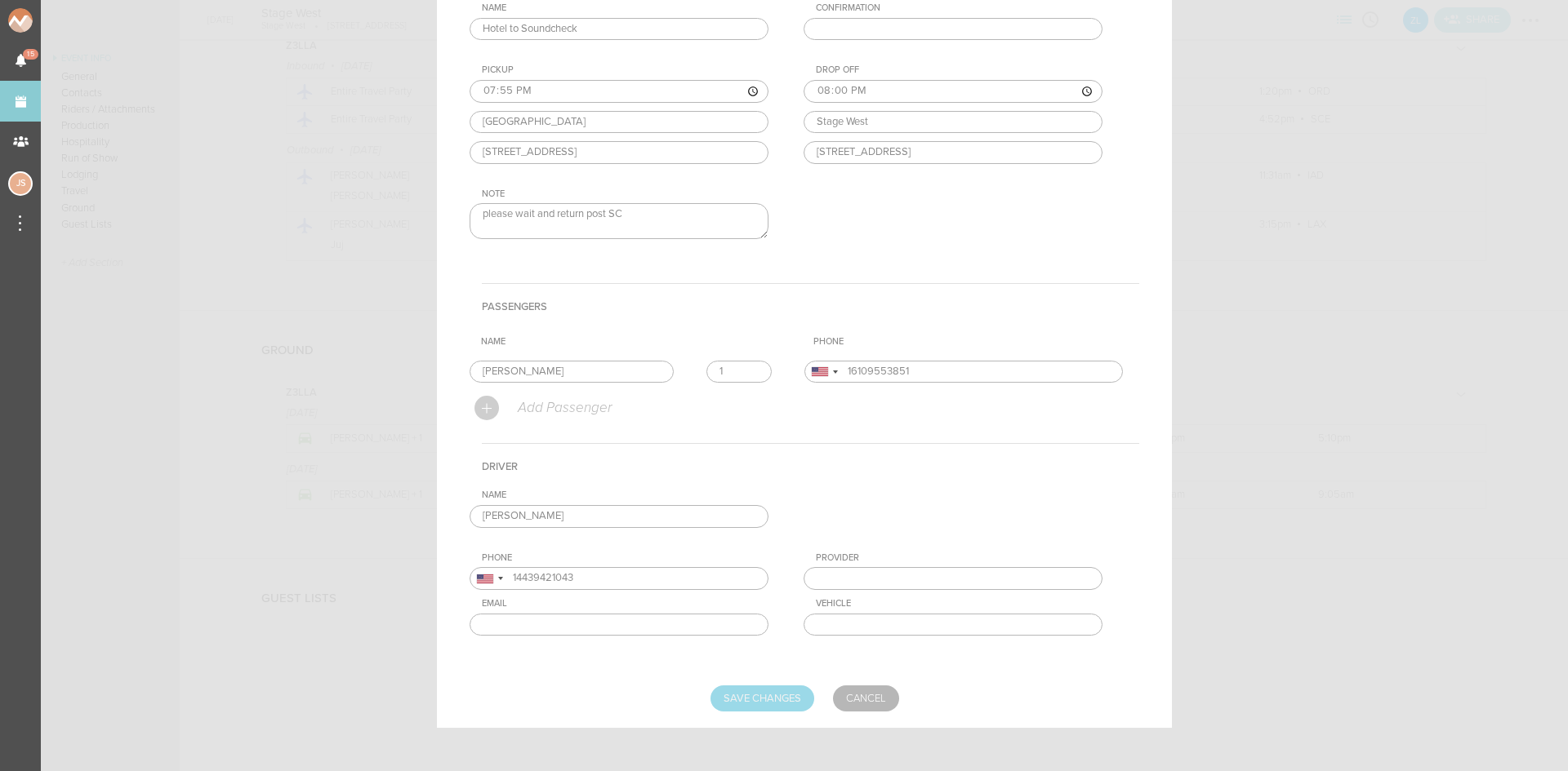
scroll to position [258, 0]
click at [725, 686] on input "Save Changes" at bounding box center [762, 692] width 104 height 26
type input "Saving..."
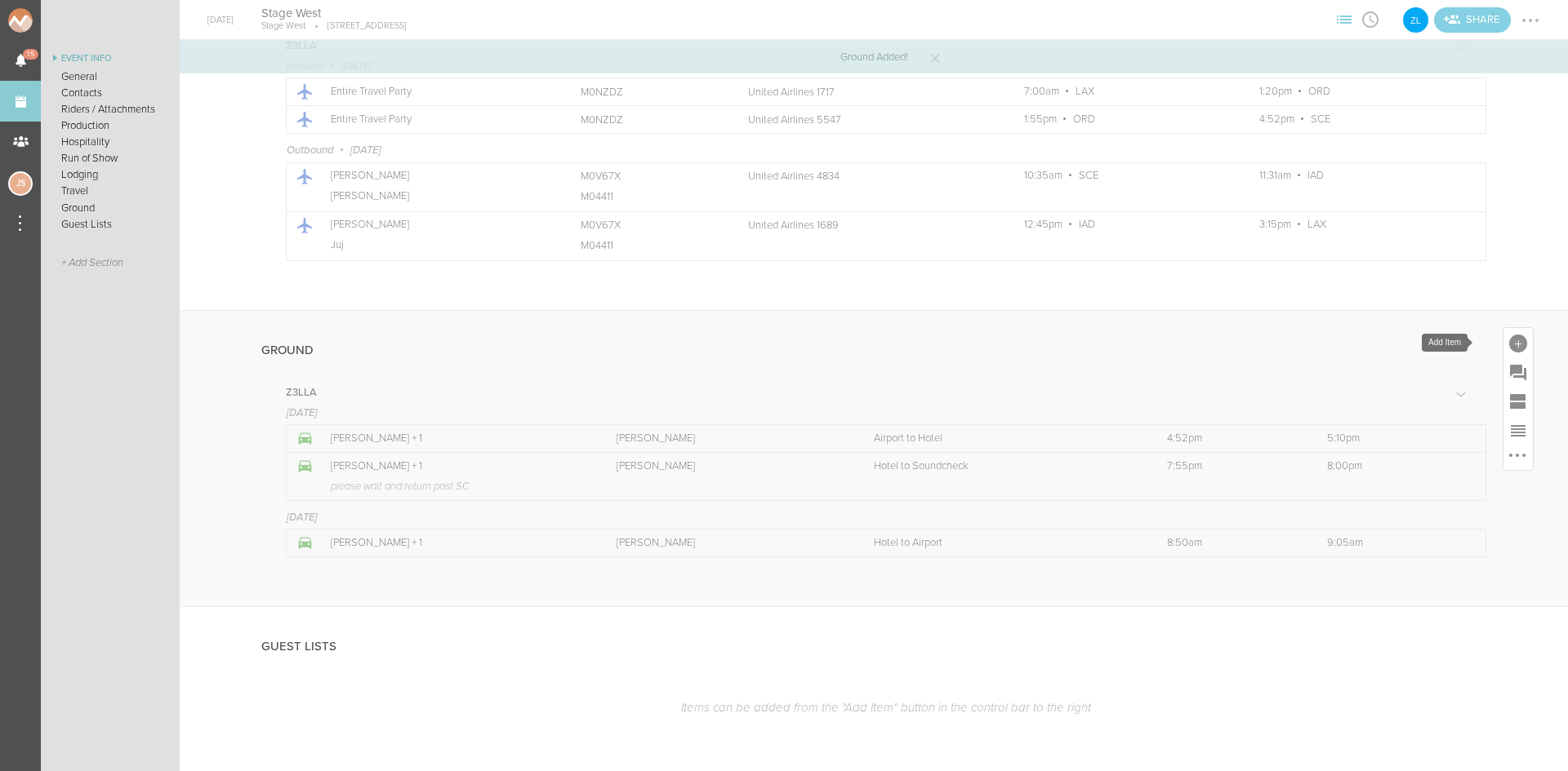
click at [1509, 343] on div at bounding box center [1518, 343] width 18 height 18
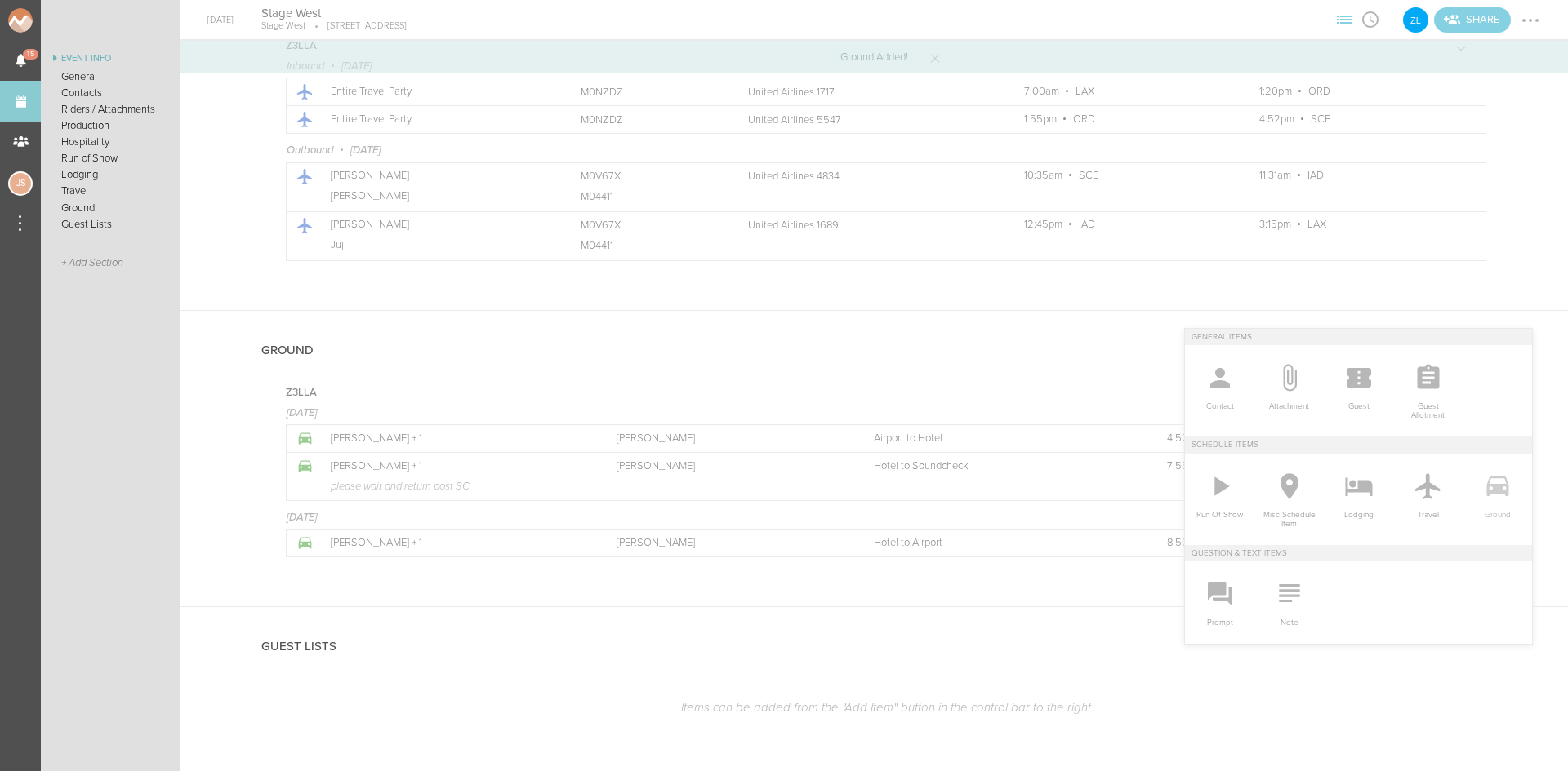
click at [1486, 486] on icon at bounding box center [1497, 486] width 22 height 19
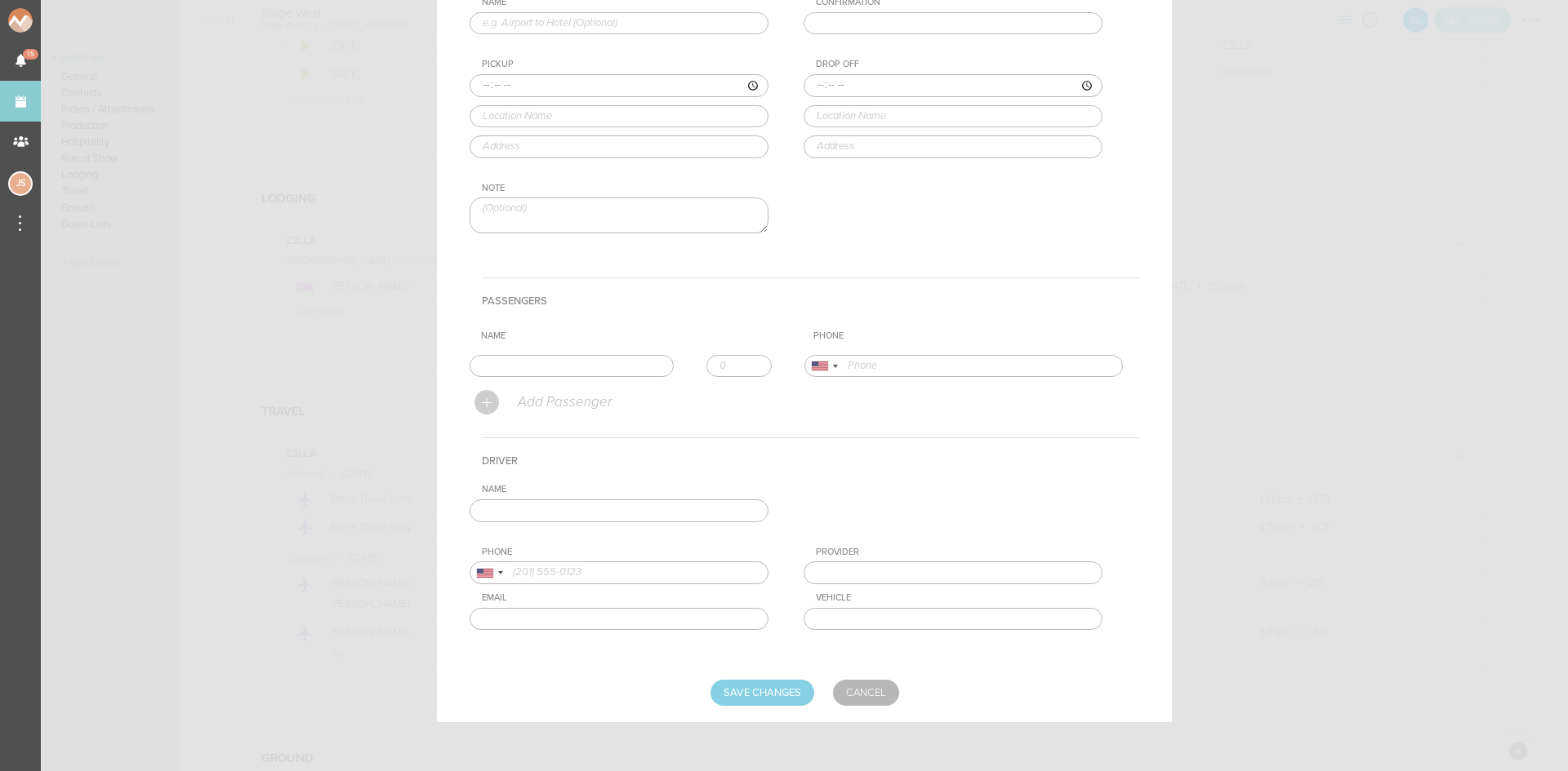
scroll to position [0, 0]
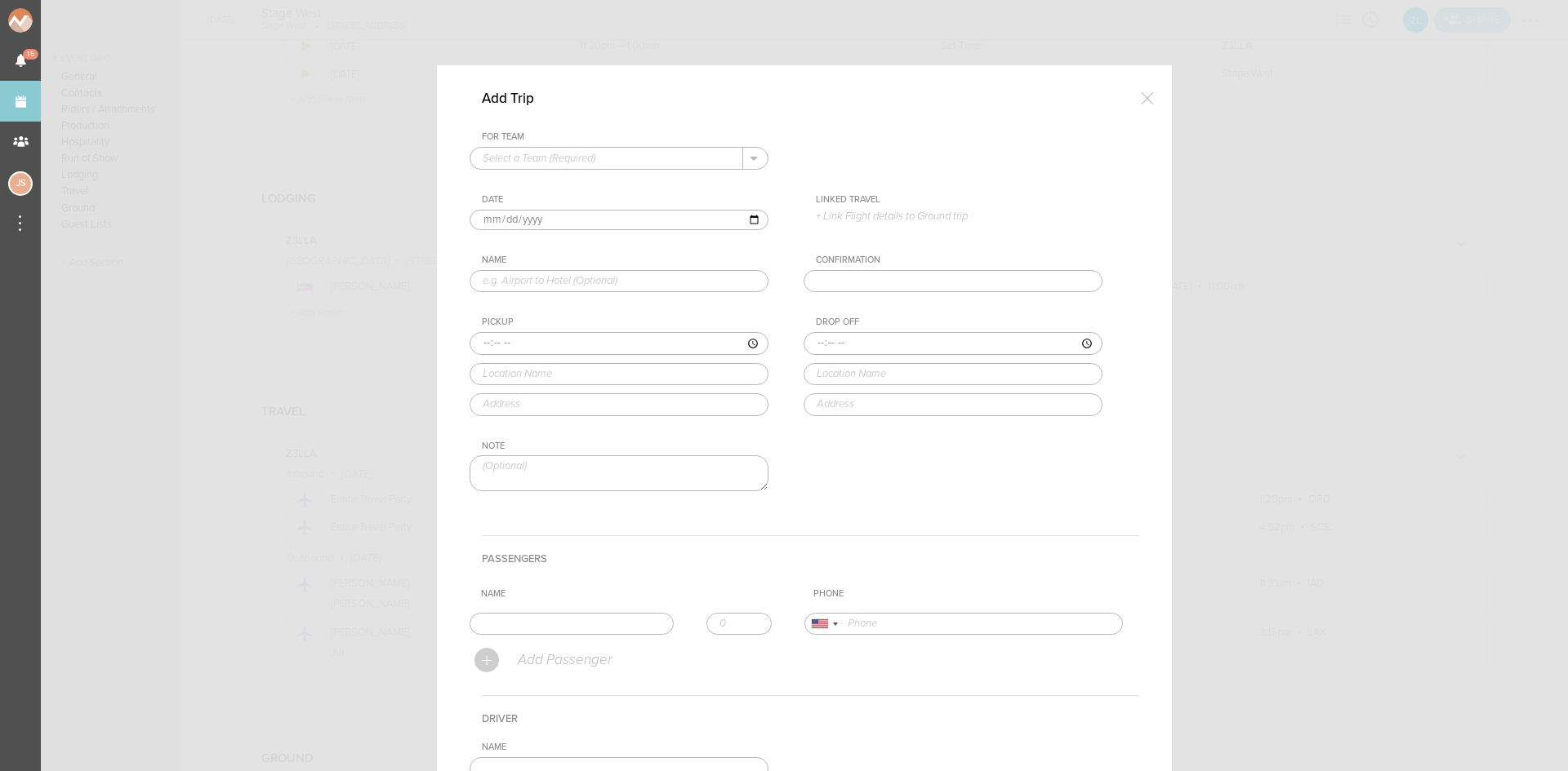
click at [617, 154] on input "text" at bounding box center [607, 157] width 273 height 21
click at [607, 179] on p "Z3LLA" at bounding box center [619, 184] width 273 height 28
type input "Z3LLA"
click at [524, 274] on input "text" at bounding box center [619, 281] width 299 height 23
type input "Hotel to Venue"
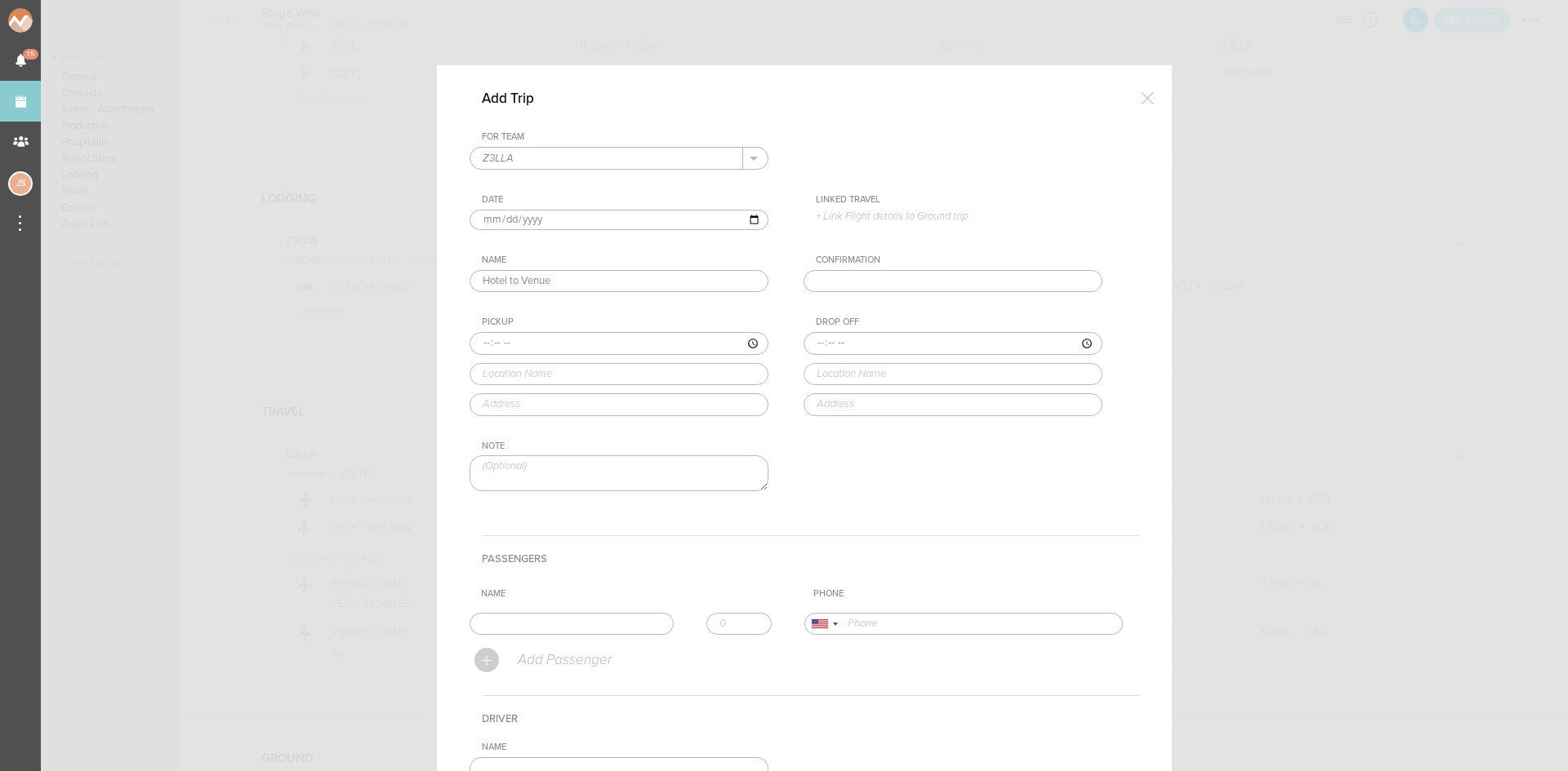
click at [475, 343] on input "time" at bounding box center [619, 343] width 299 height 23
type input "22:55"
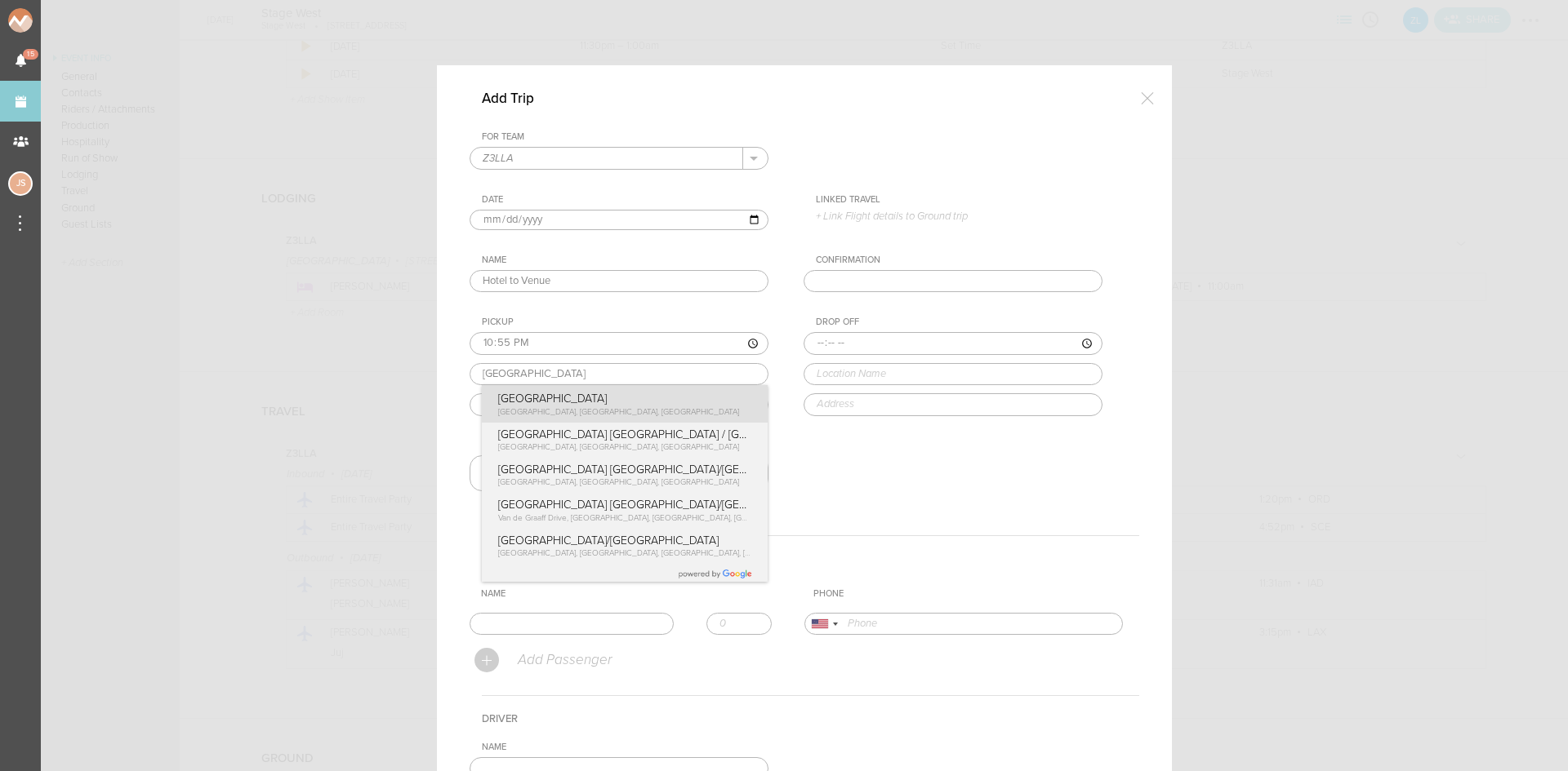
type input "Hyatt Place State College"
type input "219 W Beaver Ave, State College, PA 16801, USA"
click at [524, 409] on div "Pickup 22:55 Hyatt Place State College Hyatt Place State College West Beaver Av…" at bounding box center [636, 366] width 332 height 99
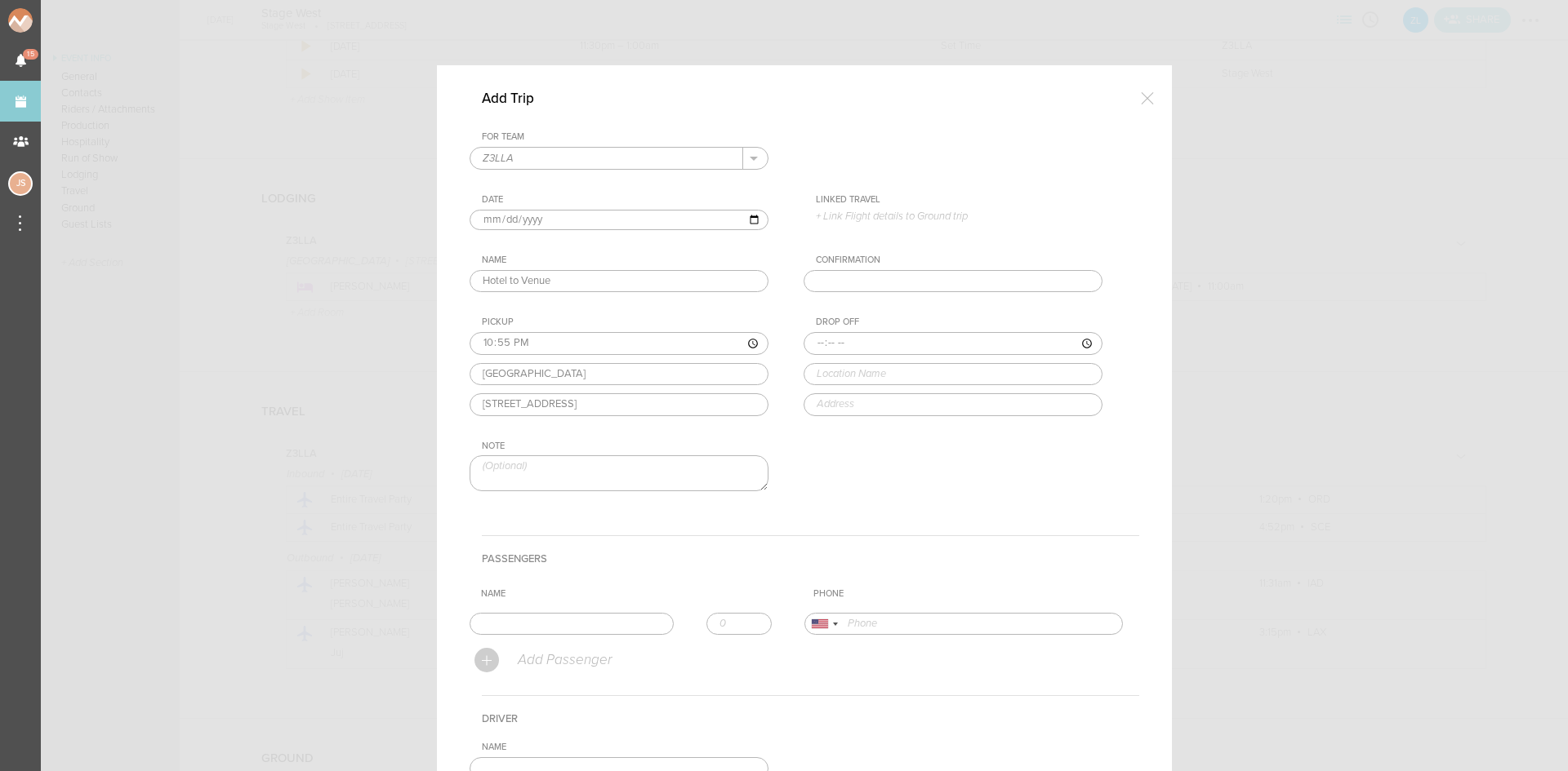
click at [827, 342] on input "time" at bounding box center [952, 343] width 299 height 23
click at [811, 340] on input "time" at bounding box center [952, 343] width 299 height 23
type input "23:00"
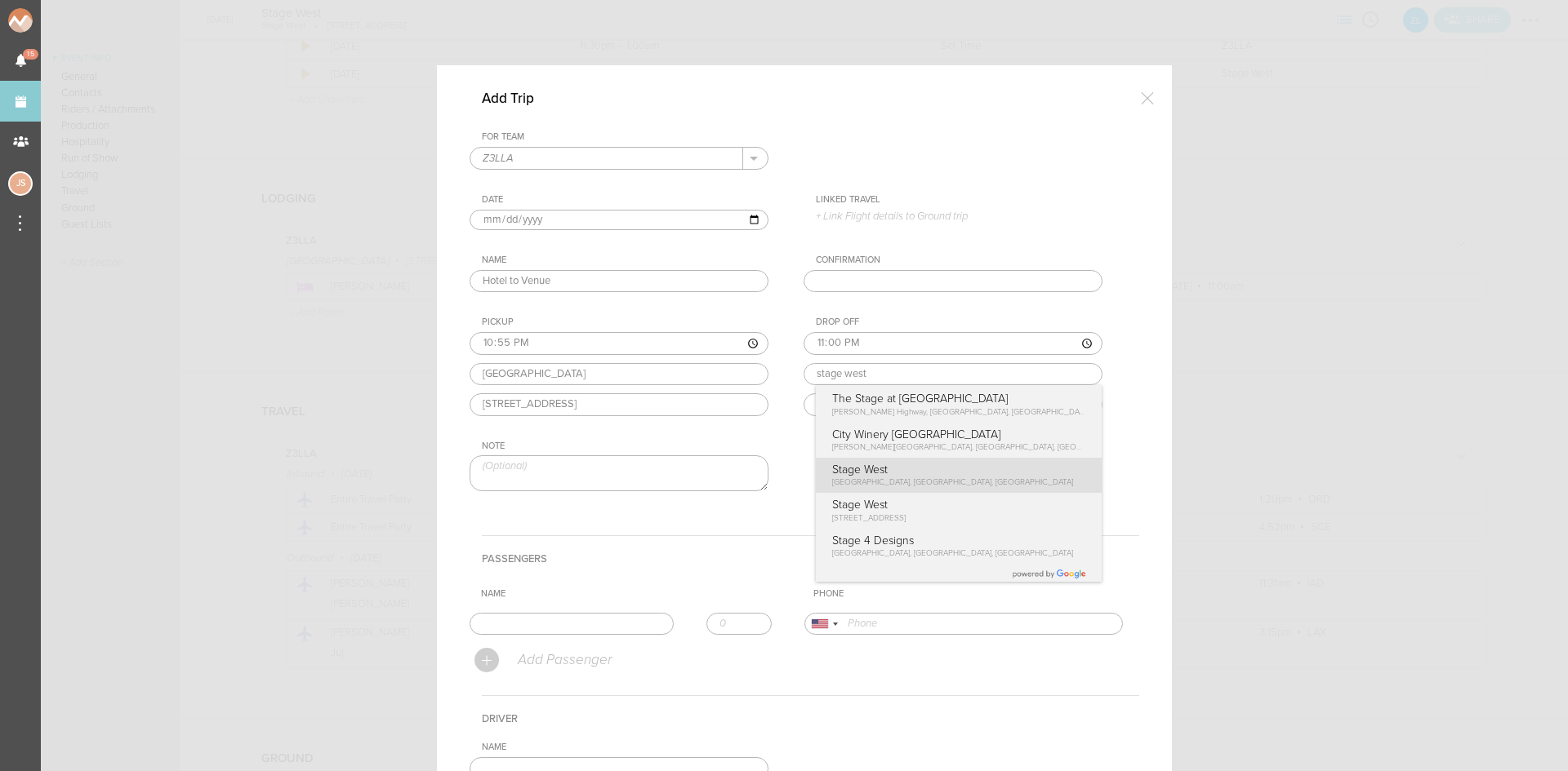
type input "Stage West"
type input "420 E College Ave, State College, PA 16801, USA"
click at [934, 480] on div "For Team Z3LLA + Add New Team Z3LLA . Z3LLA Date 2025-09-05 Linked Travel 9/5 •…" at bounding box center [804, 325] width 669 height 388
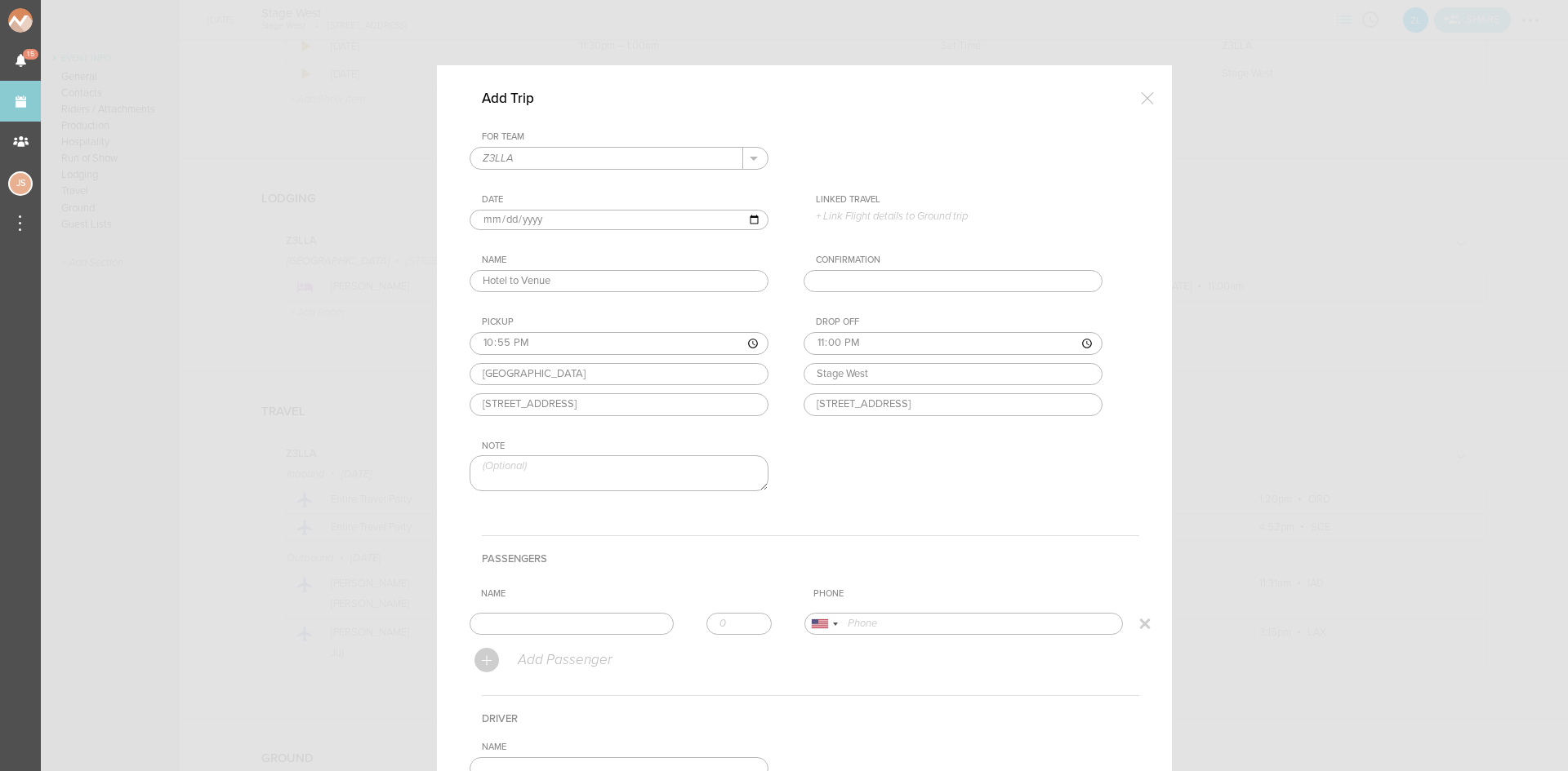
click at [567, 619] on input "text" at bounding box center [572, 624] width 204 height 23
type input "Julia Seeley"
type input "16109553851"
drag, startPoint x: 532, startPoint y: 645, endPoint x: 543, endPoint y: 649, distance: 11.7
click at [530, 645] on form "For Team Z3LLA + Add New Team Z3LLA . Z3LLA Date 2025-09-05 Linked Travel 9/5 •…" at bounding box center [804, 547] width 669 height 832
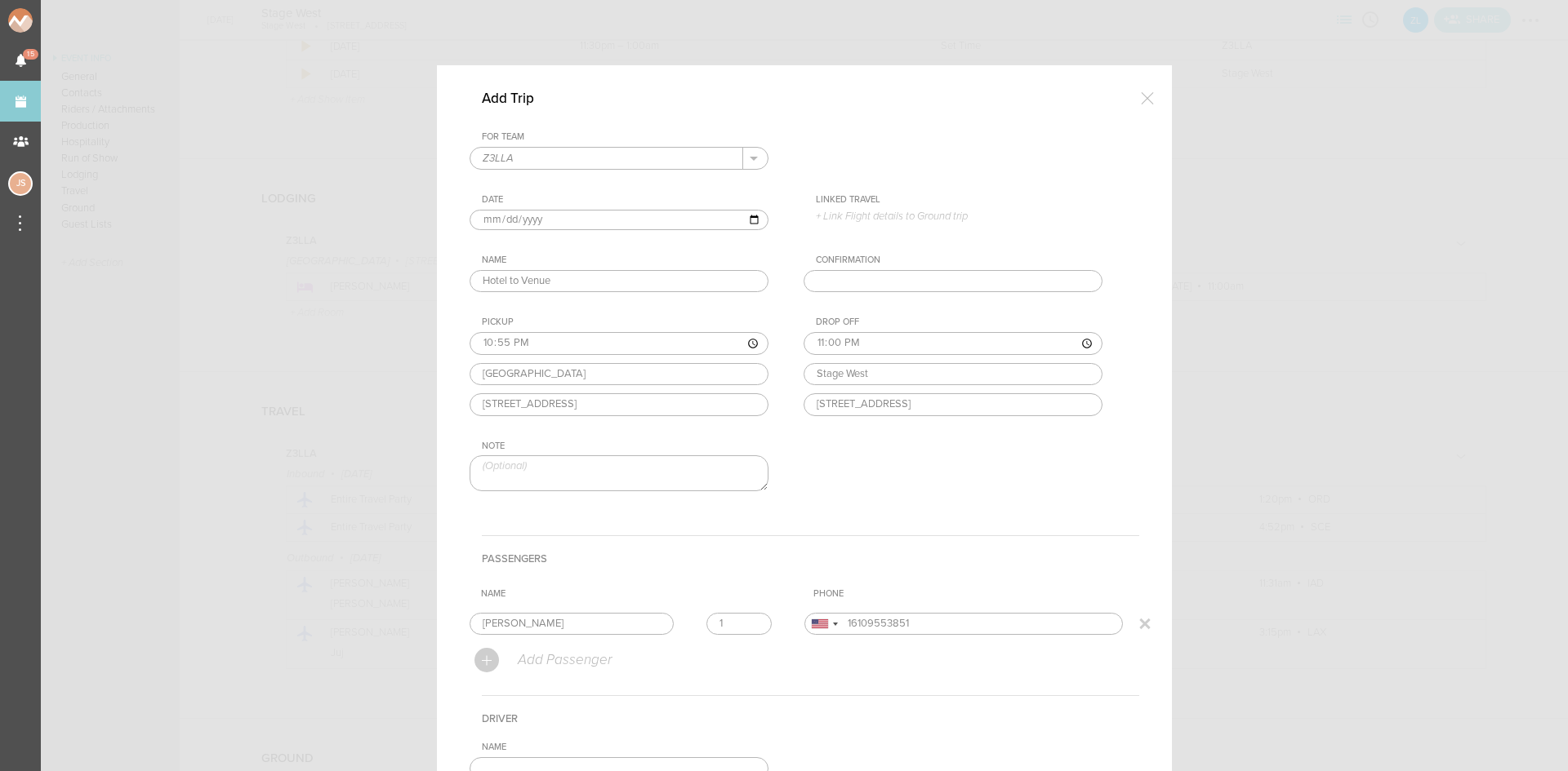
type input "1"
click at [751, 619] on input "1" at bounding box center [739, 624] width 65 height 23
click at [754, 594] on th "Name" at bounding box center [640, 594] width 333 height 24
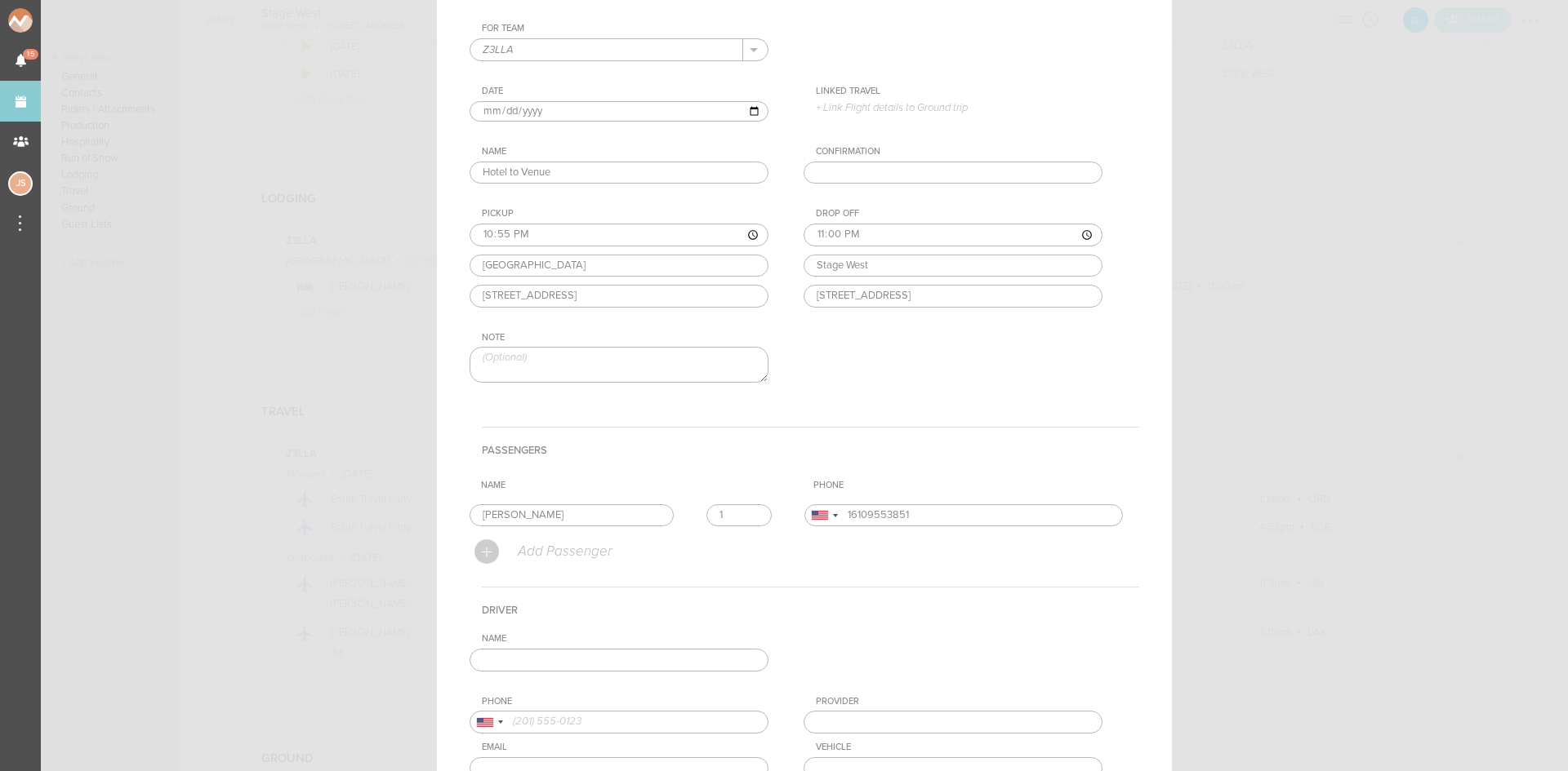
scroll to position [244, 0]
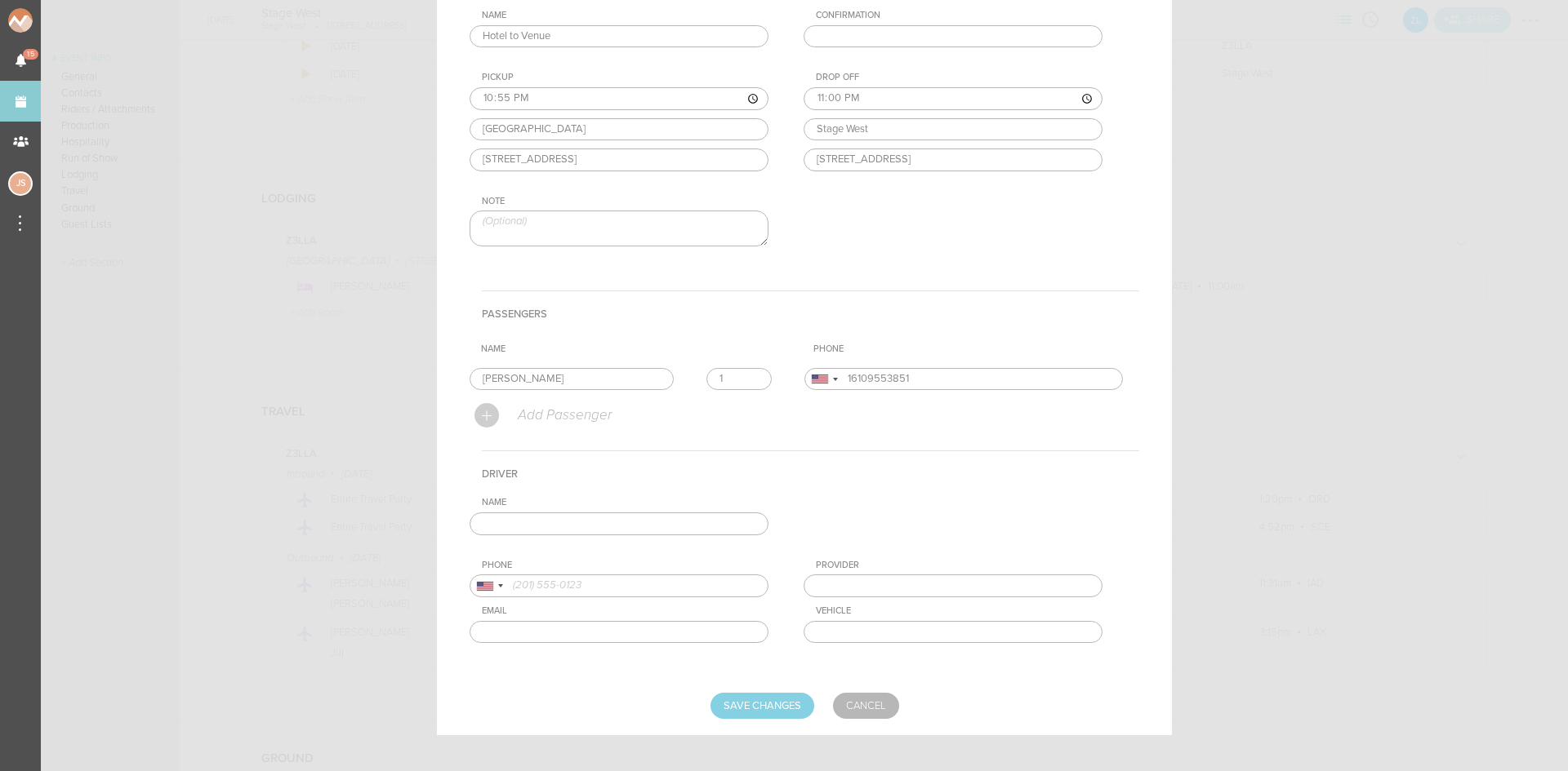
drag, startPoint x: 688, startPoint y: 536, endPoint x: 676, endPoint y: 531, distance: 13.0
click at [685, 535] on div "Name Phone United States +1 United Kingdom +44 Afghanistan (‫افغانستان‬‎) +93 A…" at bounding box center [804, 583] width 669 height 172
click at [676, 535] on input "text" at bounding box center [619, 523] width 299 height 23
click at [657, 526] on input "text" at bounding box center [619, 523] width 299 height 23
type input "Josh Malkiewicz"
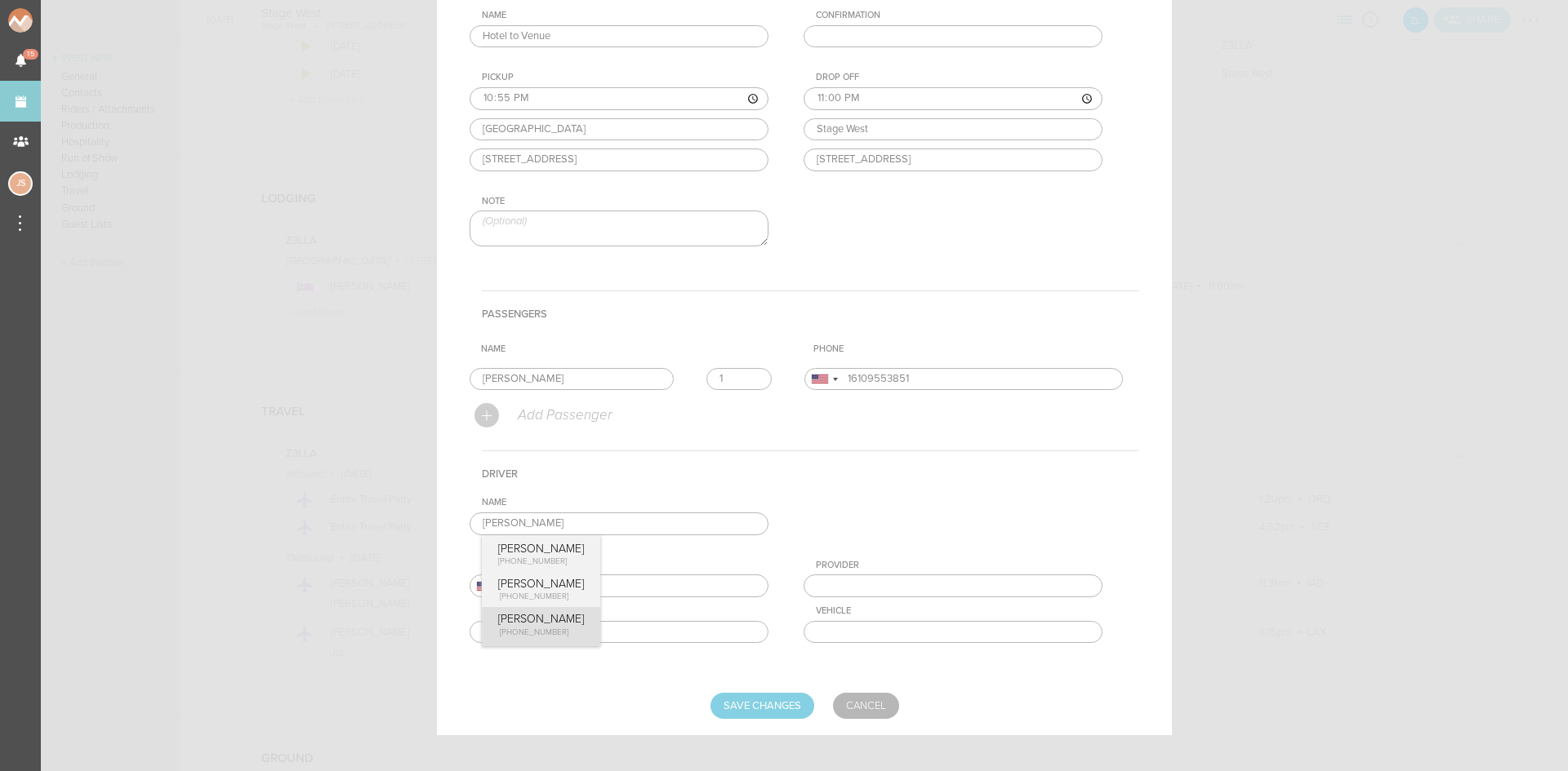
type input "14439421043"
click at [524, 615] on div "Name Josh Malkiewicz Josh Malkiewicz +1 (443) 942-1043 Josh Malkiewicz +1 (443)…" at bounding box center [804, 583] width 669 height 172
click at [736, 706] on input "Save Changes" at bounding box center [762, 706] width 104 height 26
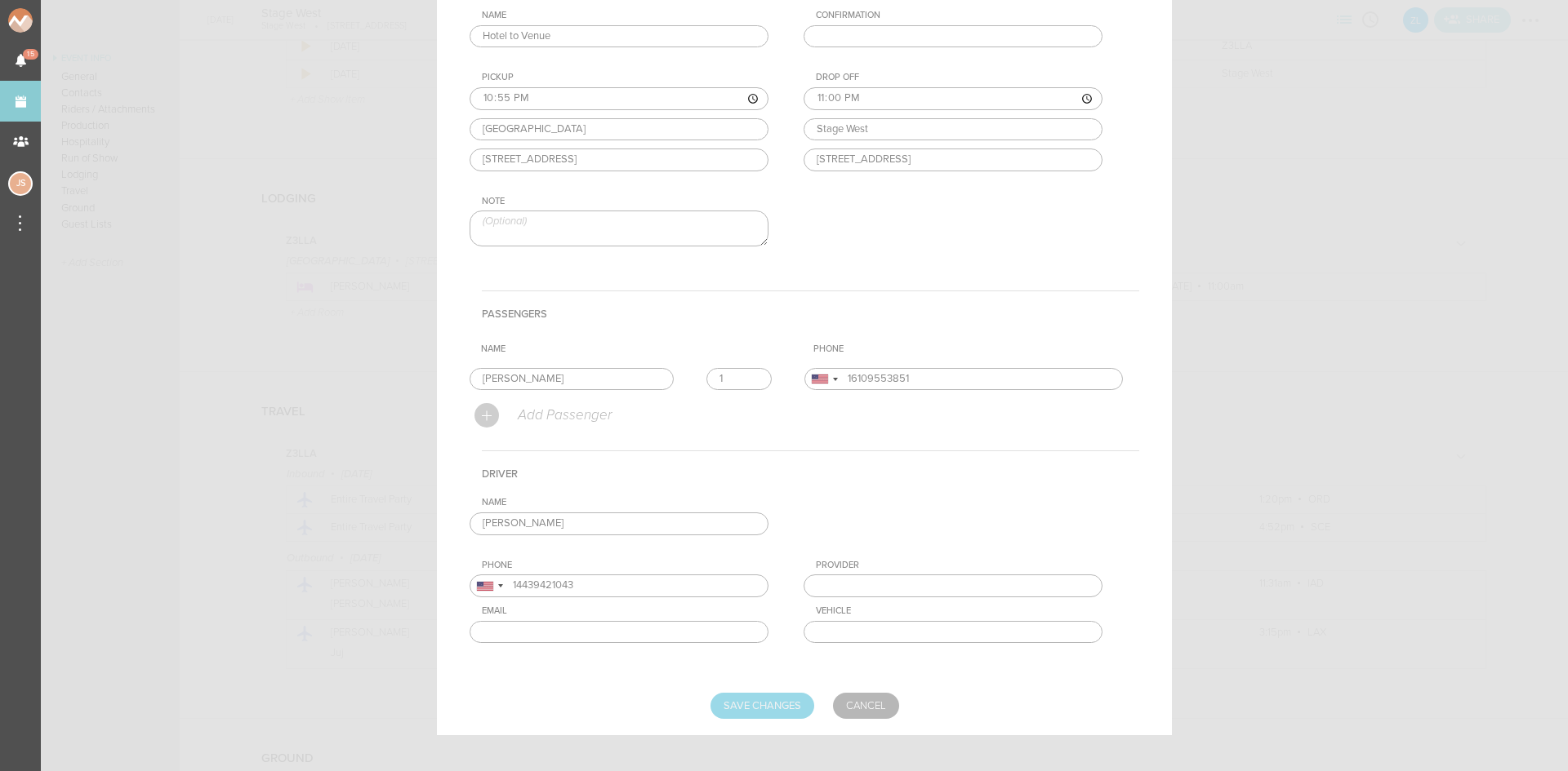
type input "Saving..."
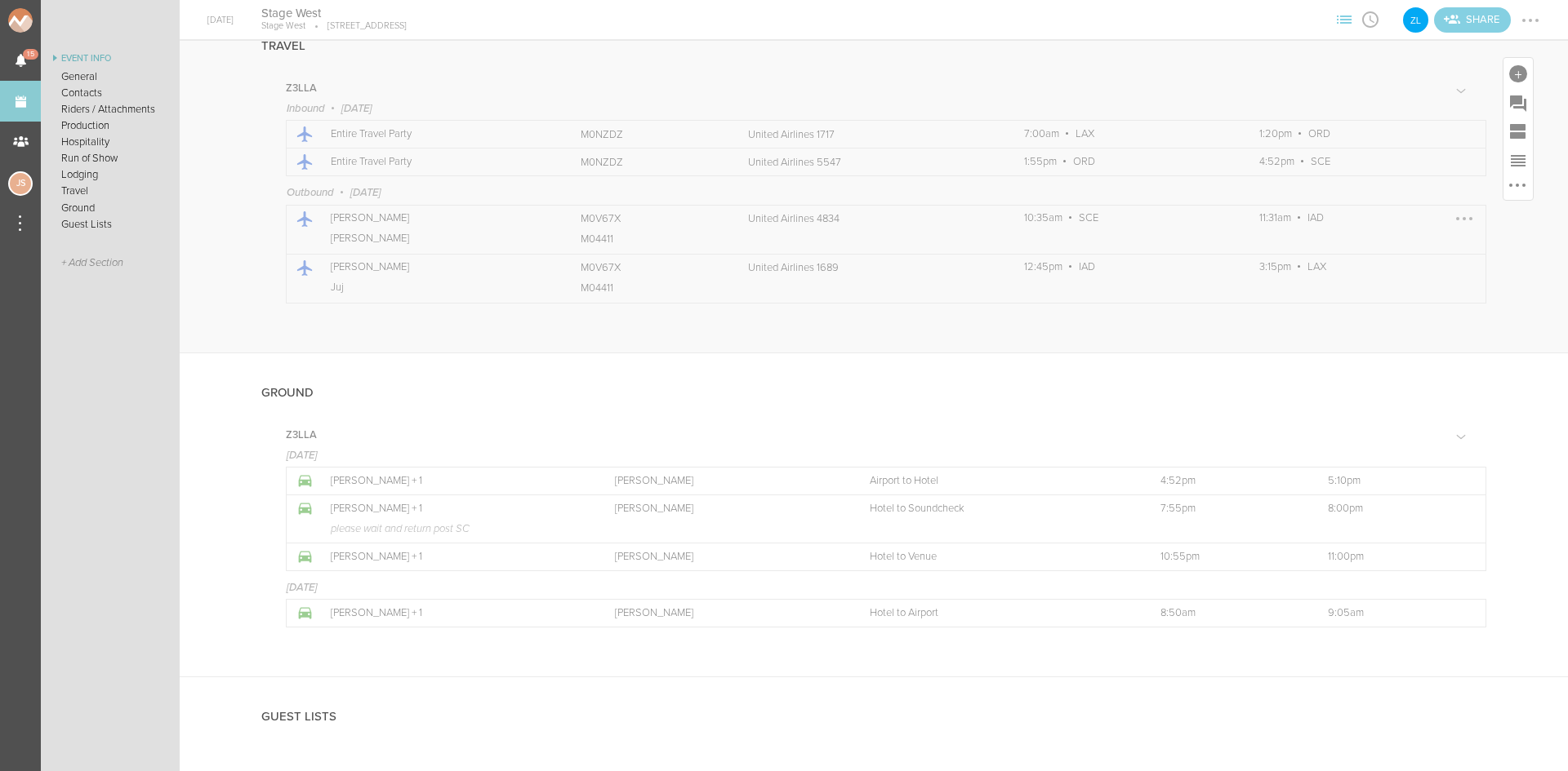
scroll to position [1945, 0]
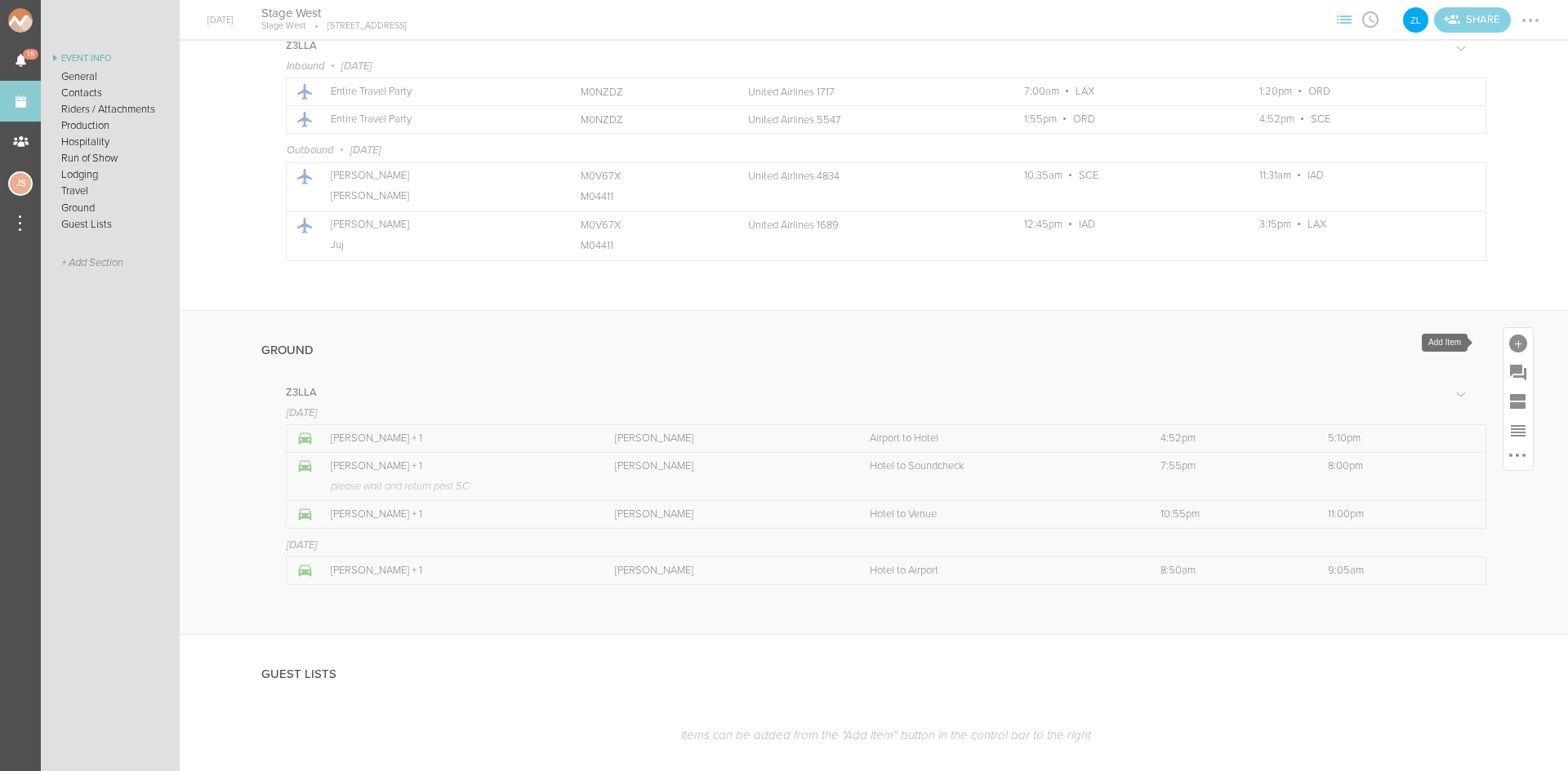
click at [1509, 346] on div at bounding box center [1518, 343] width 18 height 18
click at [1488, 491] on icon at bounding box center [1497, 486] width 22 height 19
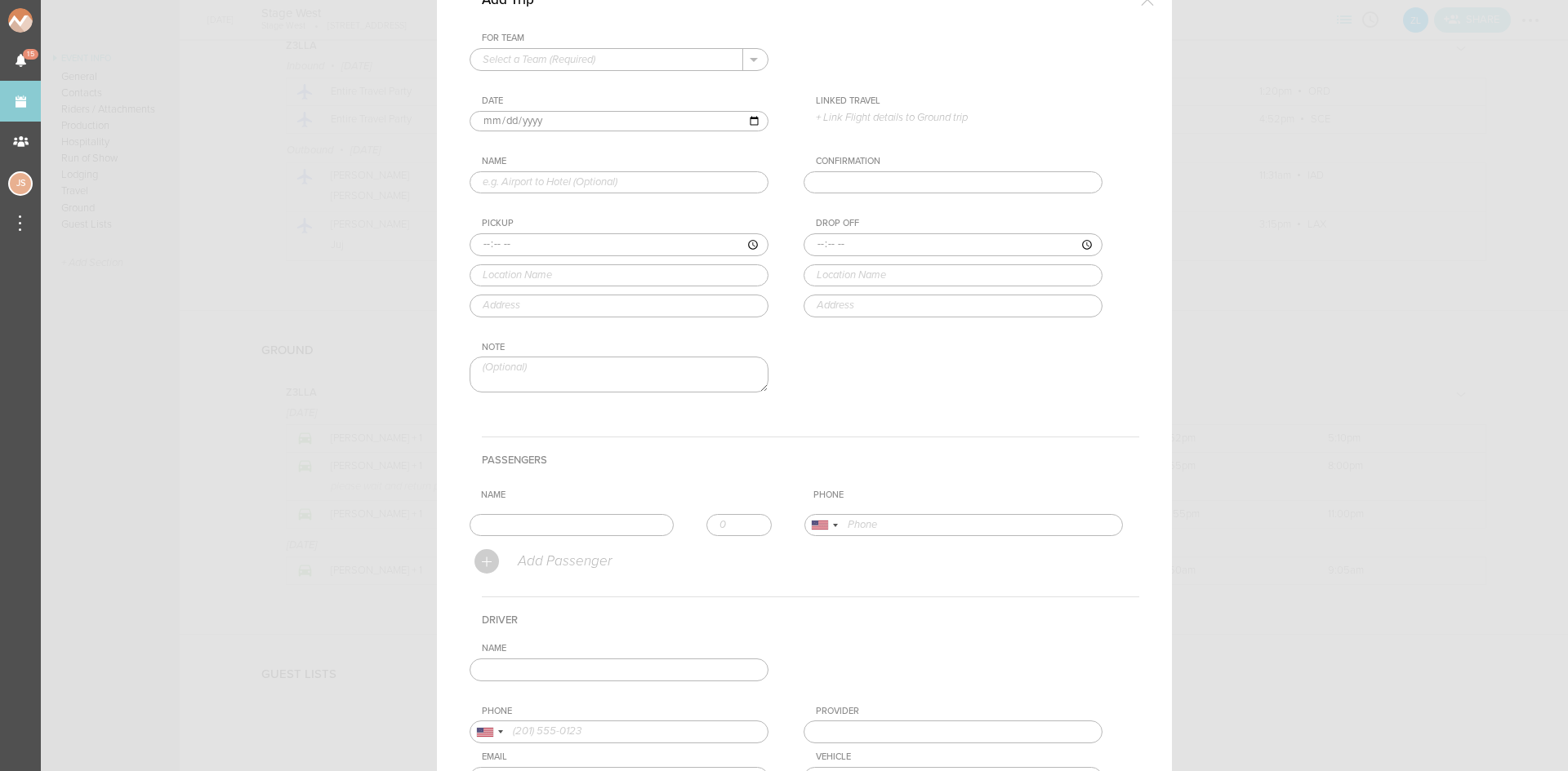
scroll to position [0, 0]
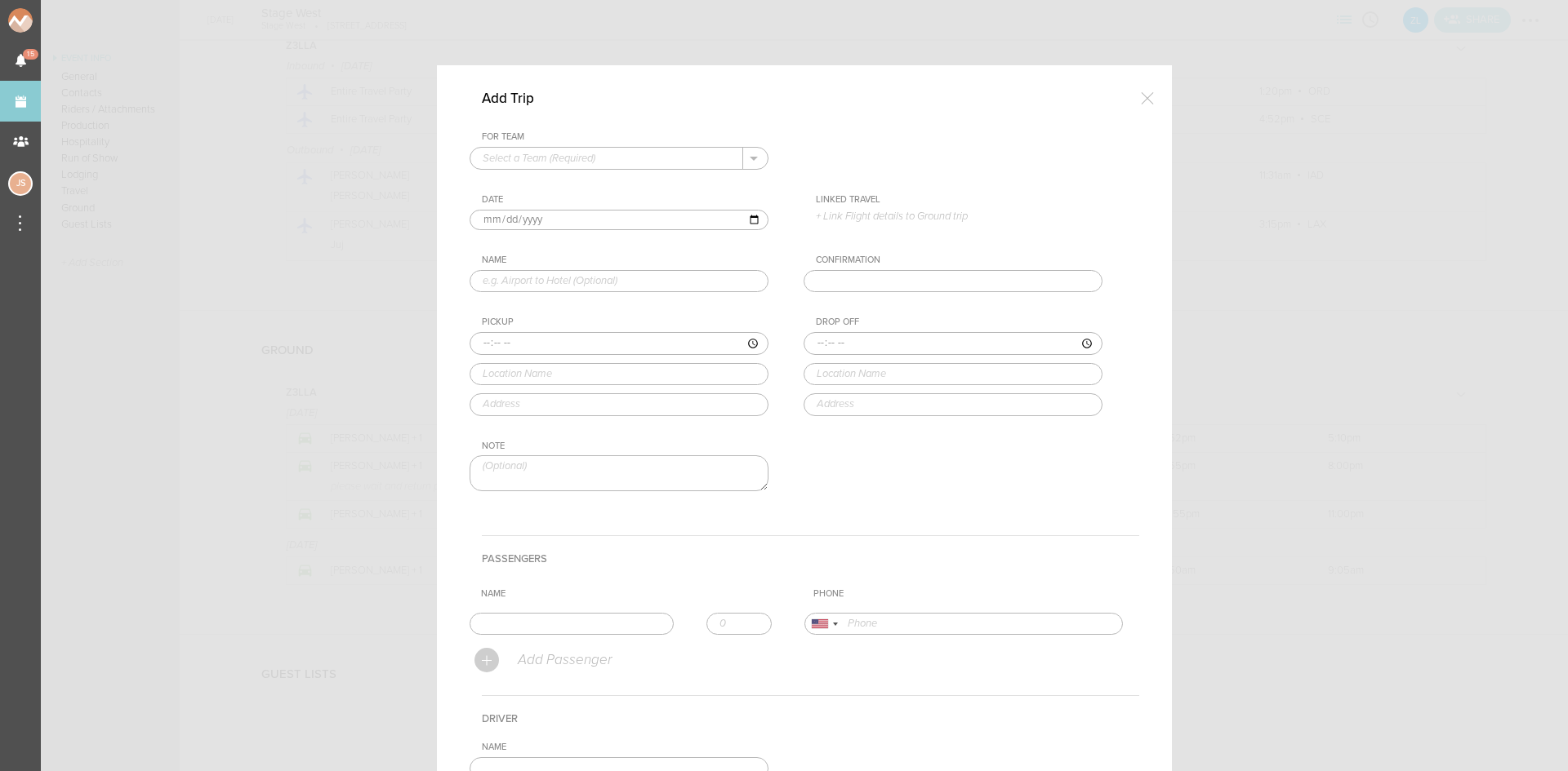
click at [603, 170] on div "For Team + Add New Team Z3LLA . Date 2025-09-05 Linked Travel 9/5 • UA 1717 • 7…" at bounding box center [804, 325] width 669 height 388
click at [601, 164] on input "text" at bounding box center [607, 157] width 273 height 21
click at [595, 185] on p "Z3LLA" at bounding box center [619, 184] width 273 height 28
type input "Z3LLA"
click at [495, 220] on input "2025-09-05" at bounding box center [619, 220] width 299 height 21
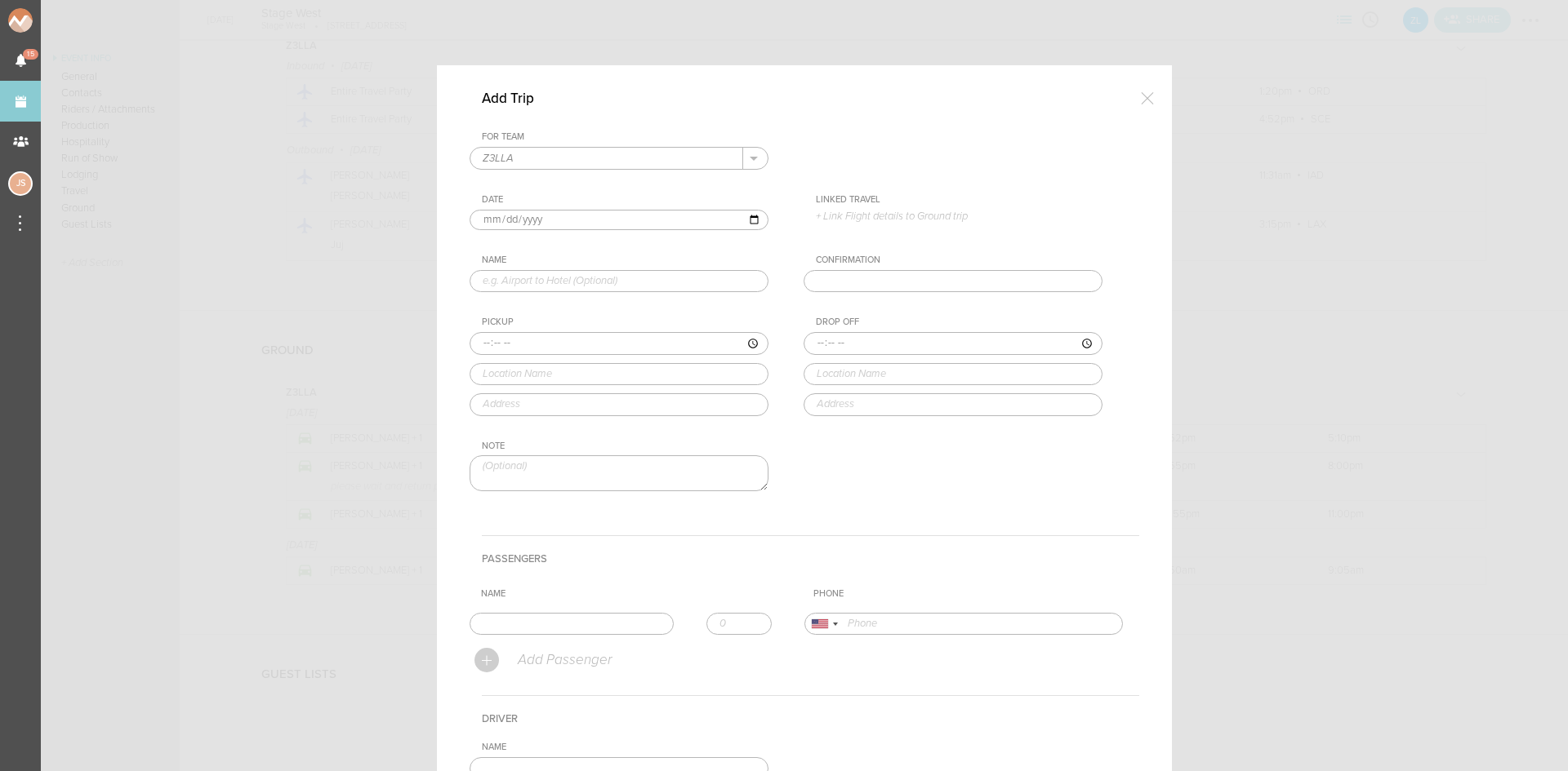
type input "2025-09-06"
click at [520, 285] on input "text" at bounding box center [619, 281] width 299 height 23
type input "Venue to Hotel"
click at [474, 347] on input "time" at bounding box center [619, 343] width 299 height 23
type input "01:00"
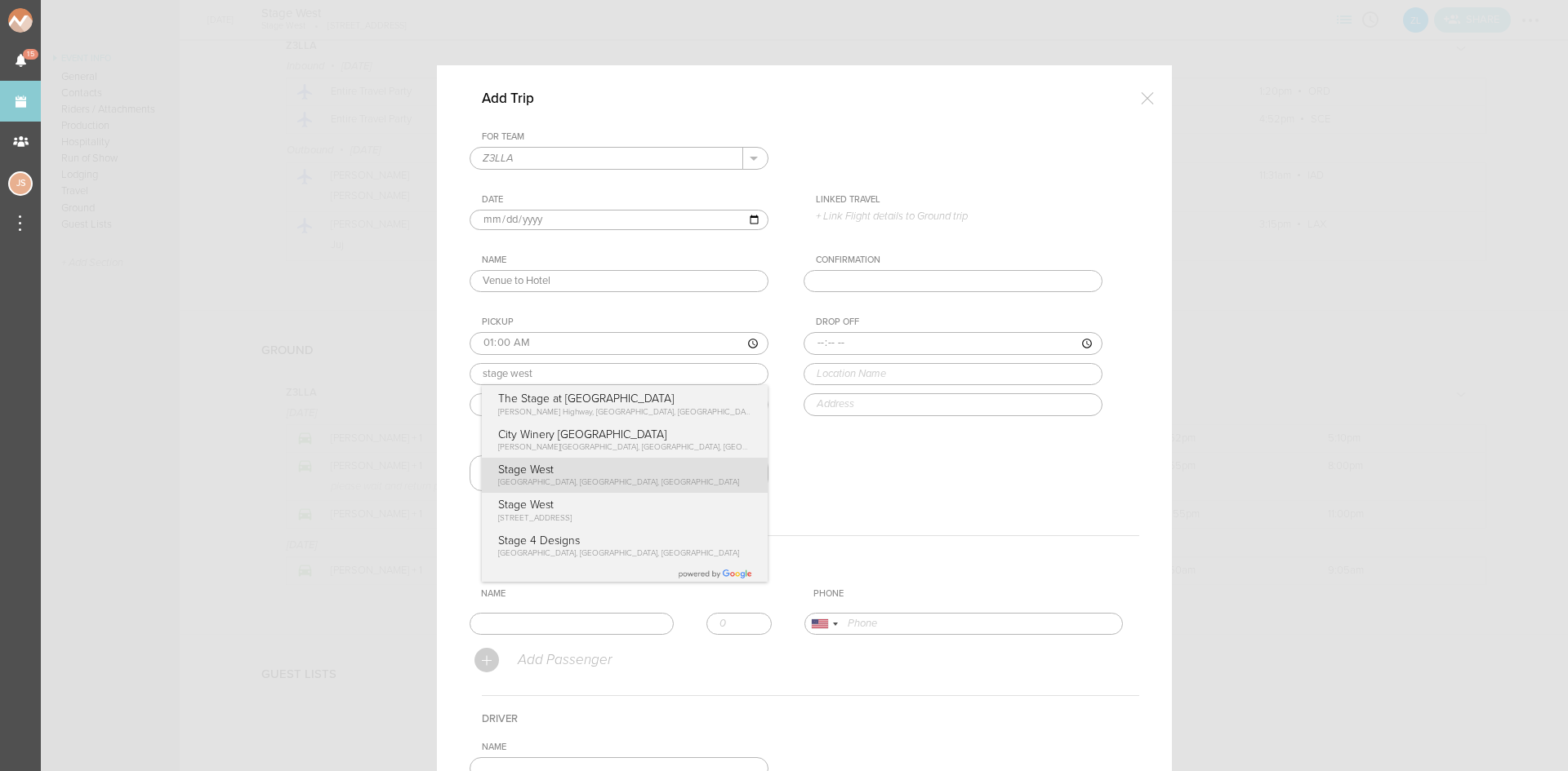
type input "Stage West"
type input "420 E College Ave, State College, PA 16801, USA"
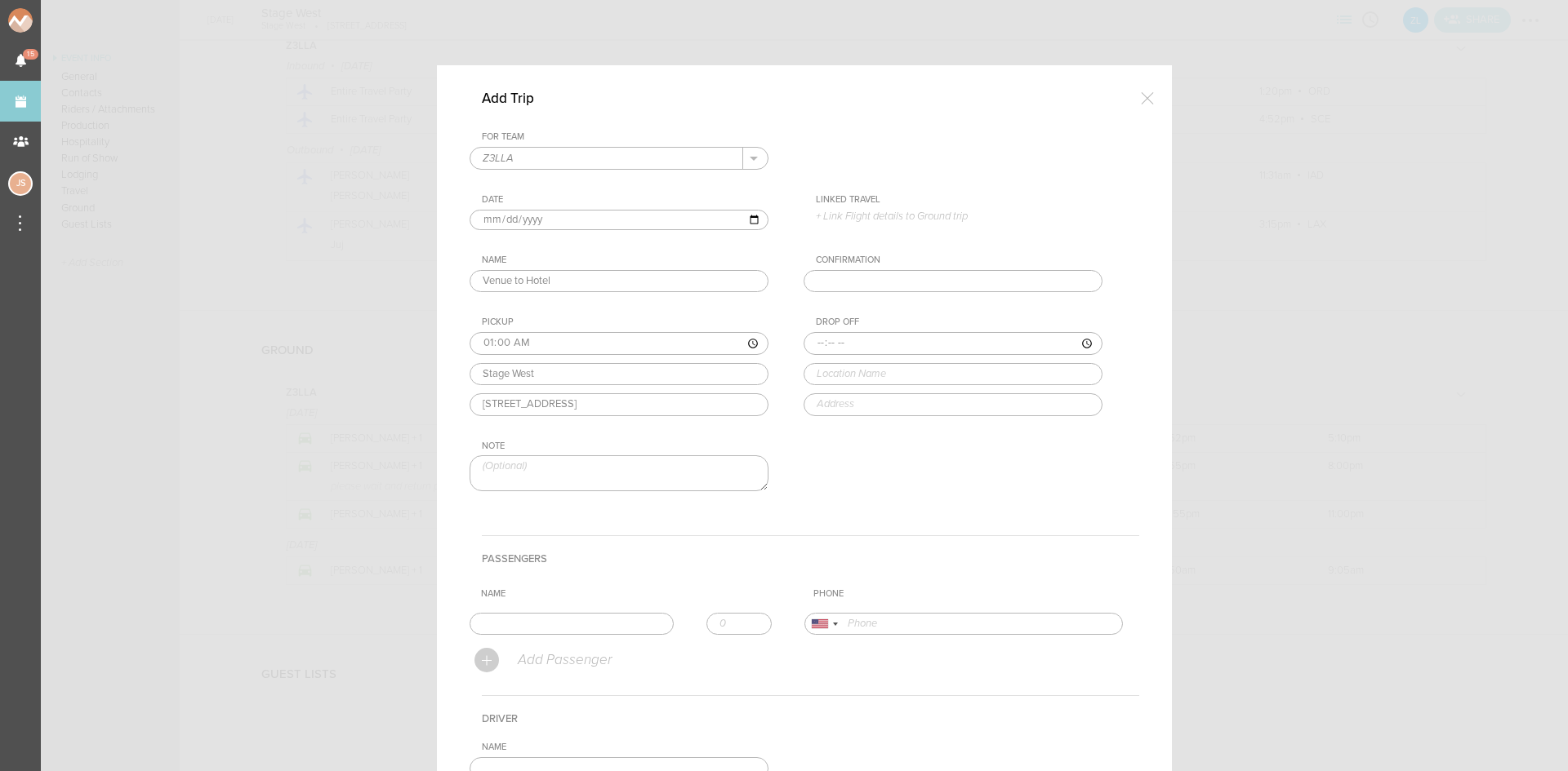
click at [587, 481] on div "For Team Z3LLA + Add New Team Z3LLA . Z3LLA Date 2025-09-06 Linked Travel 9/5 •…" at bounding box center [804, 325] width 669 height 388
click at [804, 342] on input "time" at bounding box center [952, 343] width 299 height 23
type input "01:05"
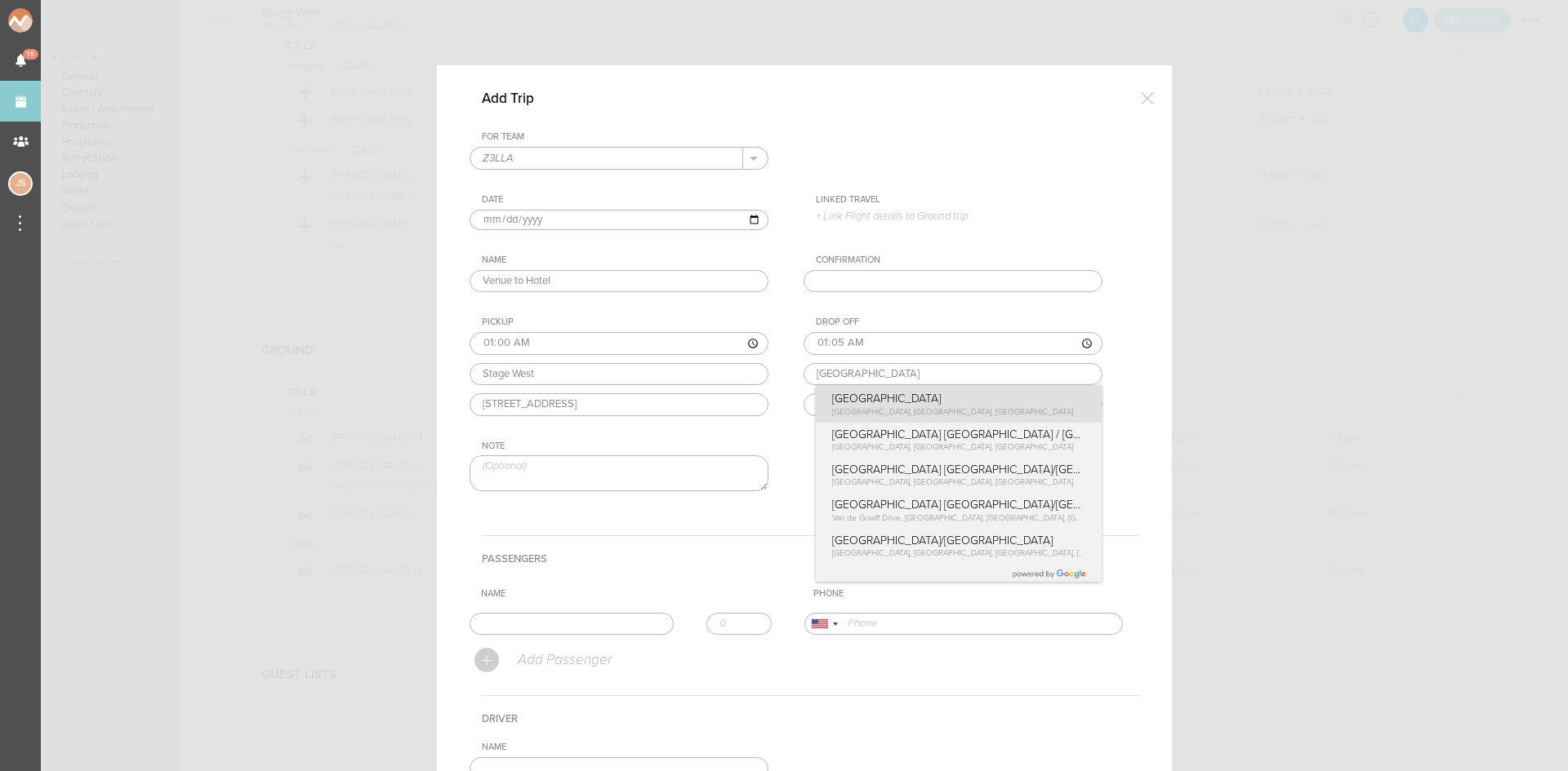
type input "Hyatt Place State College"
type input "219 W Beaver Ave, State College, PA 16801, USA"
click at [853, 404] on div "Drop Off 01:05 Hyatt Place State College Hyatt Place State College West Beaver …" at bounding box center [969, 366] width 332 height 99
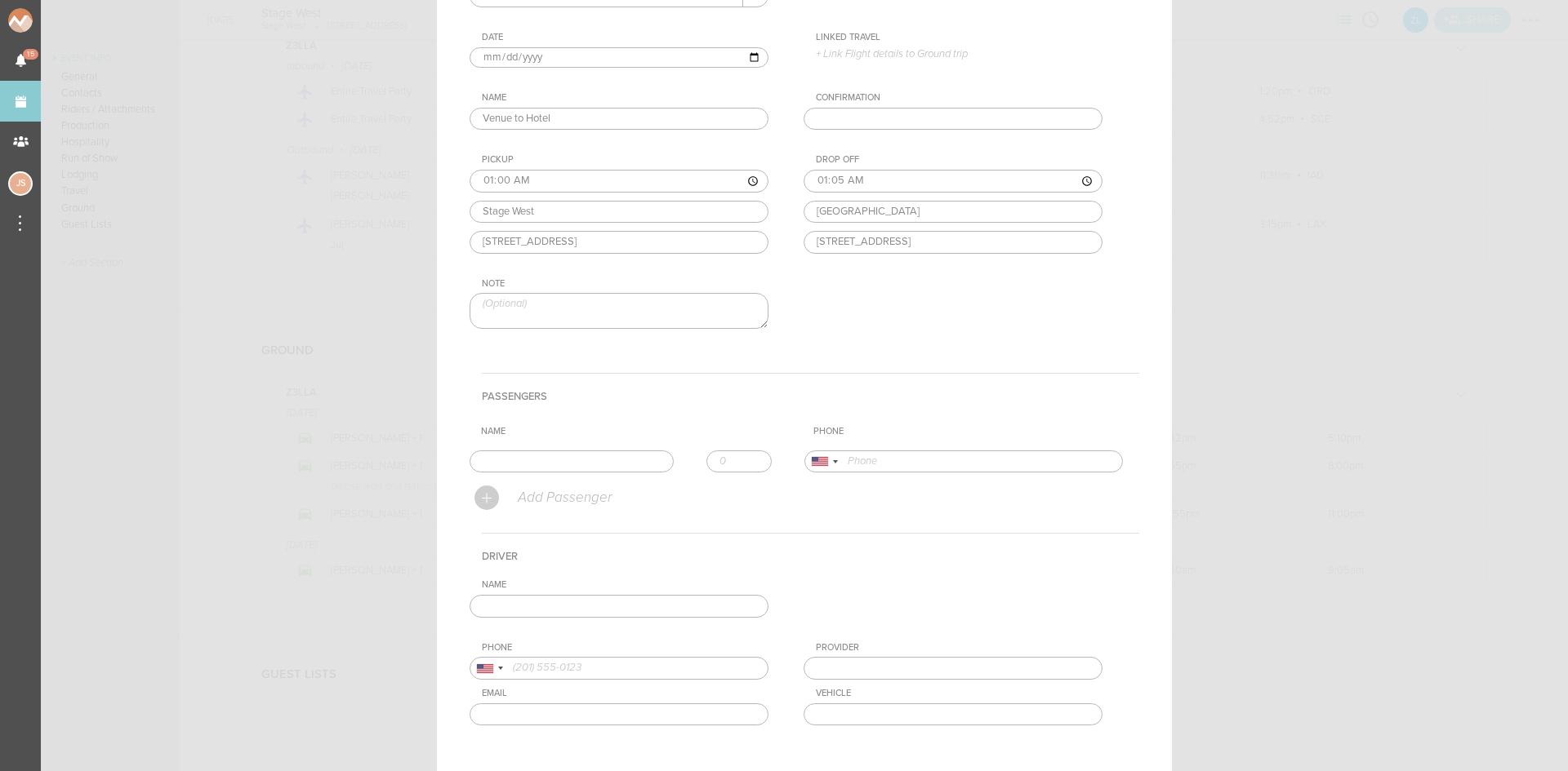
scroll to position [163, 0]
click at [588, 461] on input "text" at bounding box center [572, 460] width 204 height 23
type input "Julia Seeley"
type input "16109553851"
click at [532, 477] on td "Name Julia Seeley Julia Seeley +1 (610) 955-3851" at bounding box center [637, 460] width 335 height 36
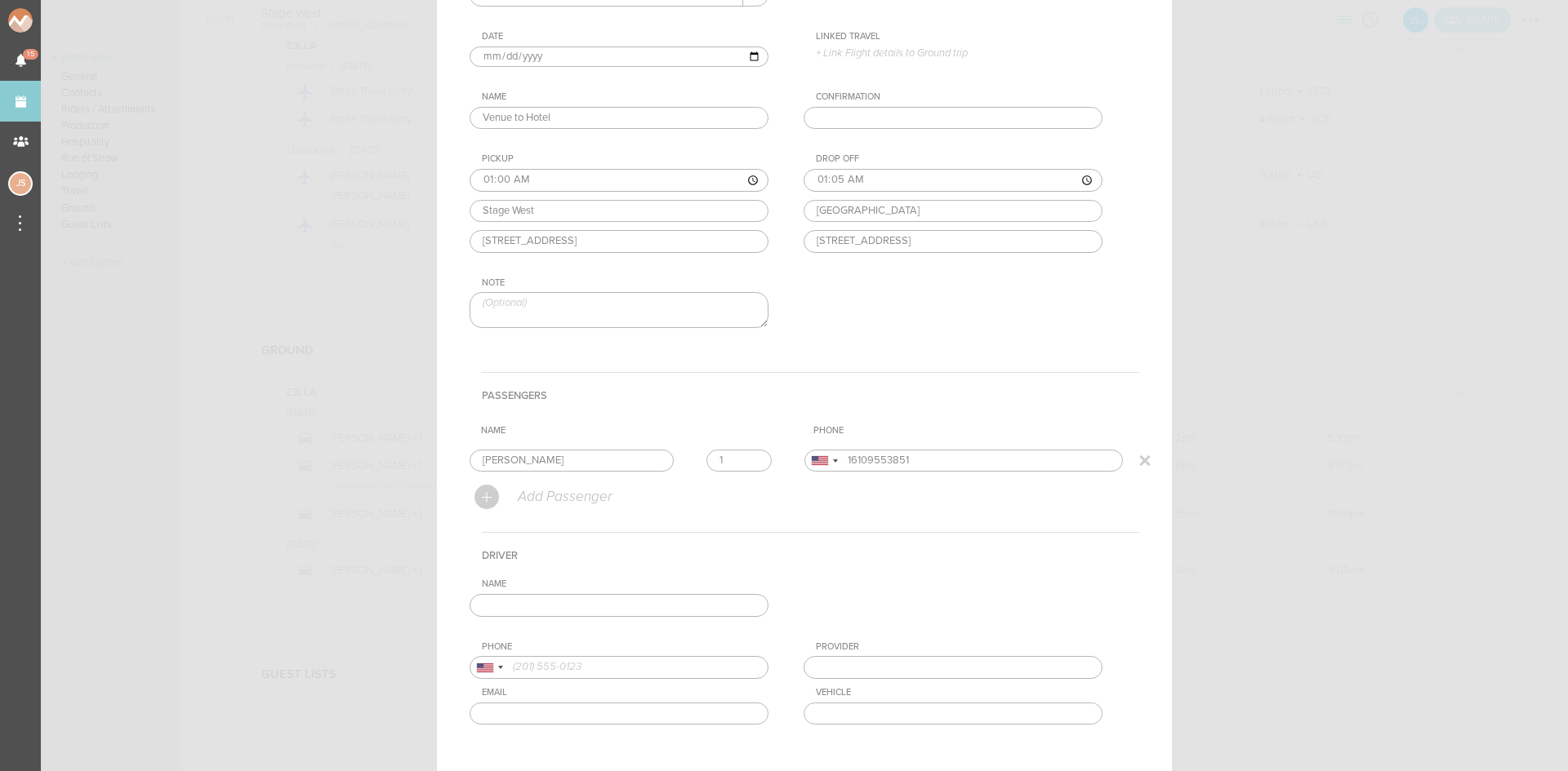
type input "1"
click at [751, 455] on input "1" at bounding box center [739, 460] width 65 height 23
click at [711, 607] on input "text" at bounding box center [619, 605] width 299 height 23
type input "Josh Malkiewicz"
type input "14439421043"
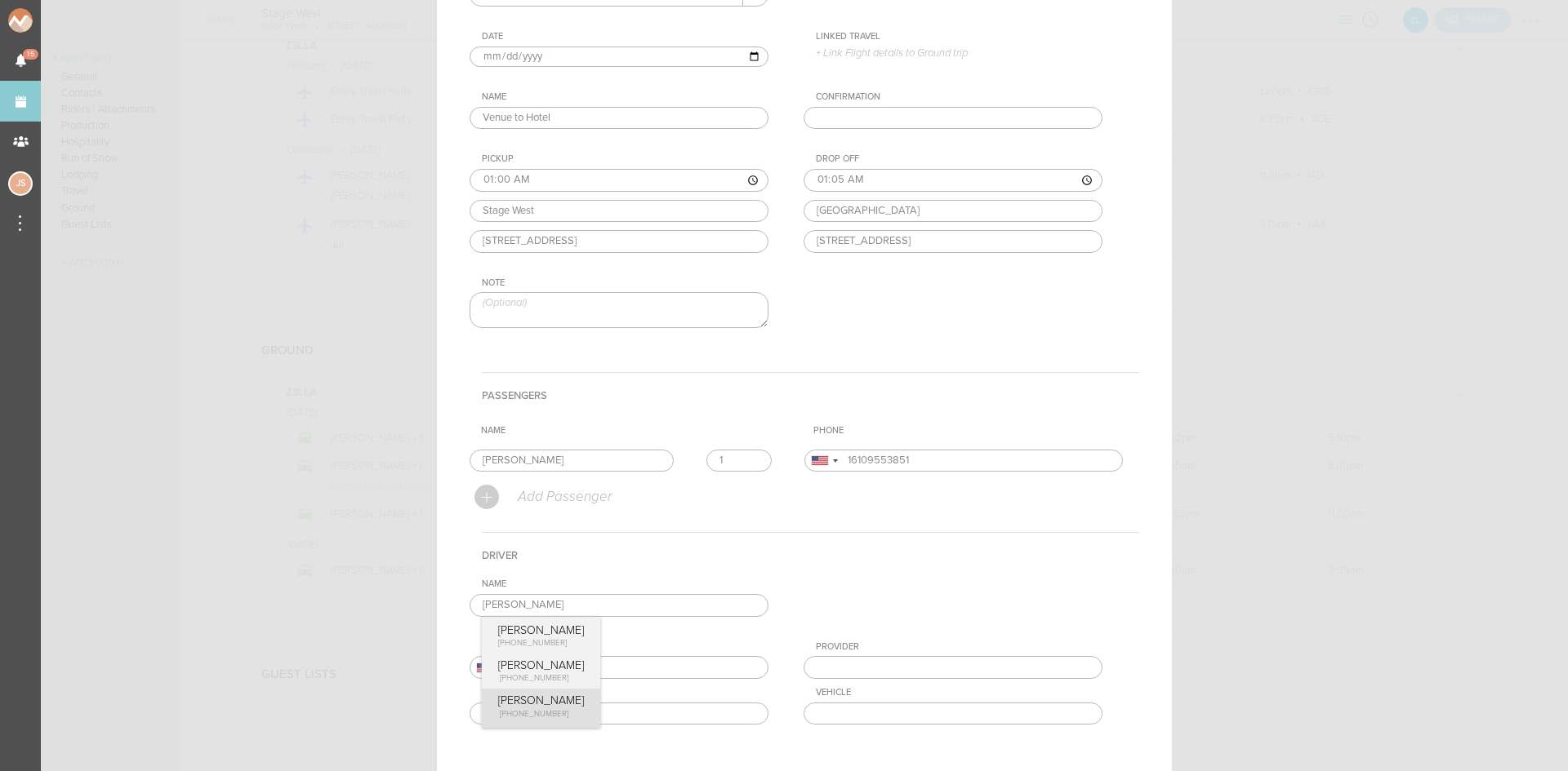
click at [535, 695] on div "Name Josh Malkiewicz Josh Malkiewicz +1 (443) 942-1043 Josh Malkiewicz +1 (443)…" at bounding box center [804, 664] width 669 height 172
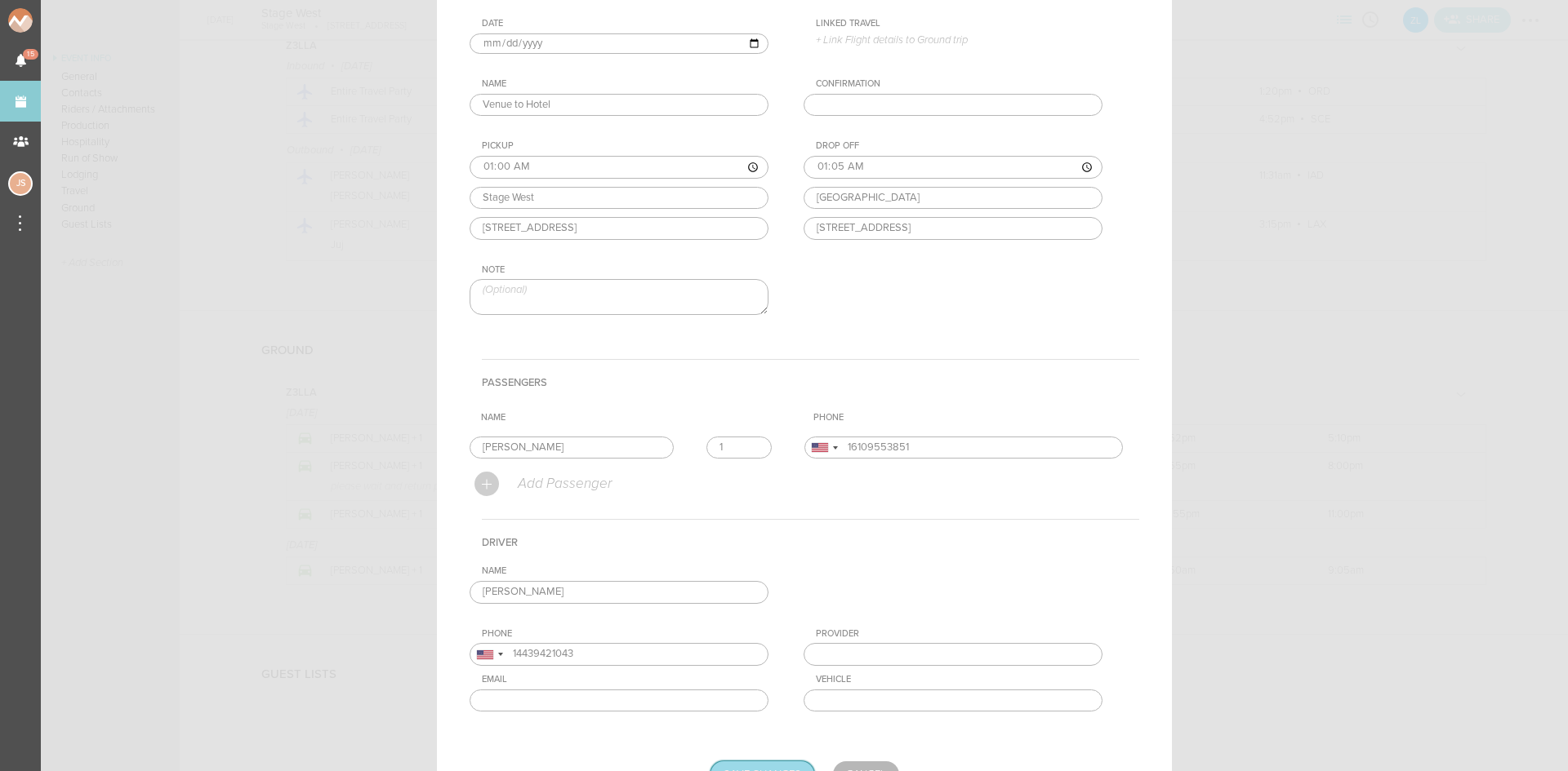
click at [776, 763] on input "Save Changes" at bounding box center [762, 774] width 104 height 26
type input "Saving..."
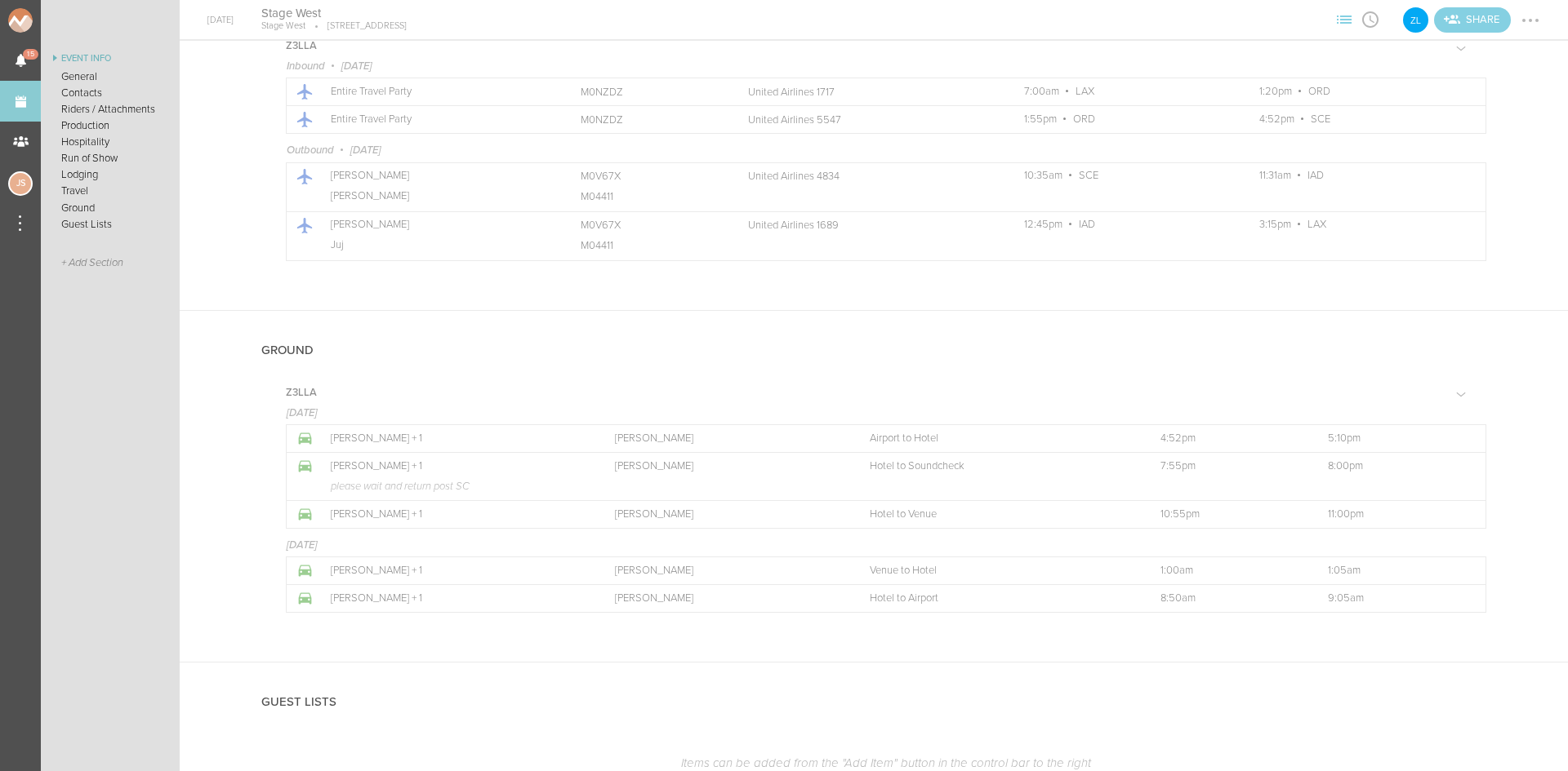
click at [1540, 20] on div at bounding box center [1529, 20] width 26 height 26
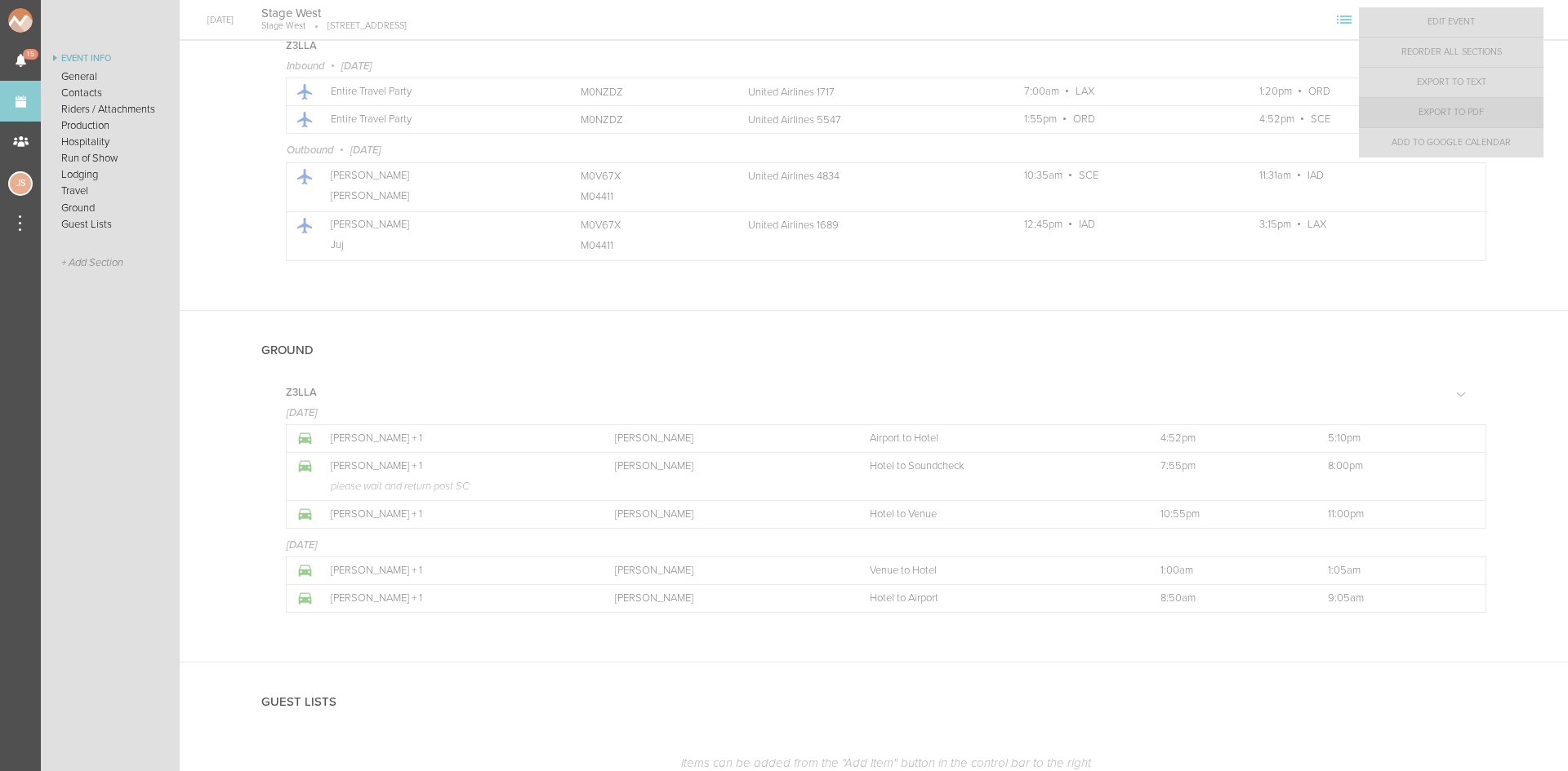
click at [1503, 110] on link "Export to PDF" at bounding box center [1451, 112] width 184 height 29
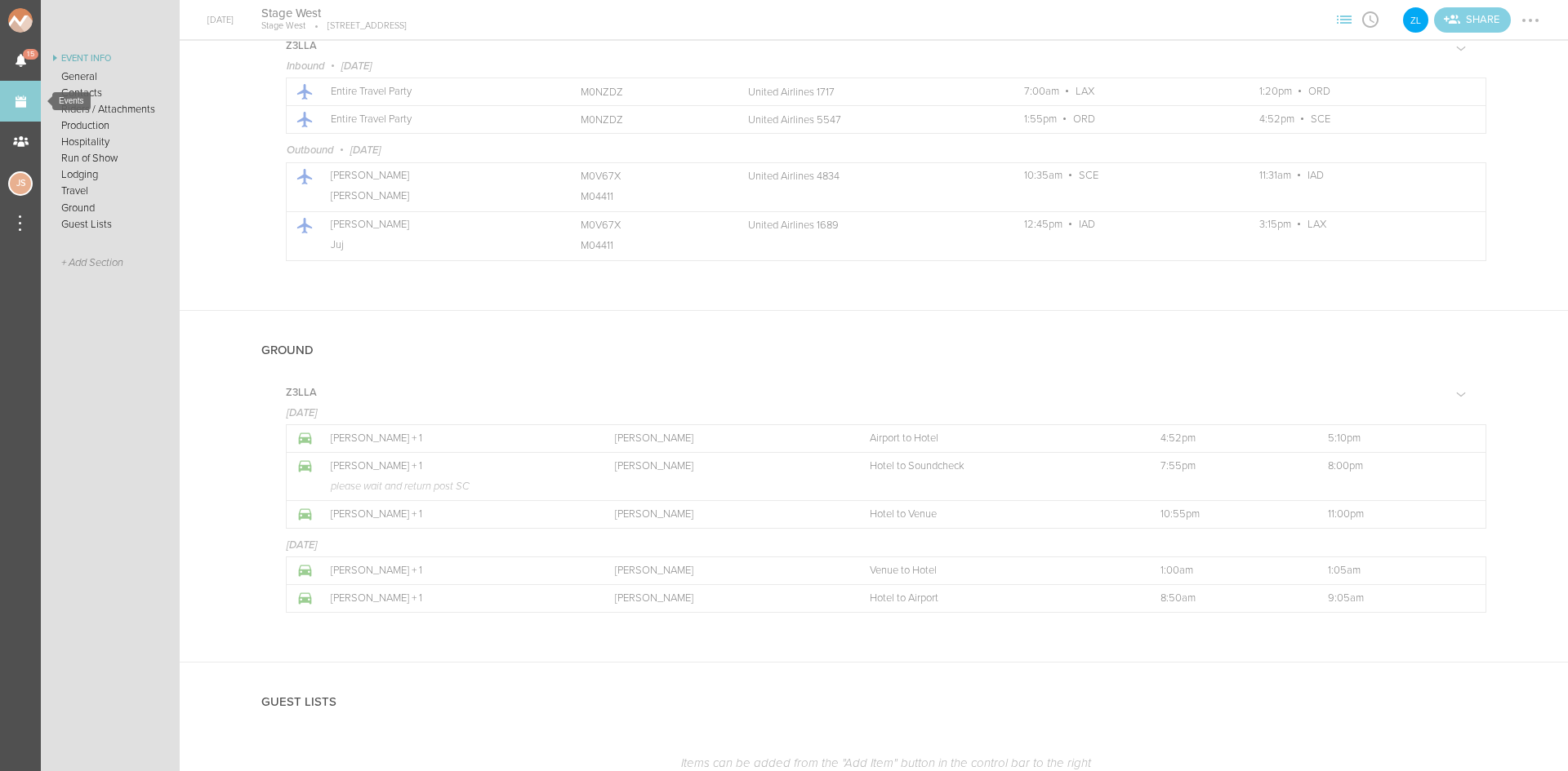
click at [22, 105] on link "Events" at bounding box center [20, 101] width 41 height 41
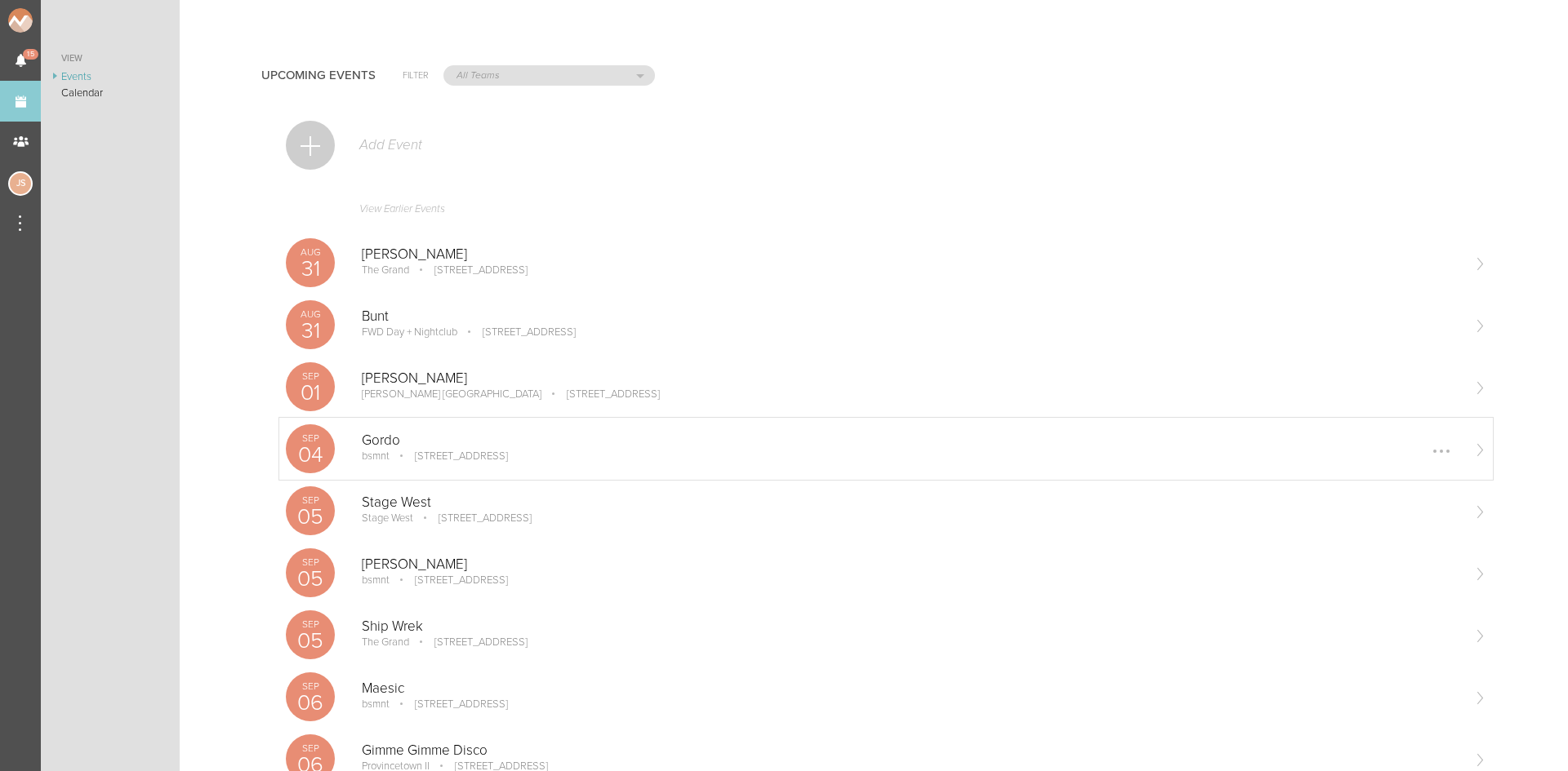
drag, startPoint x: 374, startPoint y: 451, endPoint x: 308, endPoint y: 439, distance: 67.1
click at [374, 452] on p "bsmnt" at bounding box center [375, 456] width 28 height 13
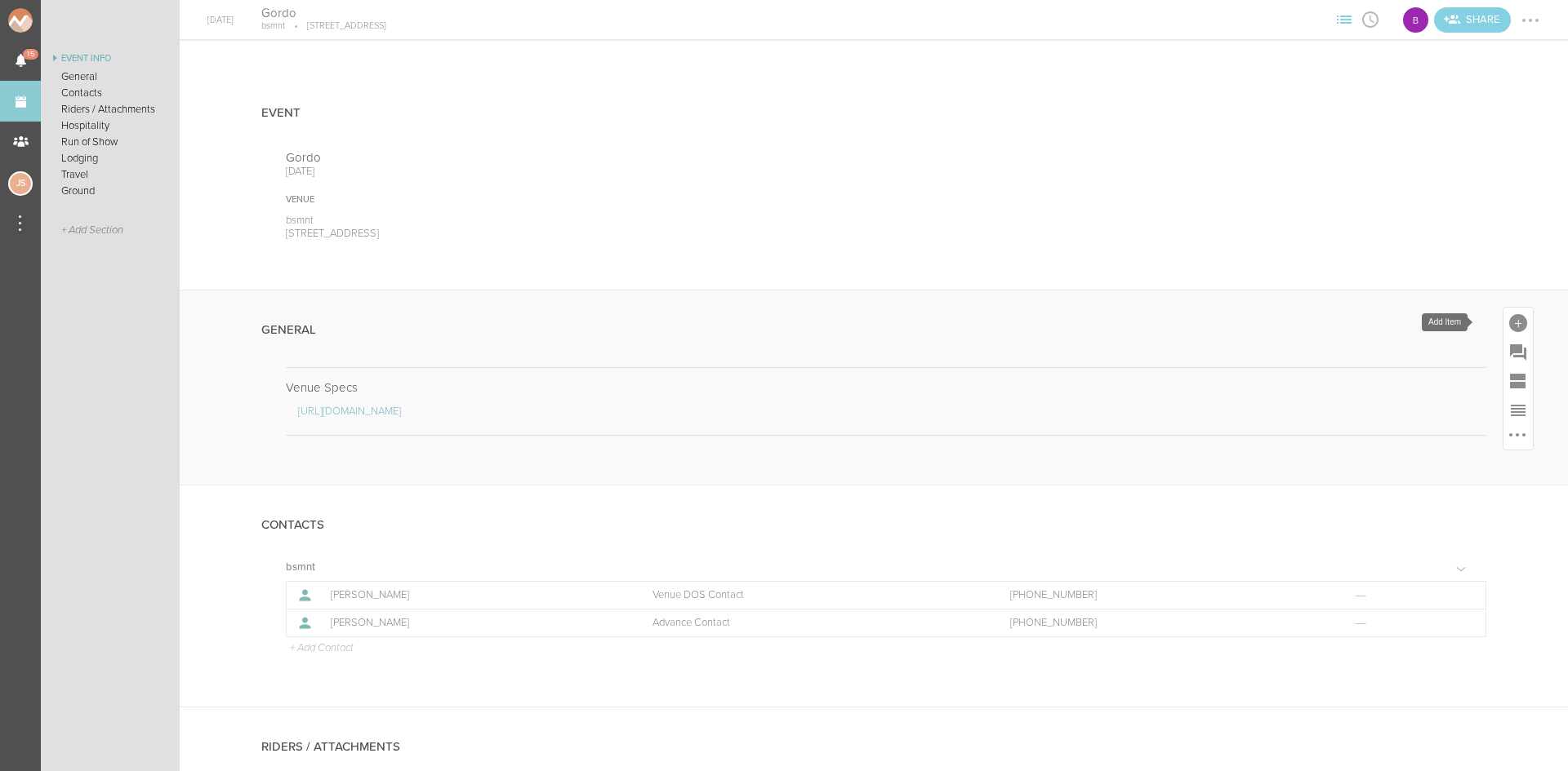
click at [1509, 320] on div at bounding box center [1518, 322] width 18 height 18
click at [1273, 574] on icon at bounding box center [1289, 573] width 33 height 33
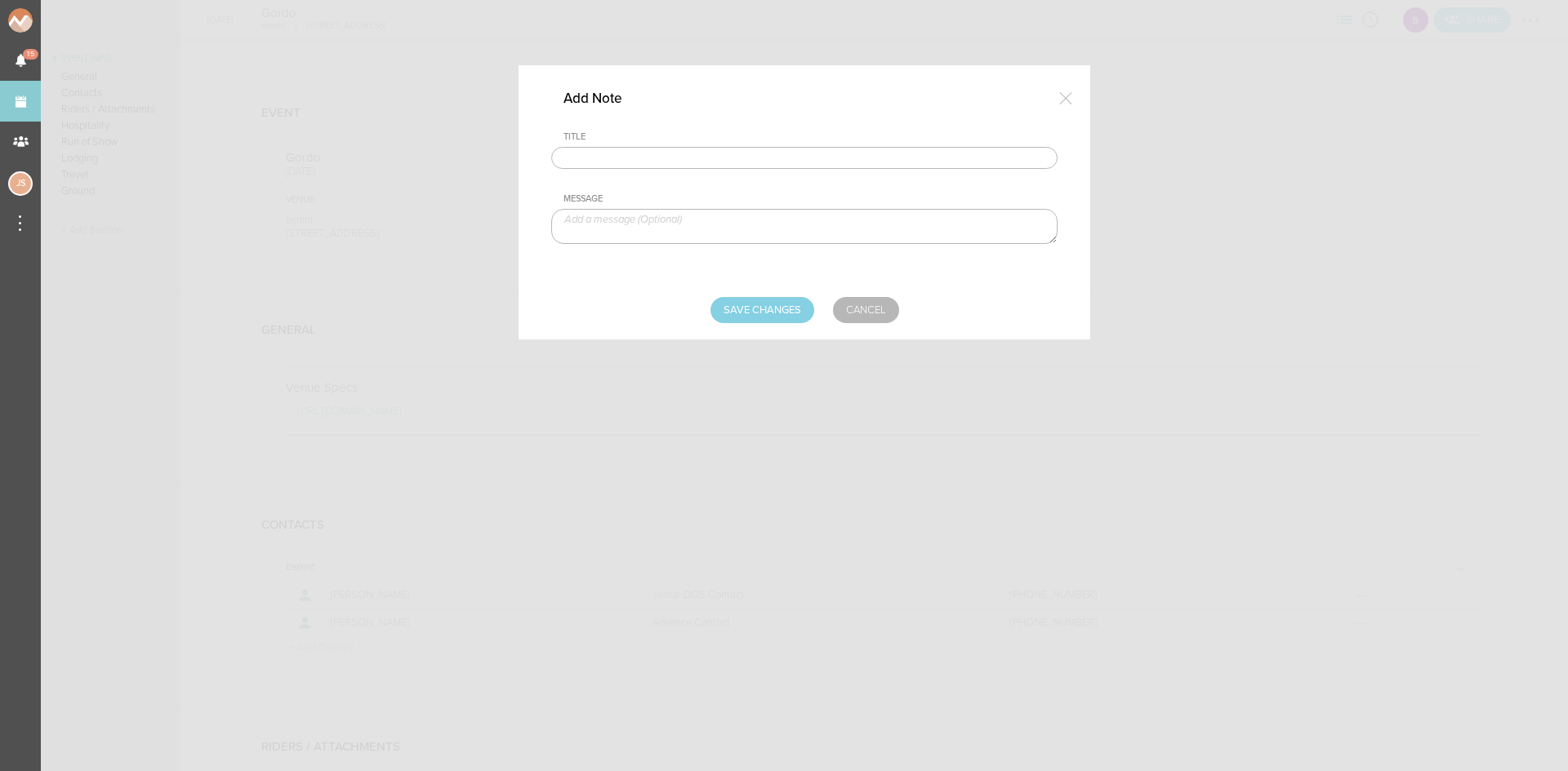
click at [622, 157] on input "text" at bounding box center [804, 157] width 506 height 23
type input "Travel Party"
click at [742, 223] on textarea at bounding box center [804, 227] width 506 height 35
click at [613, 239] on textarea "Gordo - Artist Connor Prince - TM Logon Bohot - Mgmt" at bounding box center [804, 227] width 506 height 35
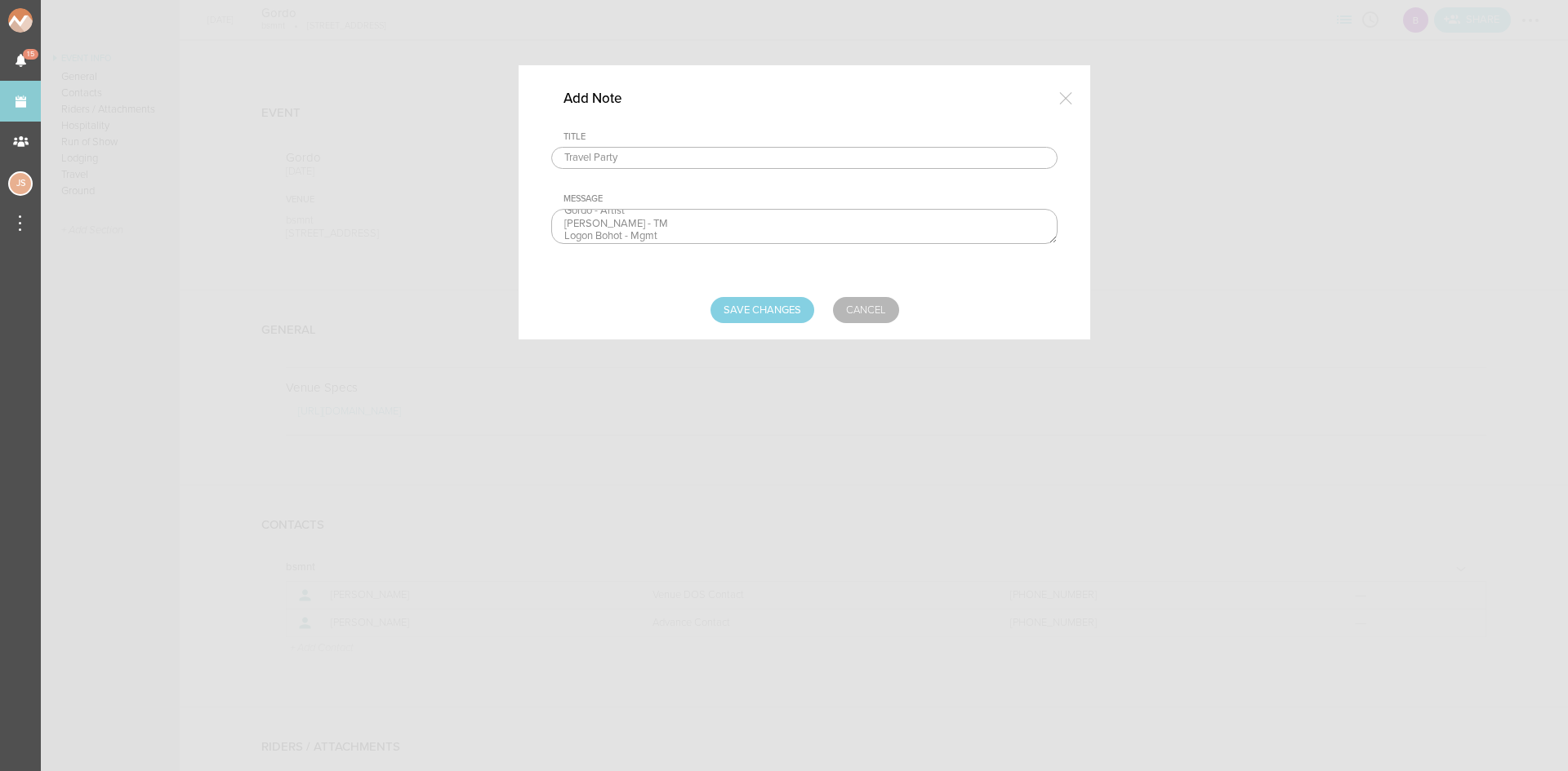
scroll to position [13, 0]
type textarea "Gordo - Artist Connor Prince - TM Logon Bohbot - Mgmt"
click at [787, 322] on input "Save Changes" at bounding box center [762, 310] width 104 height 26
type input "Saving..."
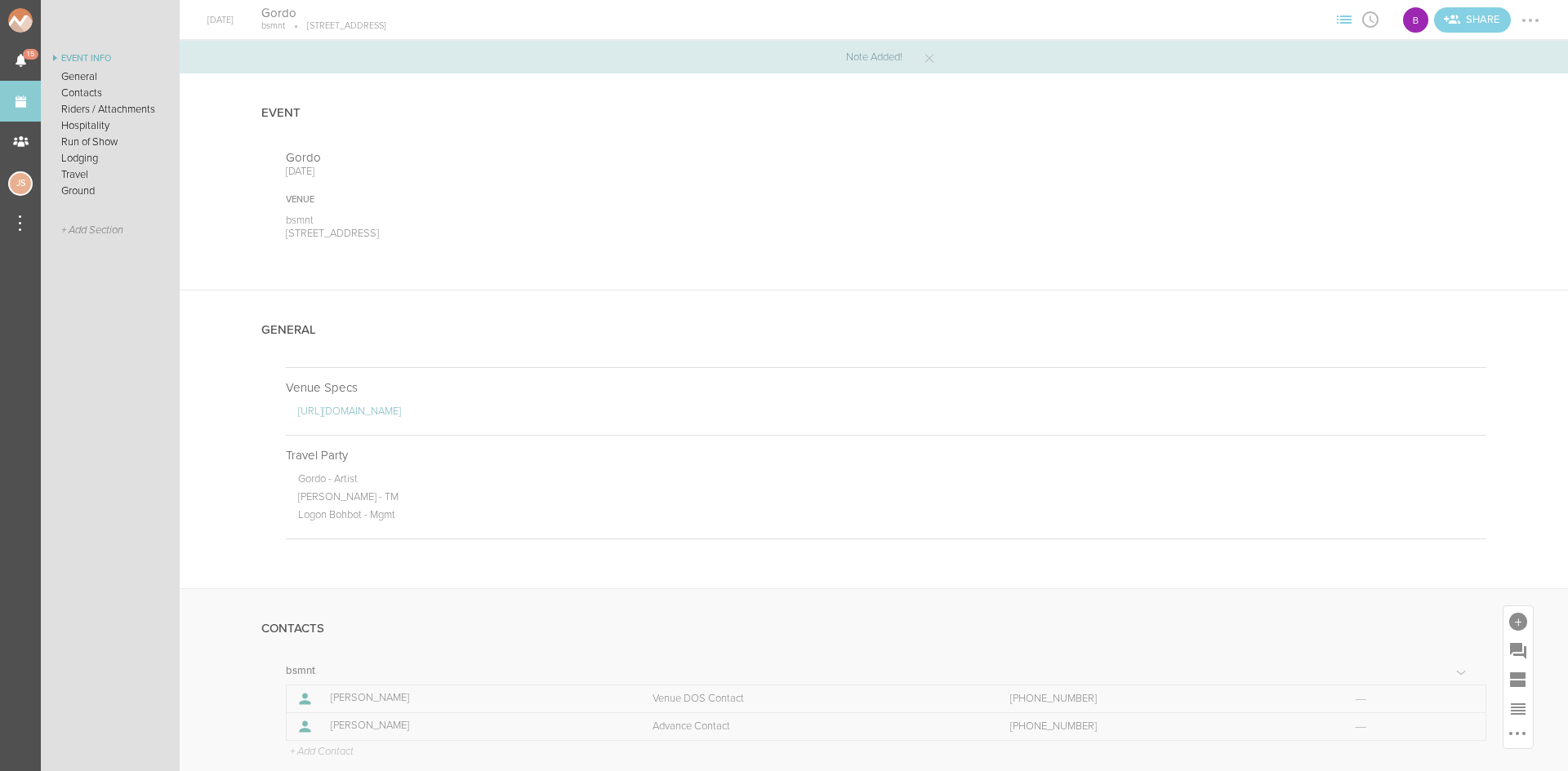
scroll to position [81, 0]
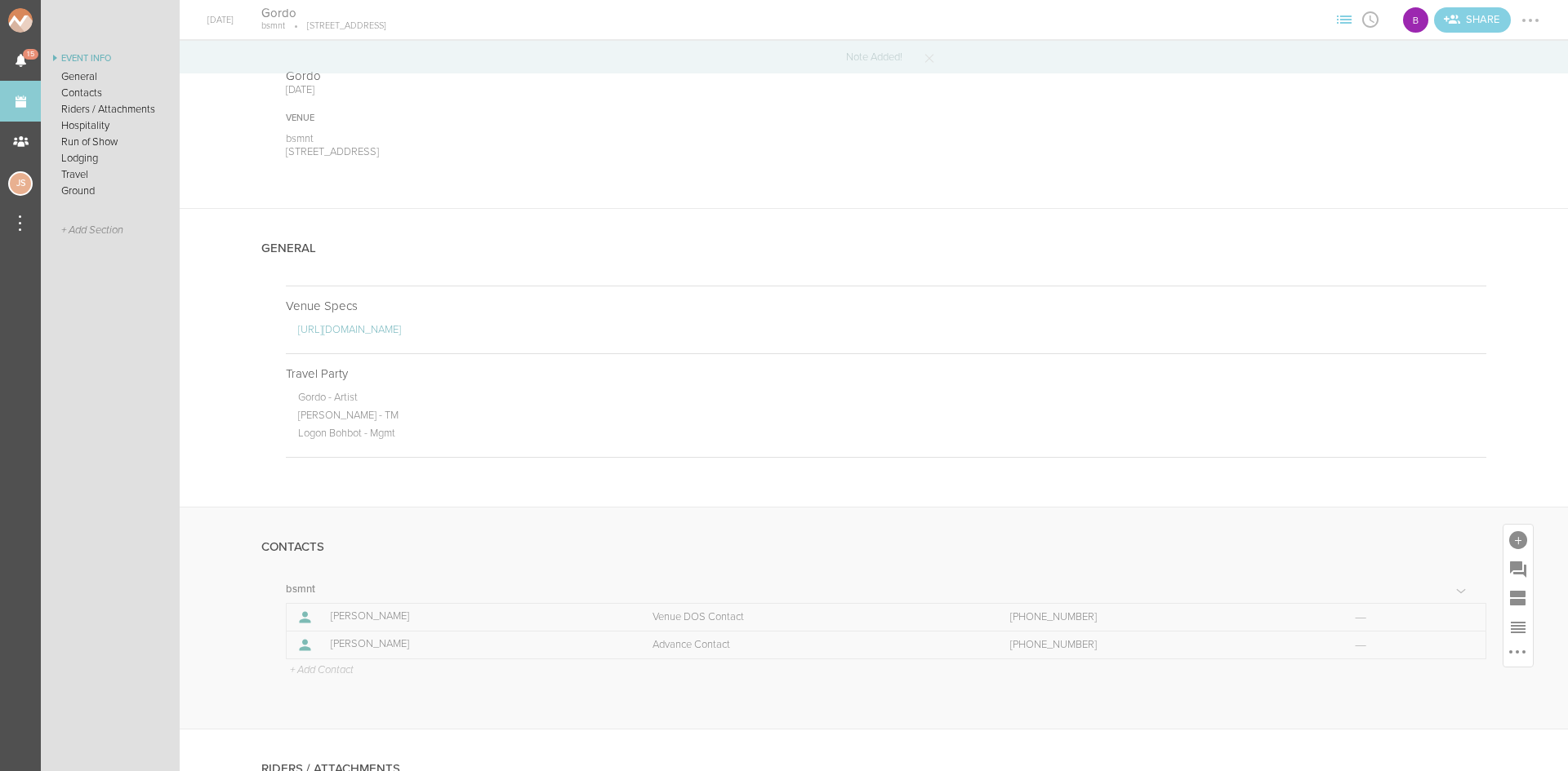
click at [333, 669] on p "+ Add Contact" at bounding box center [321, 671] width 65 height 13
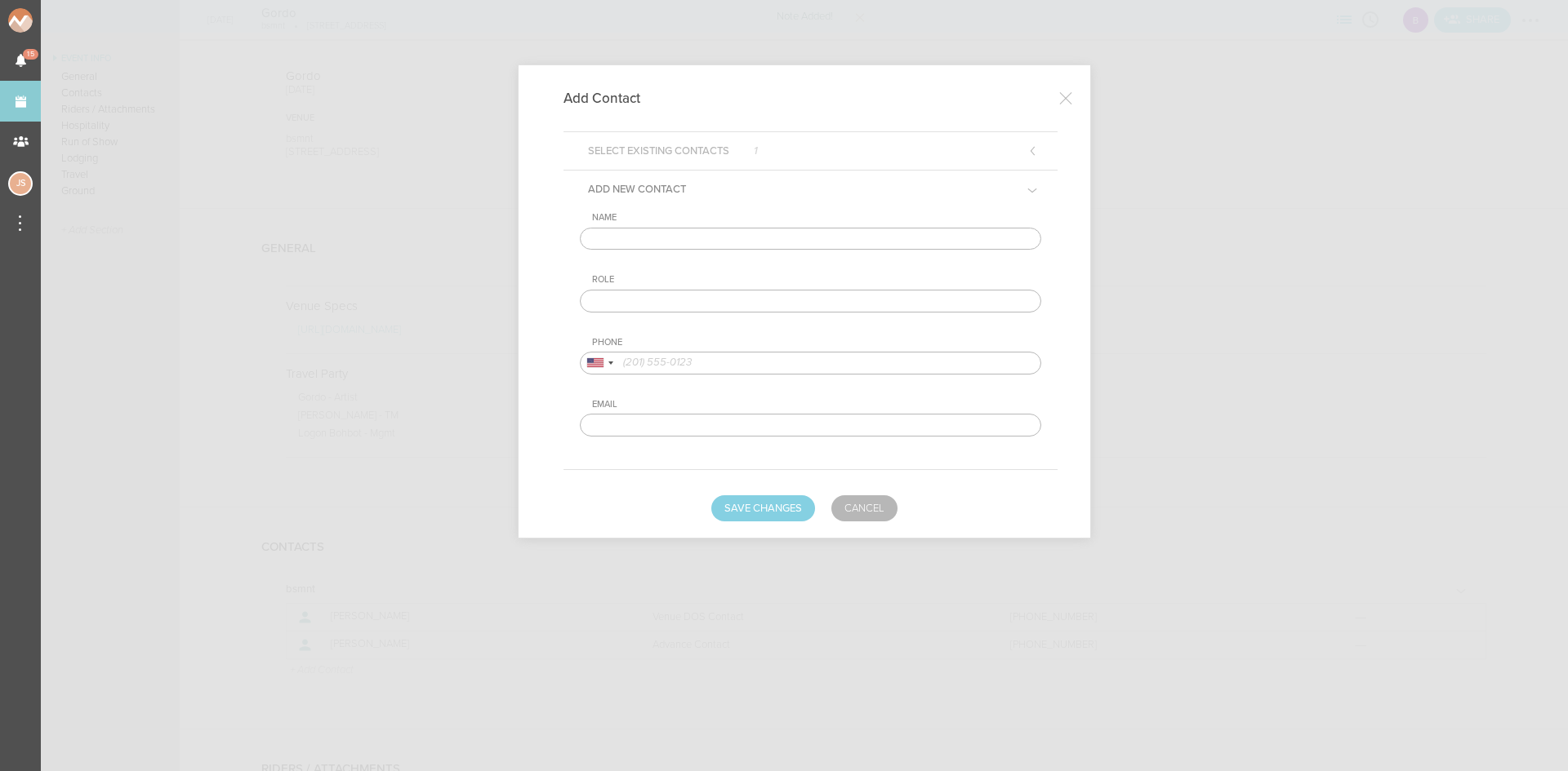
click at [636, 238] on input "text" at bounding box center [810, 239] width 462 height 23
type input "Connor Prince"
click at [679, 298] on input "text" at bounding box center [810, 301] width 462 height 23
type input "Artist DOS Contact"
click at [730, 362] on input "tel" at bounding box center [810, 362] width 462 height 23
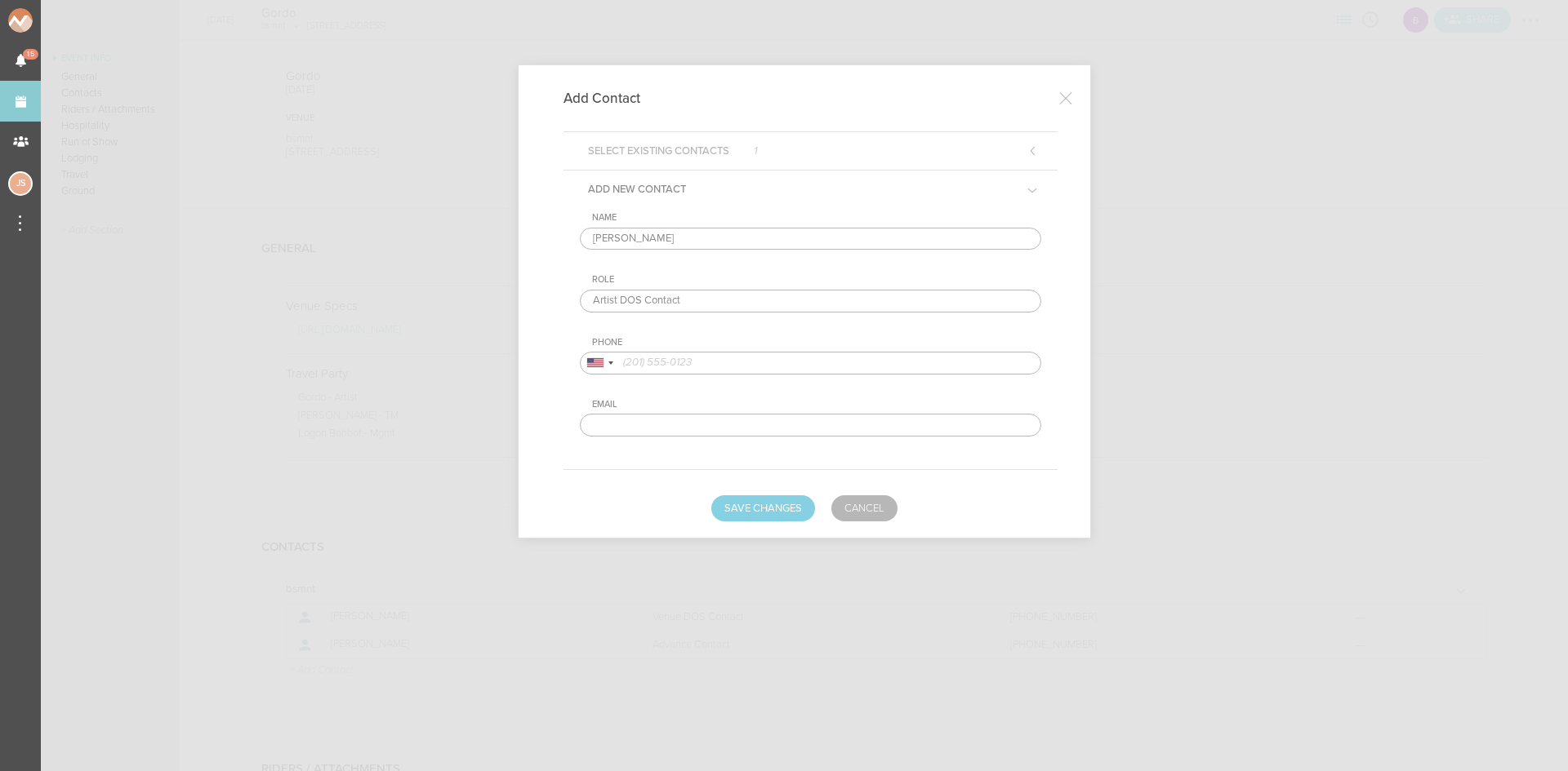
paste input "949 903 3612"
type input "949 903 3612"
click at [800, 506] on button "Save Changes" at bounding box center [763, 508] width 104 height 26
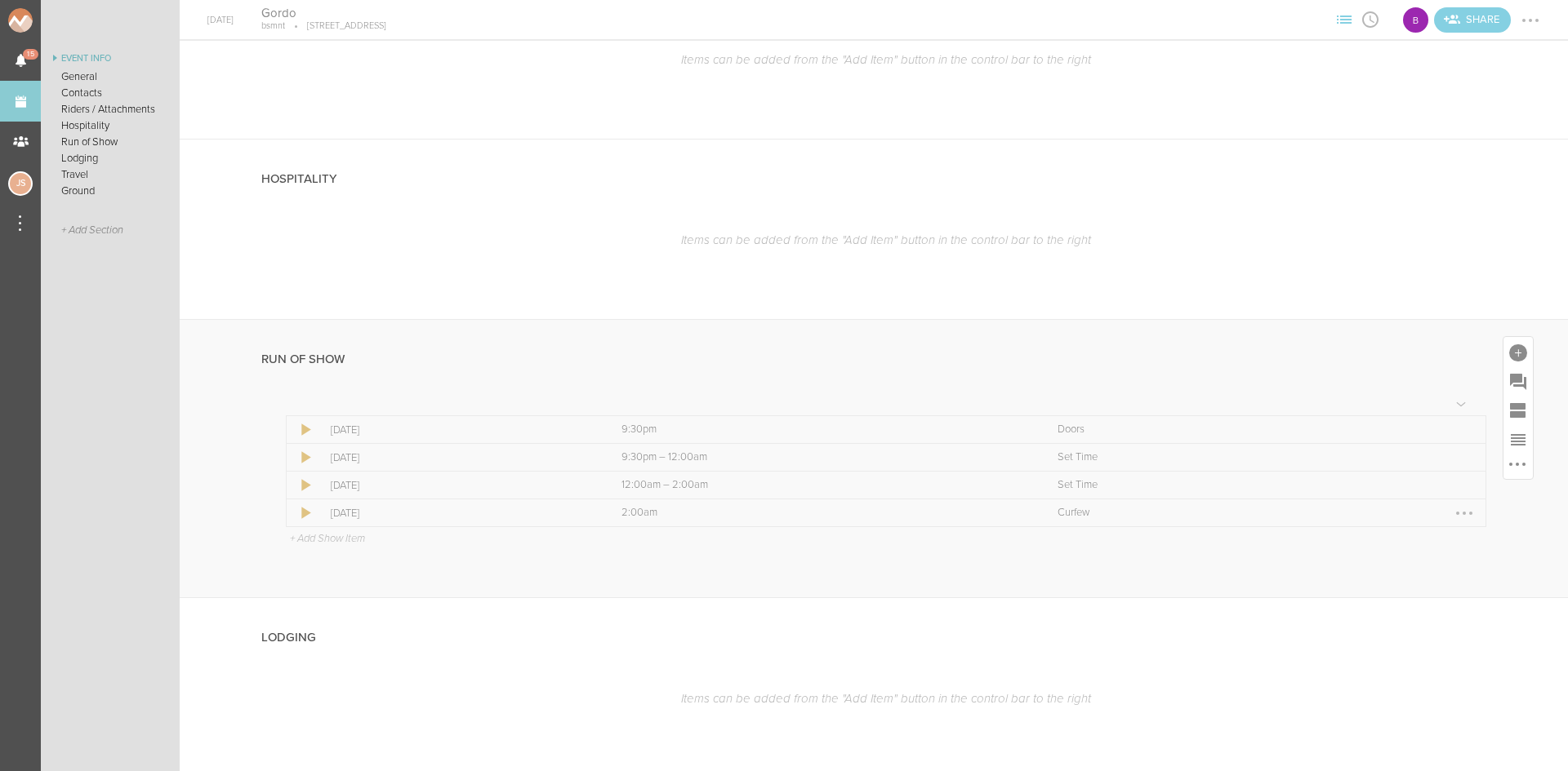
scroll to position [897, 0]
click at [1462, 410] on div at bounding box center [1464, 412] width 3 height 3
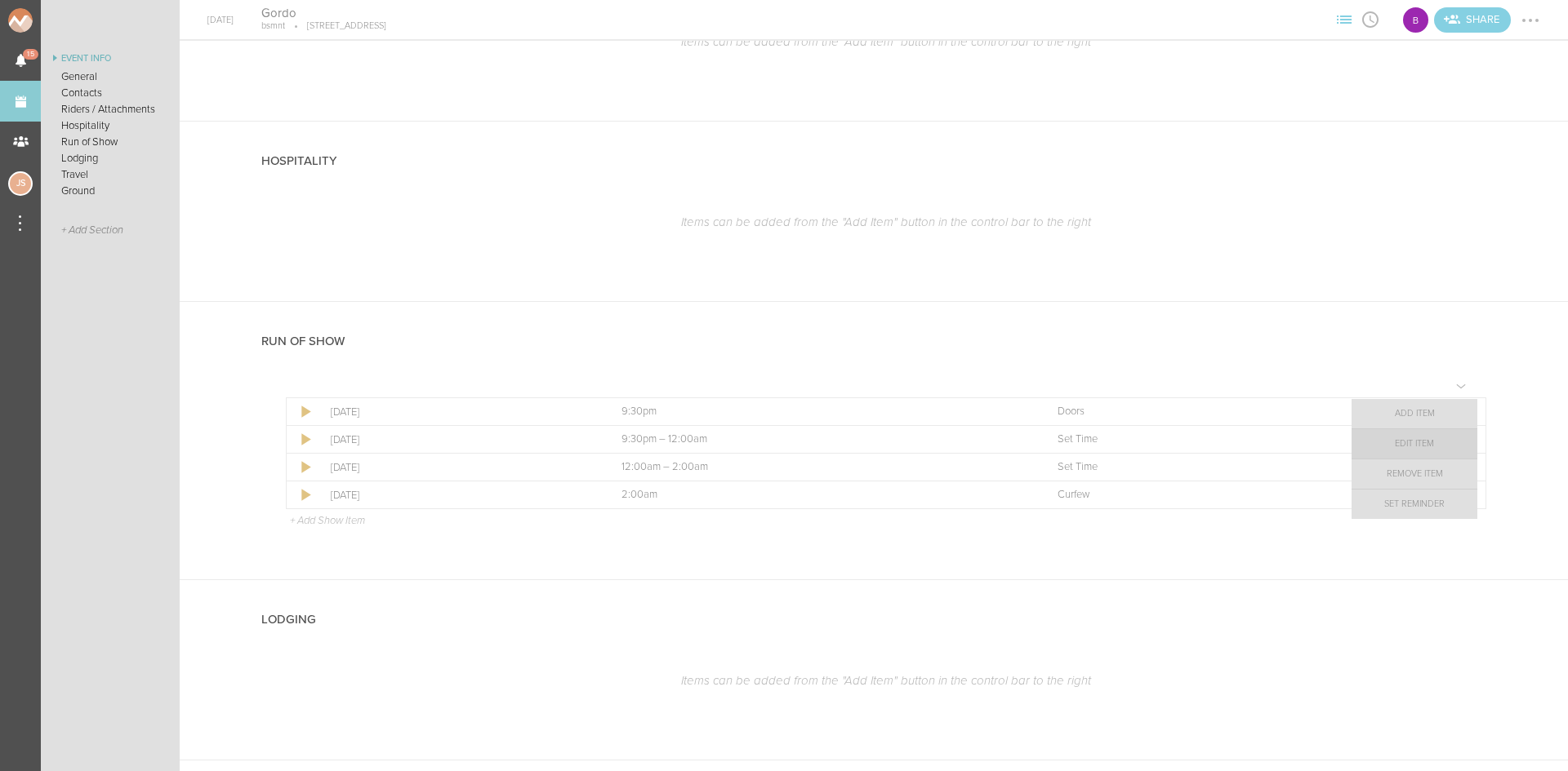
click at [1452, 438] on link "Edit Item" at bounding box center [1415, 444] width 126 height 29
select select "Doors"
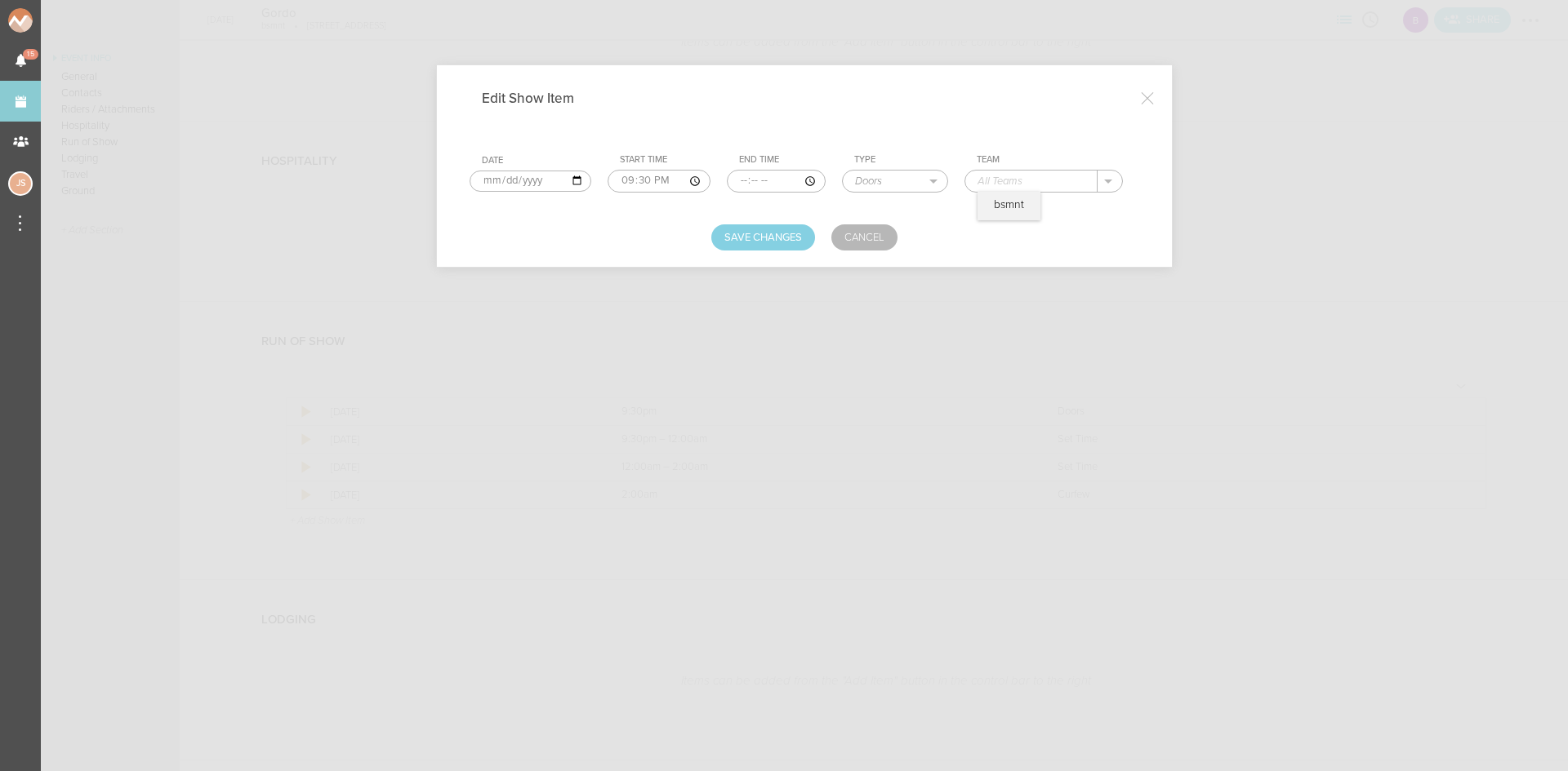
click at [1009, 182] on input "text" at bounding box center [1031, 181] width 132 height 21
click at [1005, 200] on p "bsmnt" at bounding box center [1009, 205] width 30 height 13
type input "bsmnt"
click at [751, 241] on button "Save Changes" at bounding box center [763, 237] width 104 height 26
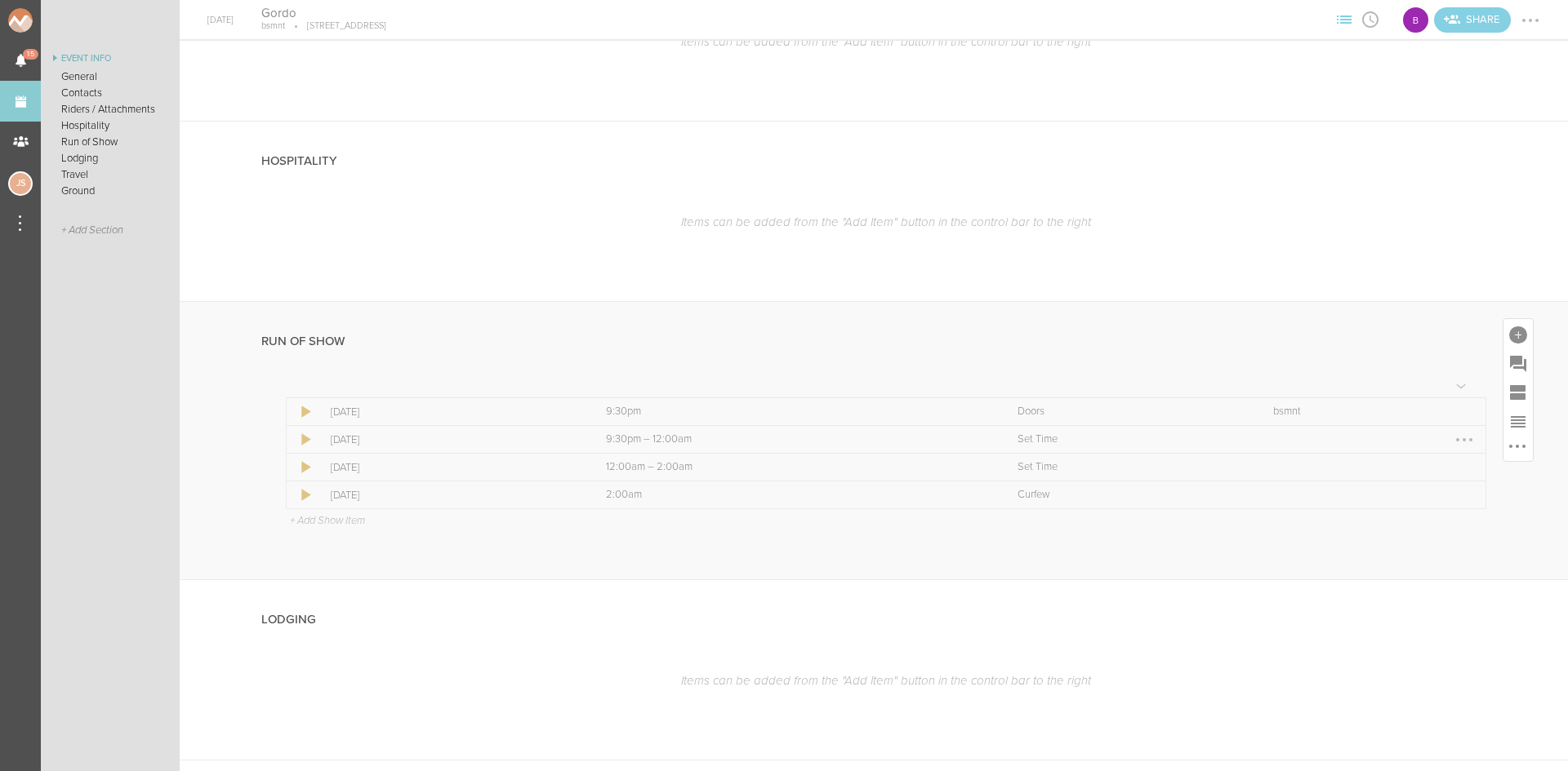
click at [1457, 432] on div at bounding box center [1463, 439] width 26 height 26
click at [1421, 459] on link "Edit Item" at bounding box center [1415, 471] width 126 height 29
select select "Set Time"
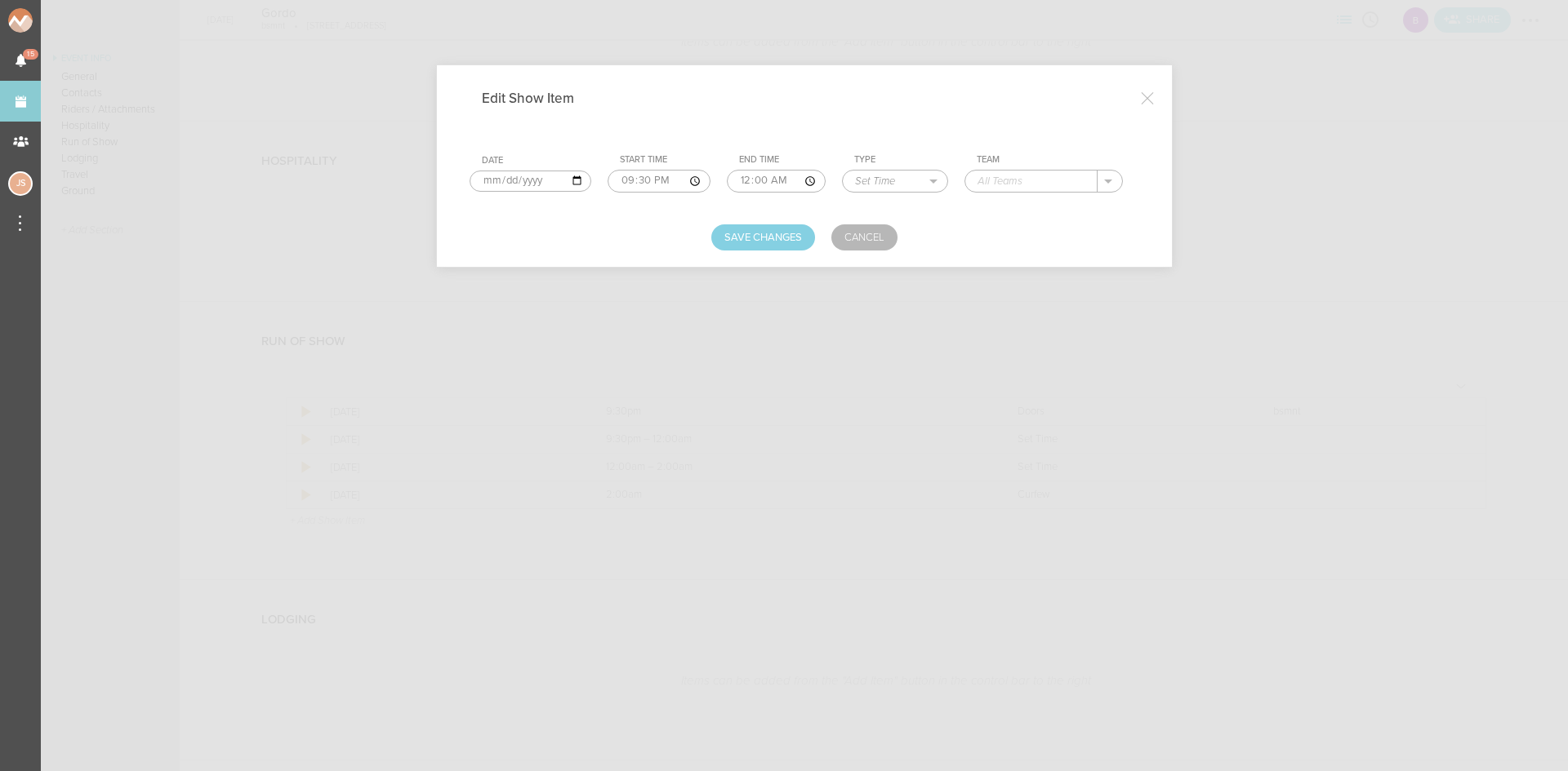
click at [741, 178] on input "00:00" at bounding box center [776, 181] width 99 height 23
type input "22:45"
type input "F"
type input "Dew Galvin"
click at [765, 238] on button "Save Changes" at bounding box center [763, 237] width 104 height 26
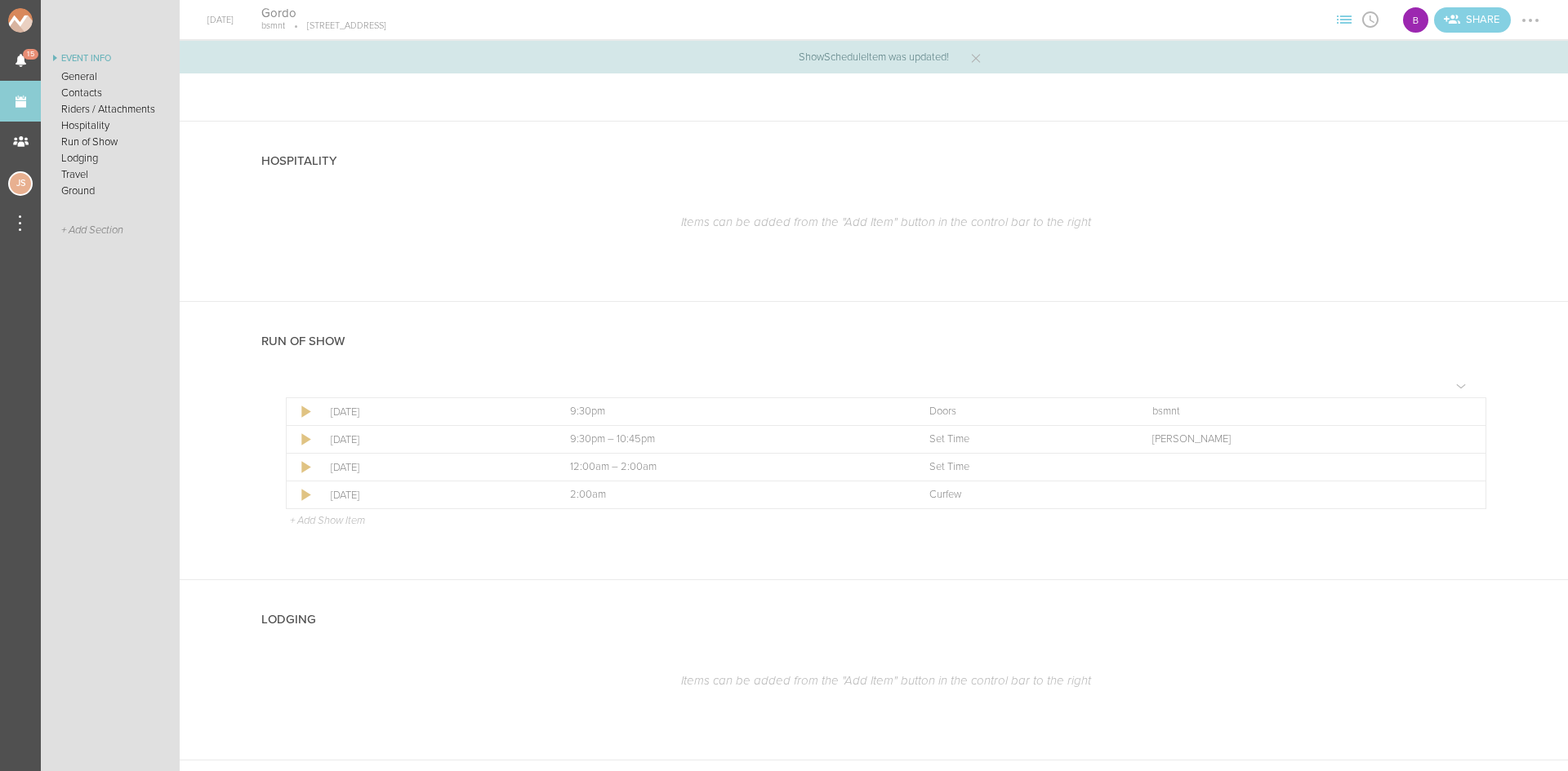
click at [316, 520] on p "+ Add Show Item" at bounding box center [328, 521] width 75 height 13
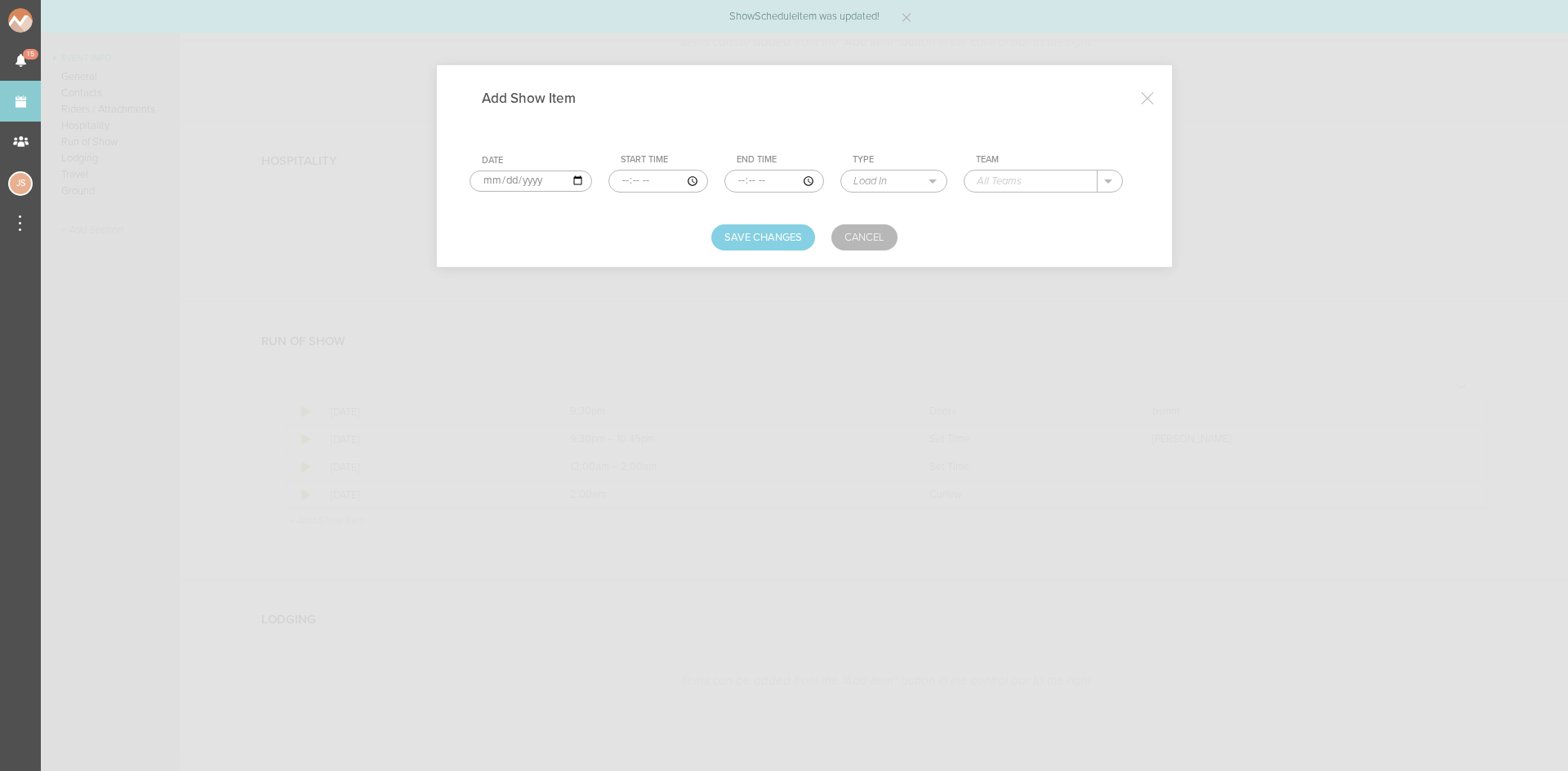
click at [620, 179] on input "time" at bounding box center [658, 181] width 100 height 23
type input "22:45"
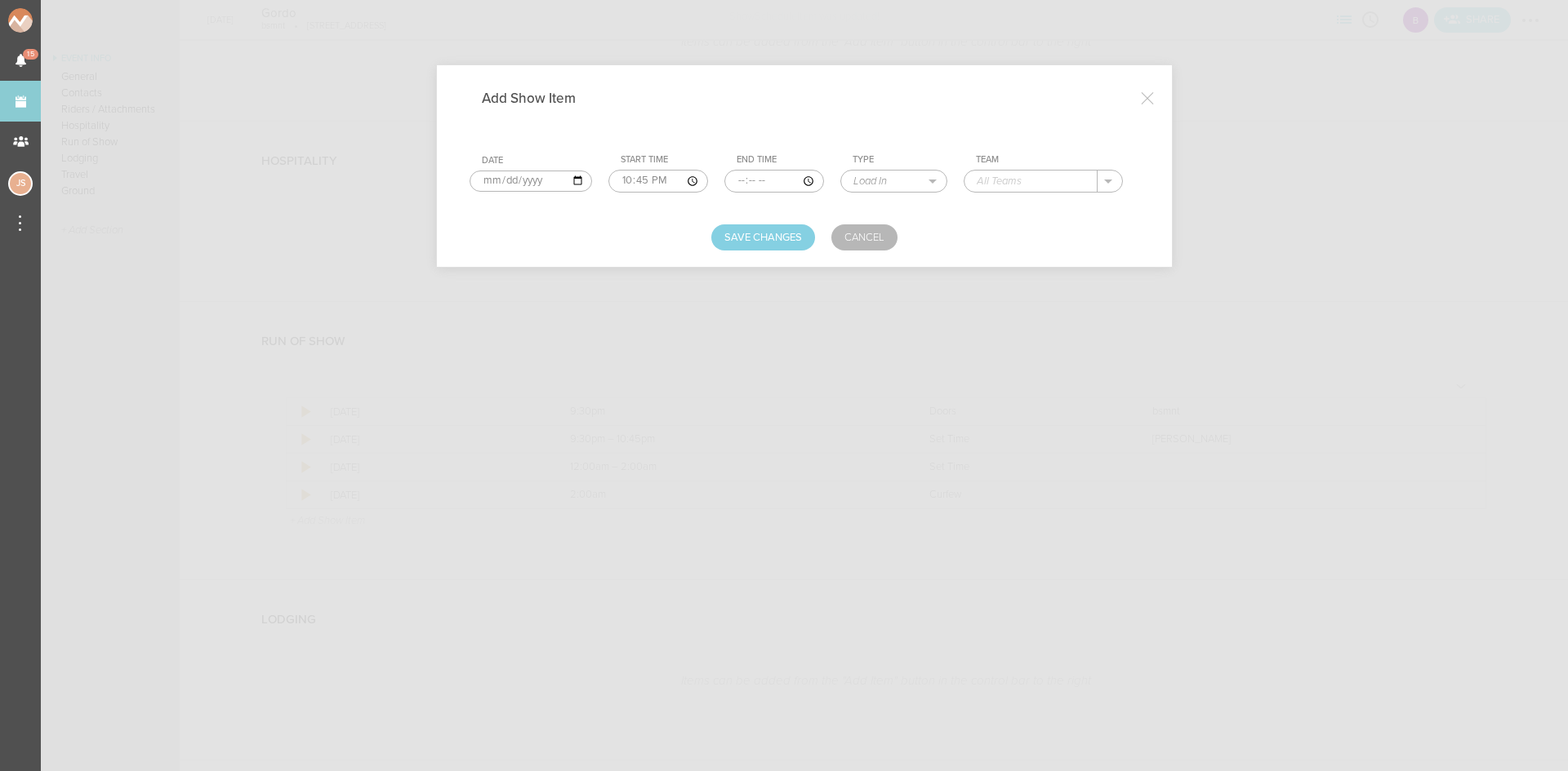
type input "00:00"
select select "Set Time"
type input "Juju"
click at [763, 237] on button "Save Changes" at bounding box center [763, 237] width 104 height 26
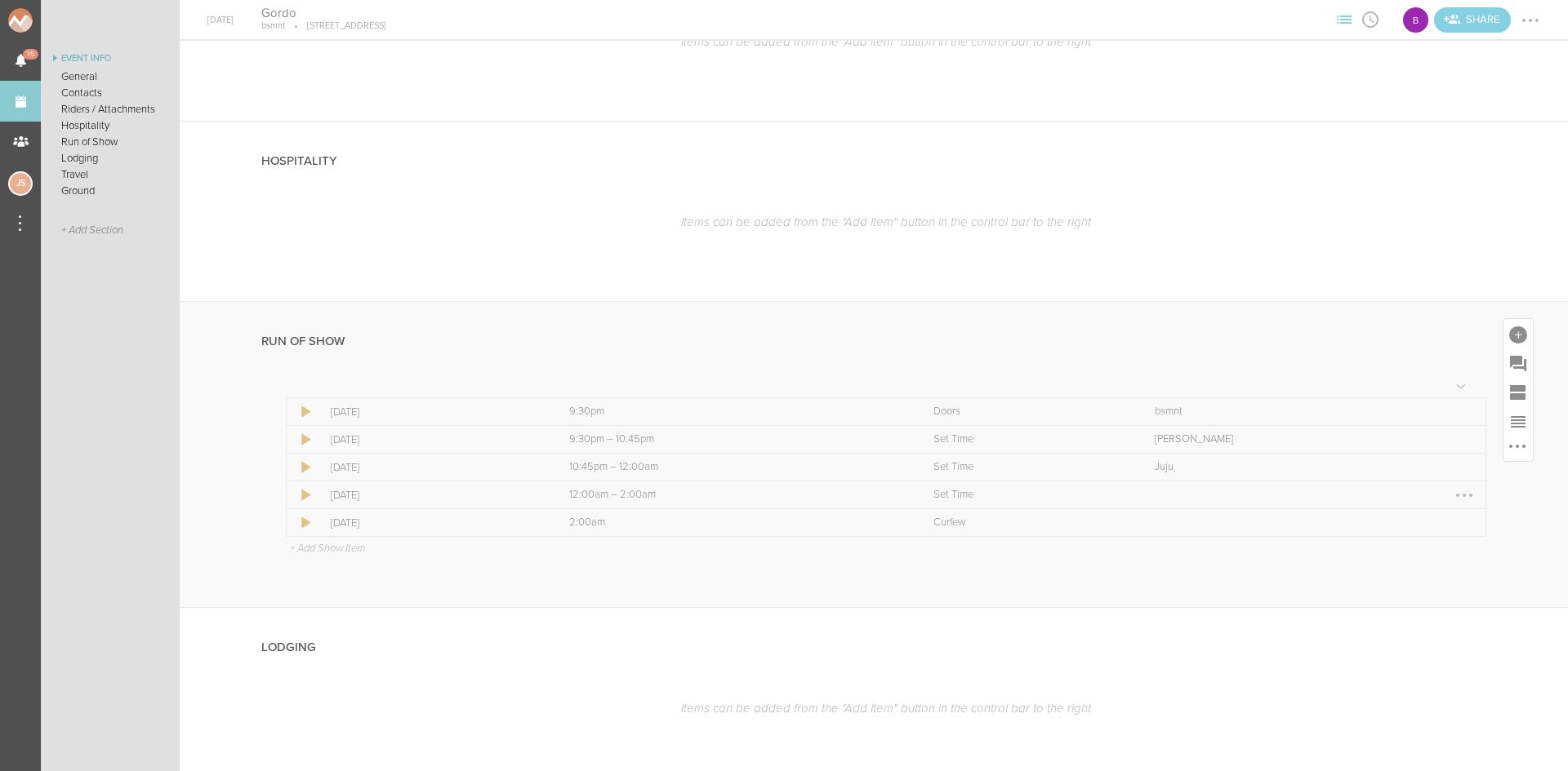
click at [1451, 500] on div at bounding box center [1463, 495] width 26 height 26
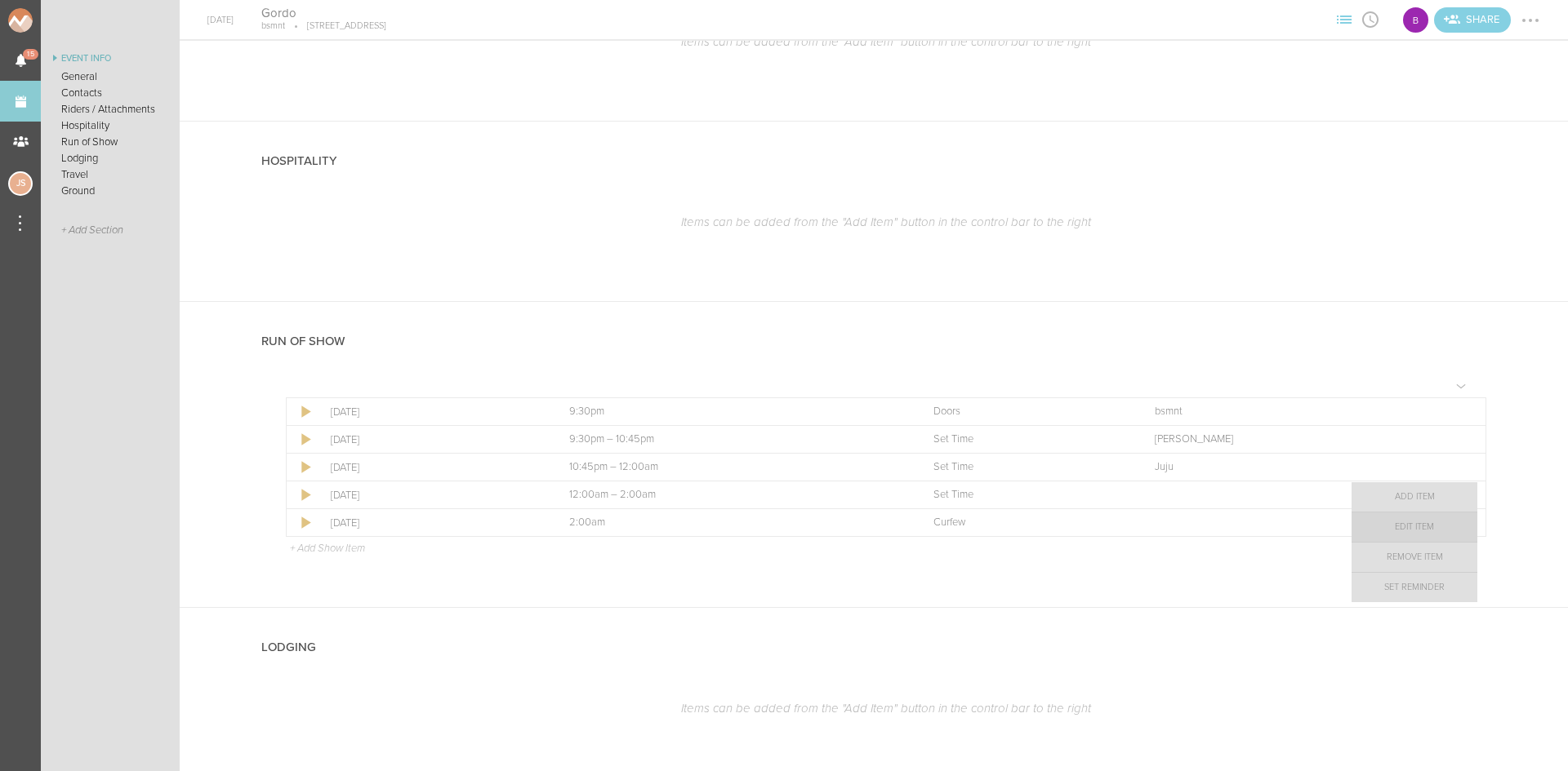
click at [1444, 530] on link "Edit Item" at bounding box center [1415, 527] width 126 height 29
select select "Set Time"
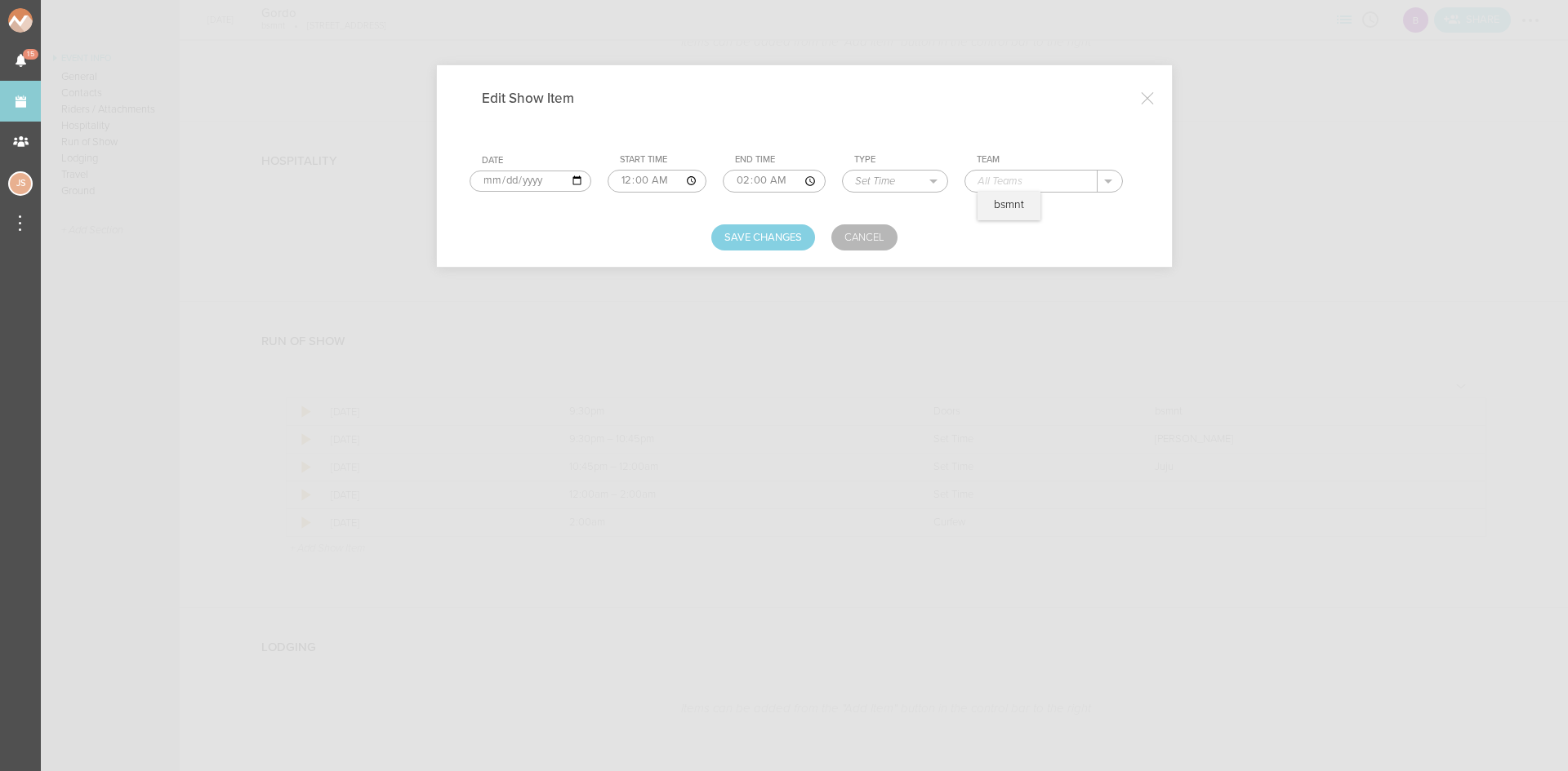
click at [1002, 180] on input "text" at bounding box center [1031, 181] width 132 height 21
type input "Gordo"
click at [765, 234] on button "Save Changes" at bounding box center [763, 237] width 104 height 26
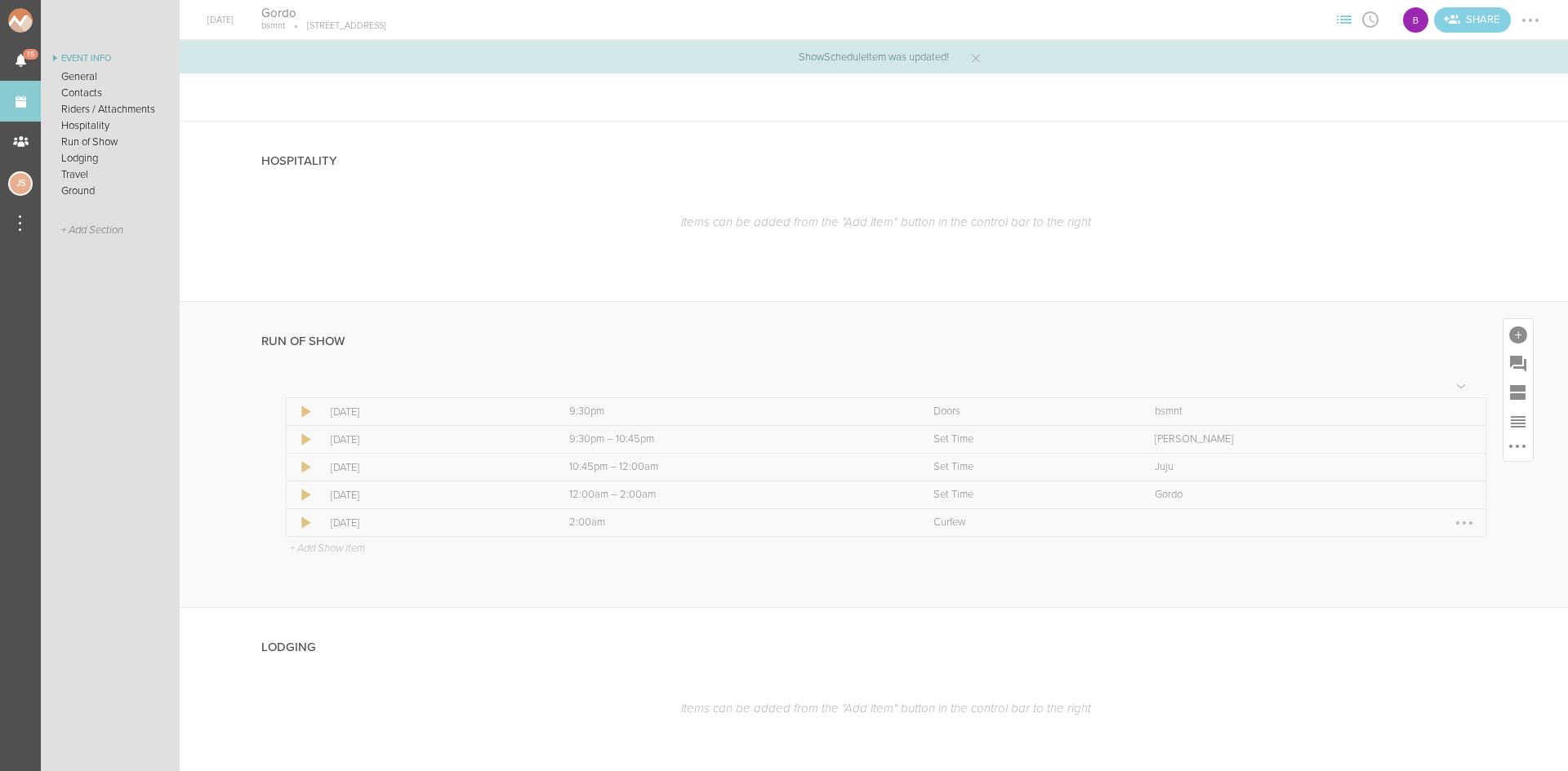
click at [1459, 520] on div at bounding box center [1463, 522] width 26 height 26
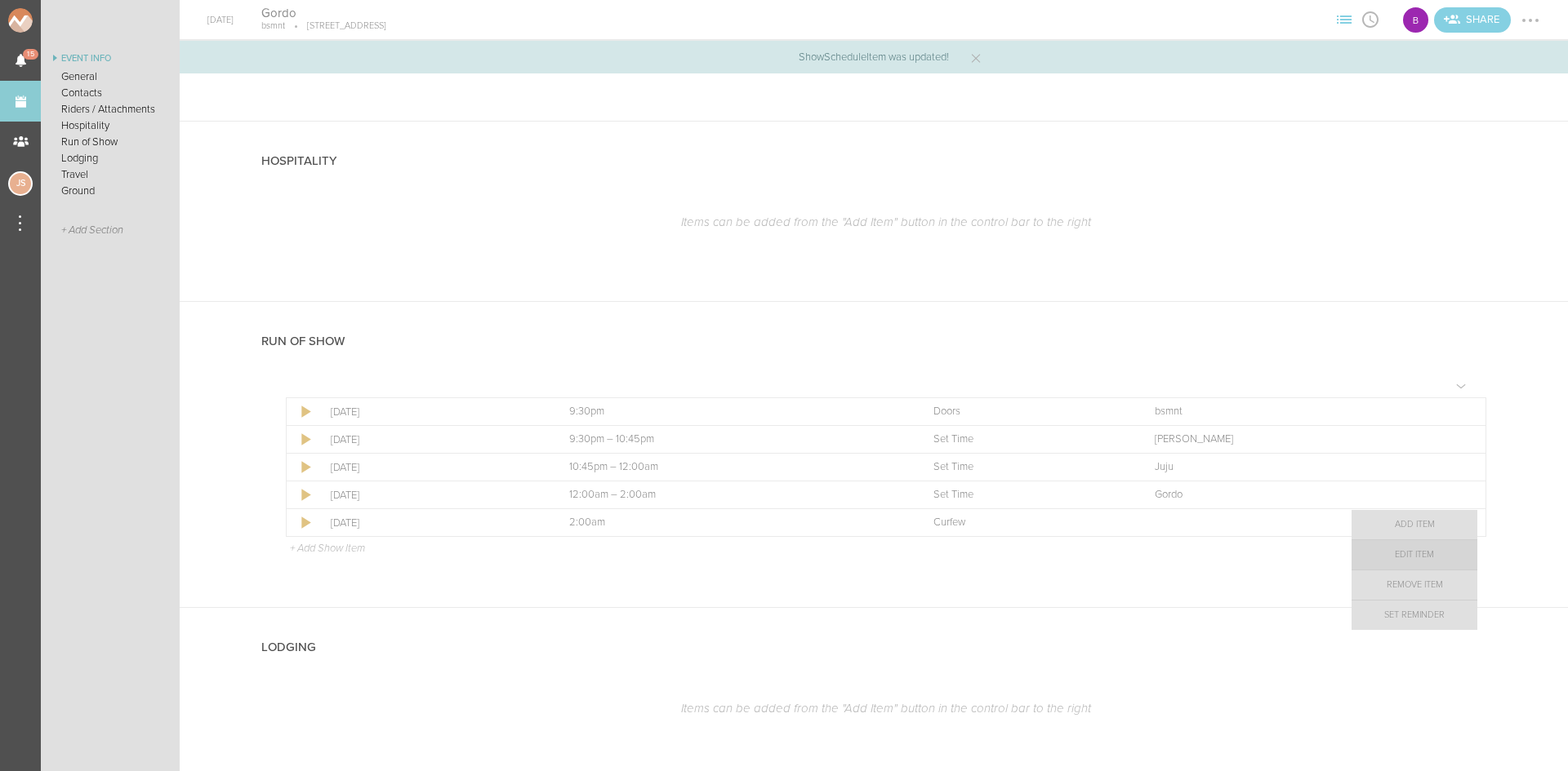
click at [1435, 558] on link "Edit Item" at bounding box center [1415, 554] width 126 height 29
select select "Curfew"
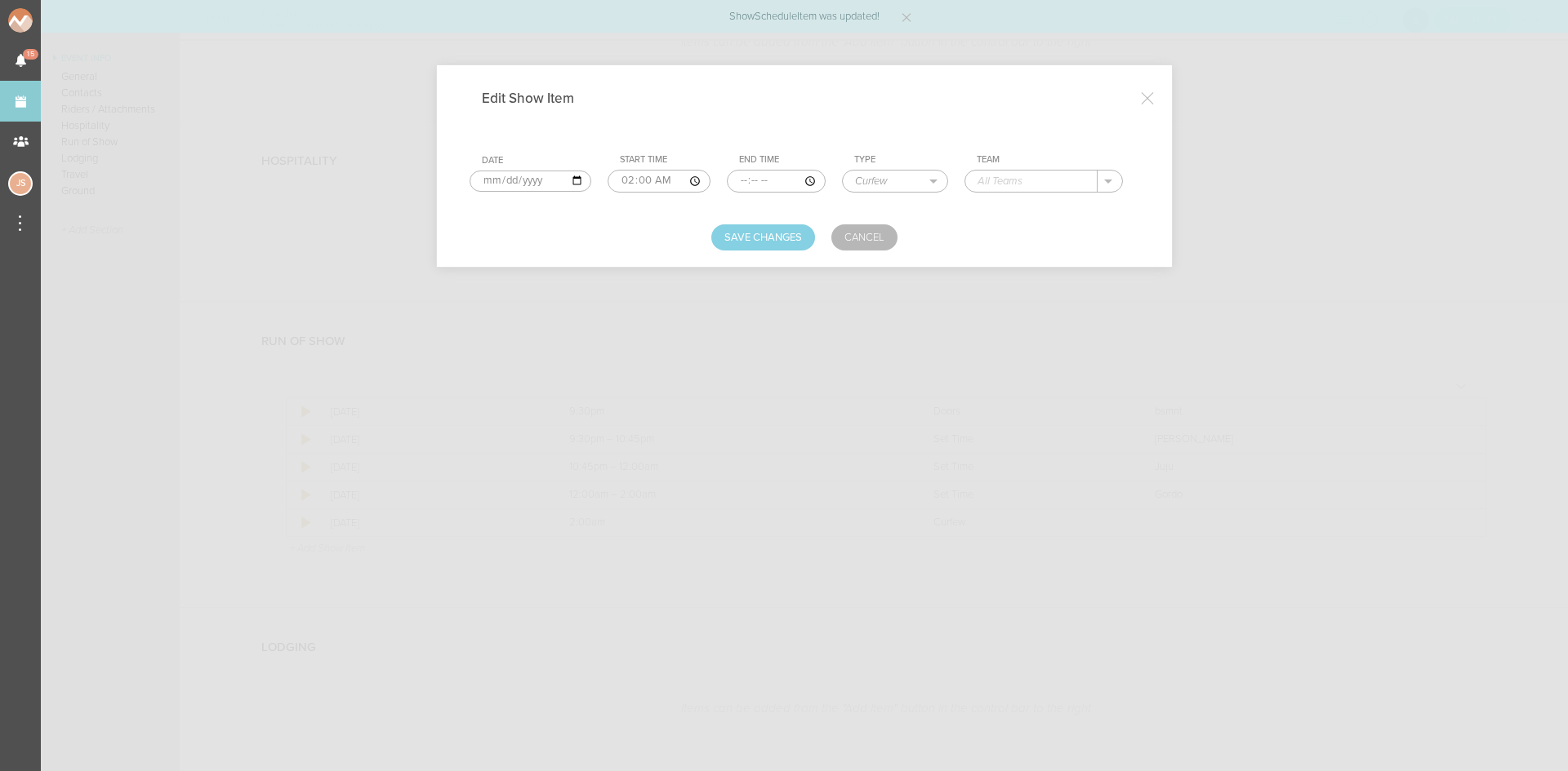
click at [1041, 181] on input "text" at bounding box center [1031, 181] width 132 height 21
click at [1025, 199] on div "bsmnt" at bounding box center [1008, 206] width 63 height 28
type input "bsmnt"
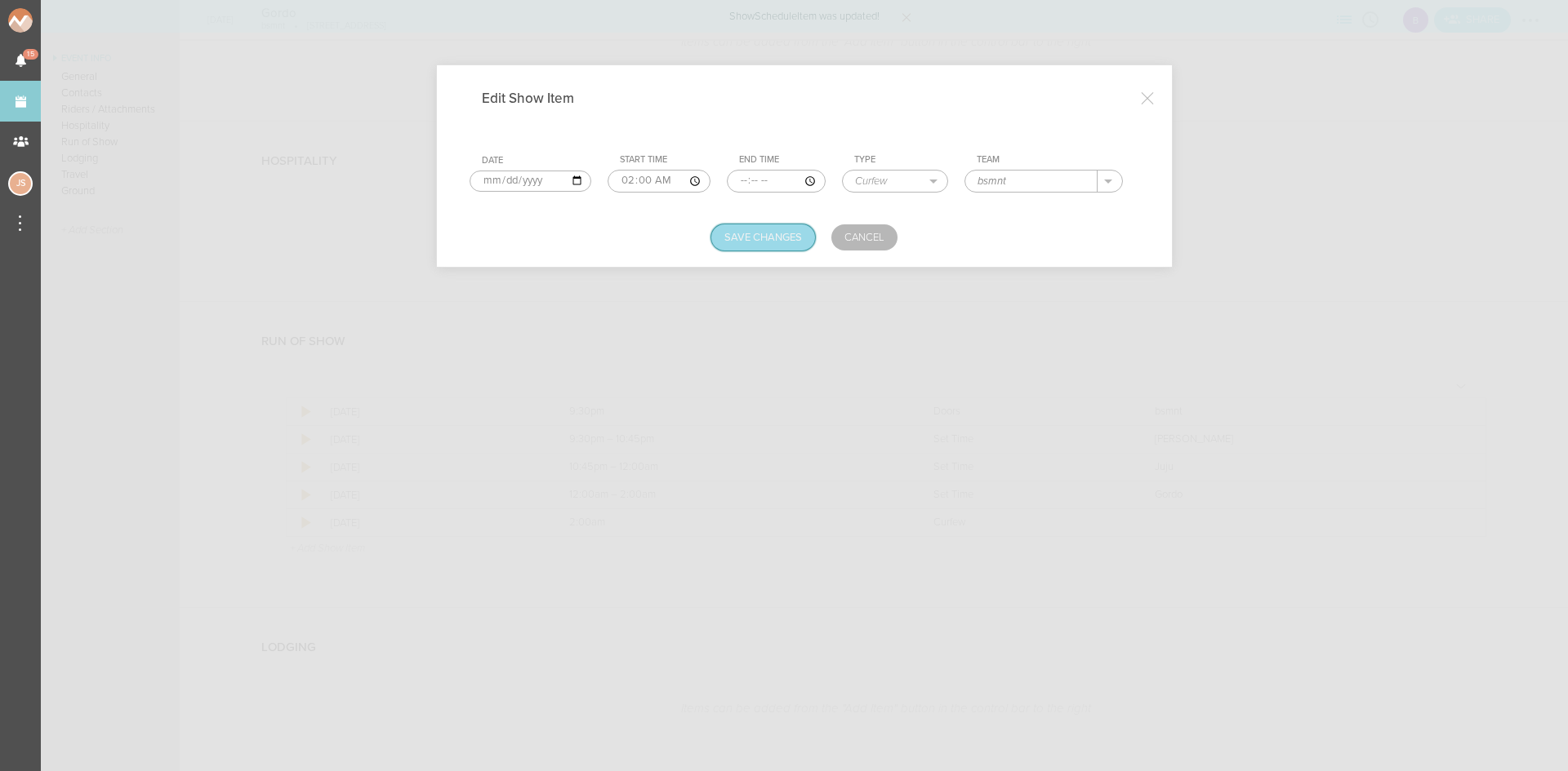
click at [730, 239] on button "Save Changes" at bounding box center [763, 237] width 104 height 26
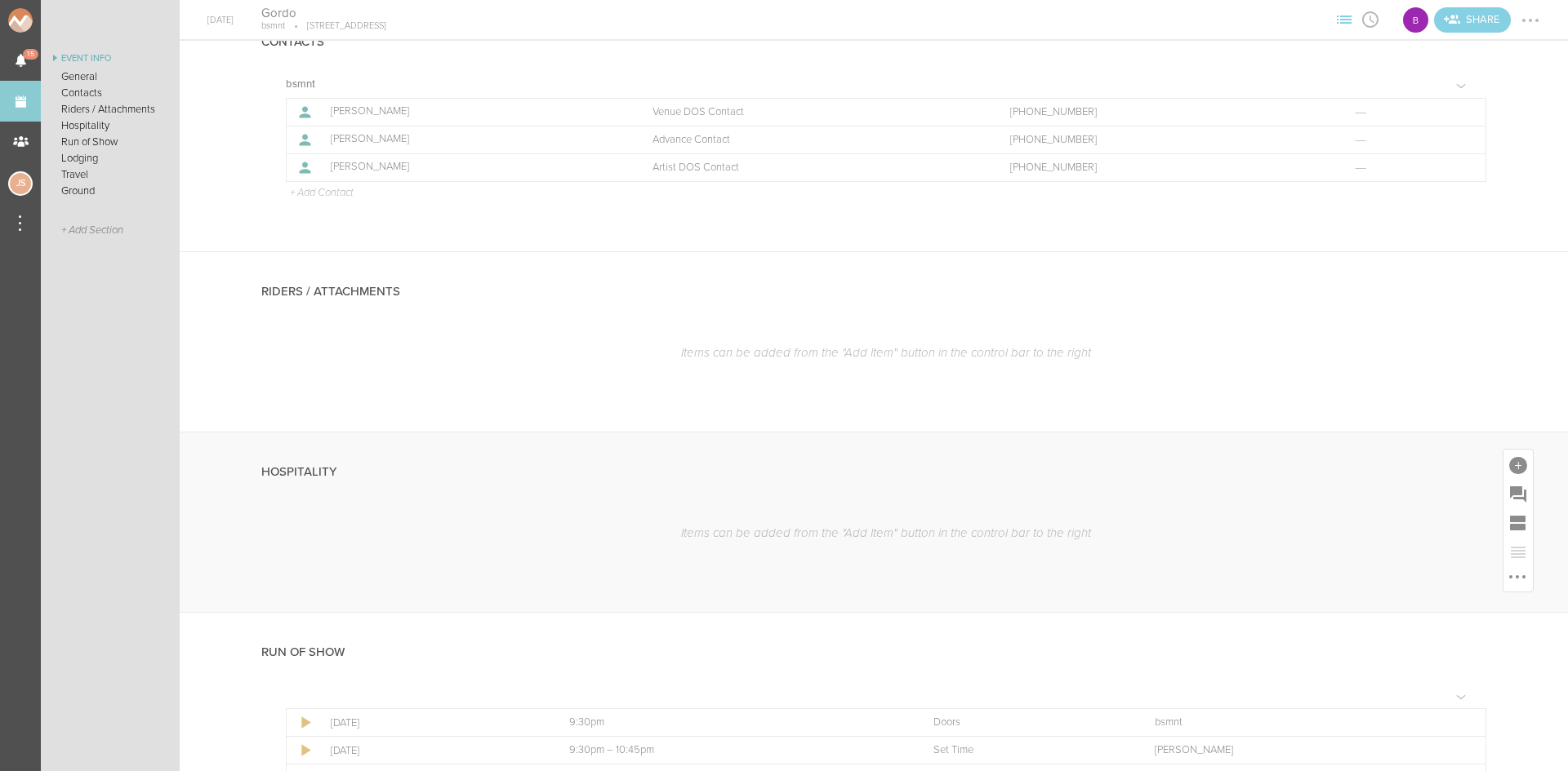
scroll to position [326, 0]
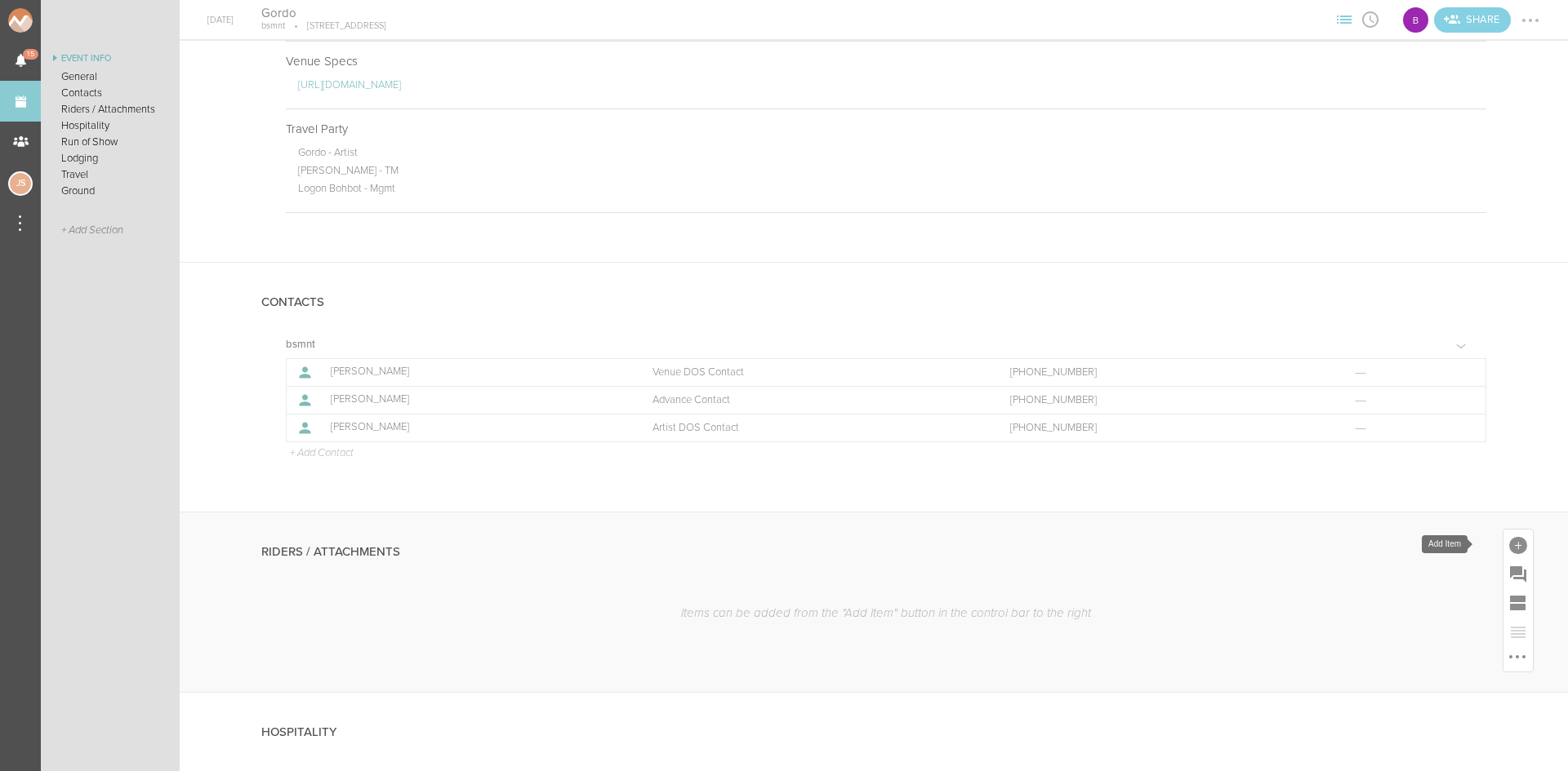
click at [1509, 540] on div at bounding box center [1518, 546] width 18 height 18
click at [1259, 588] on link "Attachment" at bounding box center [1289, 589] width 70 height 82
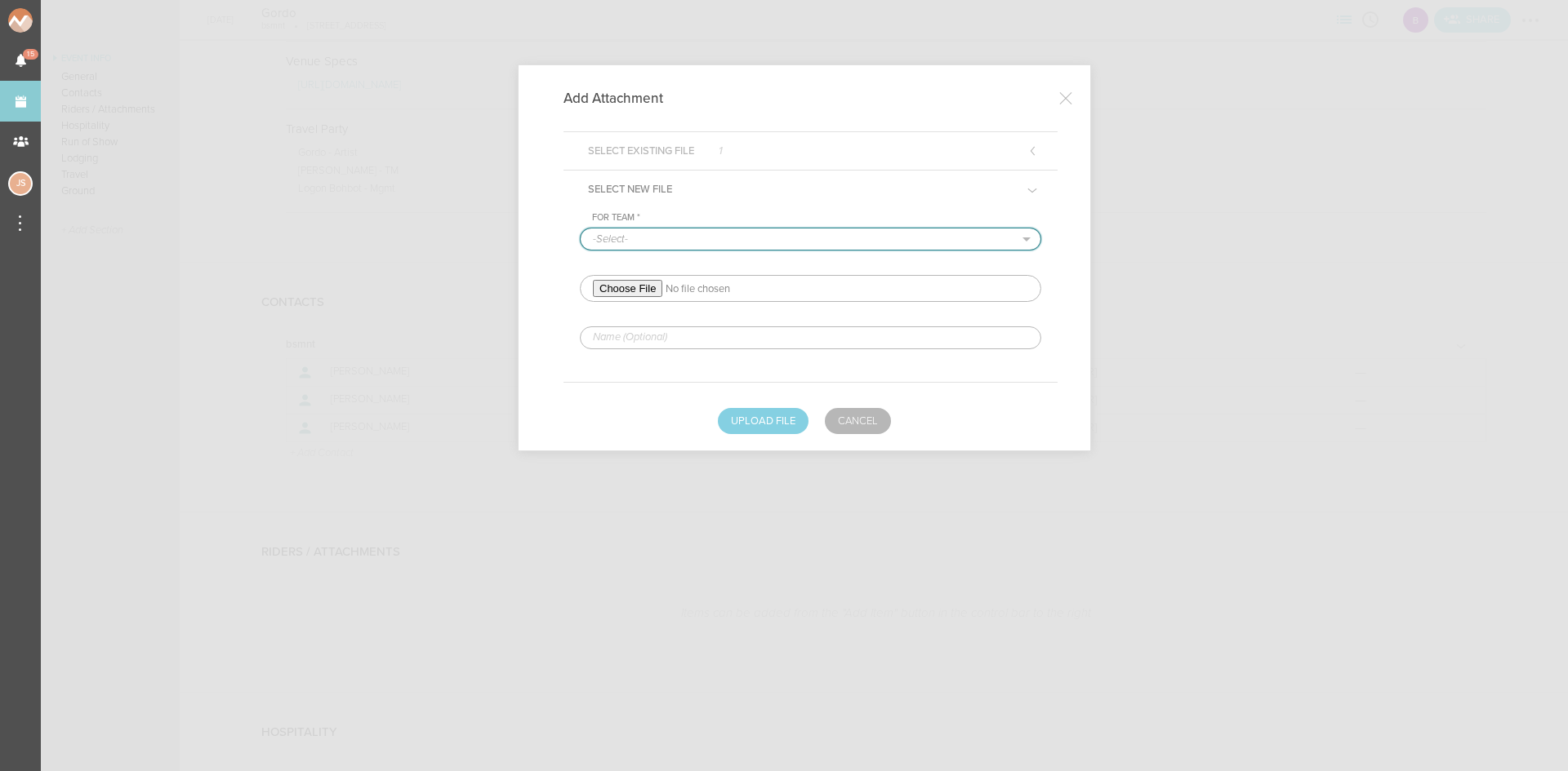
click at [666, 243] on select "-Select- bsmnt" at bounding box center [810, 239] width 460 height 21
select select "1884"
click at [580, 229] on select "-Select- bsmnt" at bounding box center [810, 239] width 460 height 21
click at [646, 294] on input "file" at bounding box center [810, 289] width 462 height 27
type input "C:\fakepath\GORDO 2025 TOUR RIDER (4)-redlined.pdf"
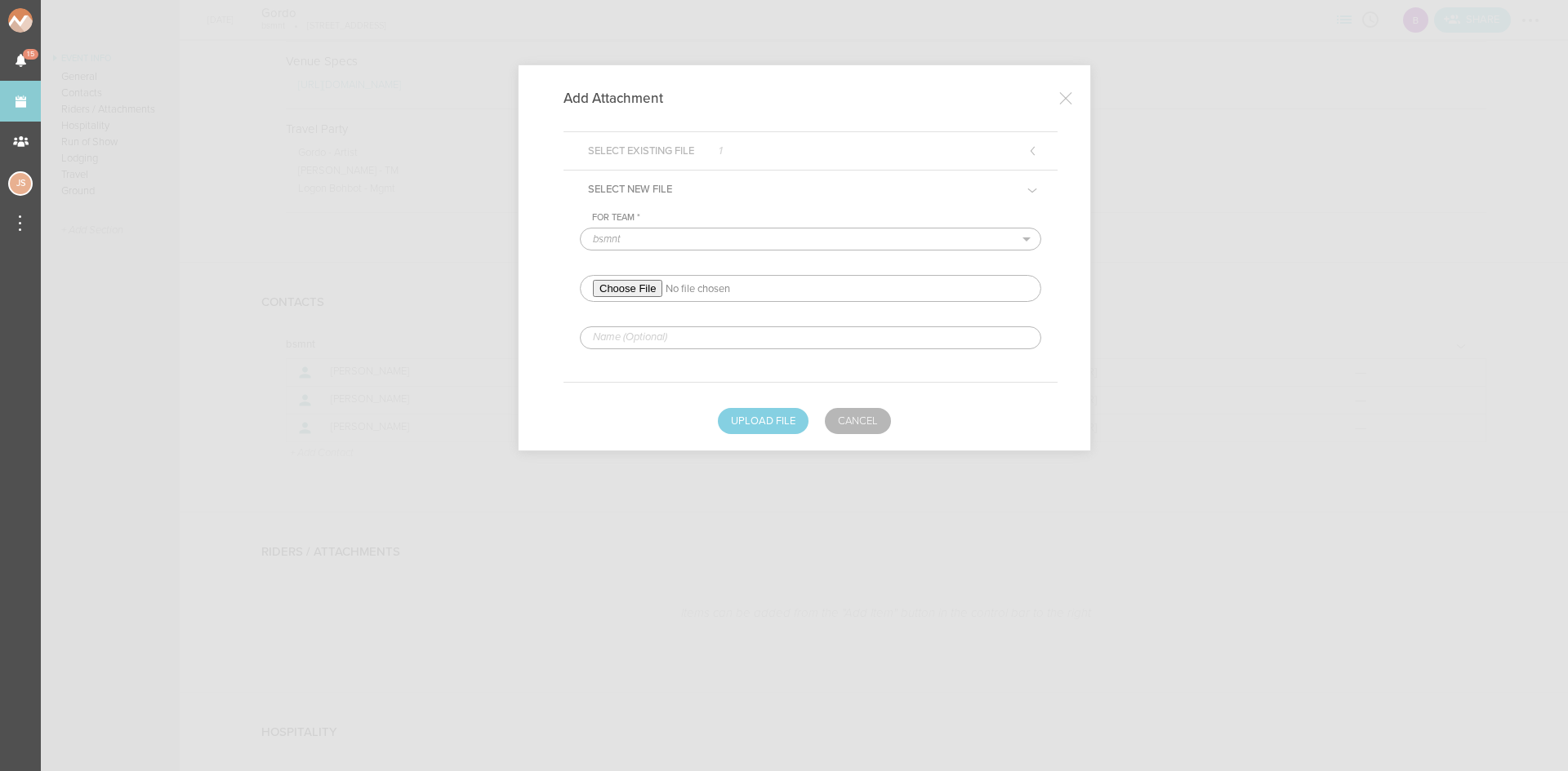
click at [684, 332] on input "text" at bounding box center [810, 337] width 462 height 23
type input "REDLINED HERE"
click at [777, 432] on button "Upload File" at bounding box center [763, 420] width 90 height 26
